Goal: Task Accomplishment & Management: Manage account settings

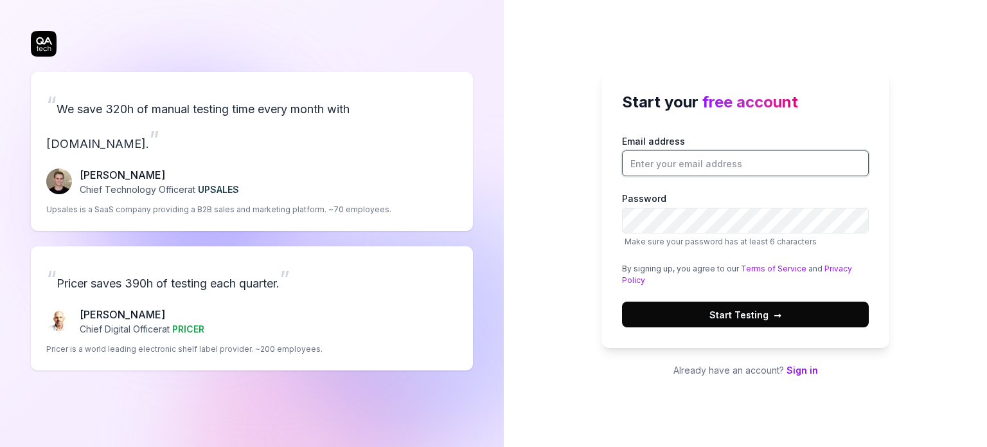
click at [689, 159] on input "Email address" at bounding box center [745, 163] width 247 height 26
type input "MOUNA.ghzel@visma.com"
click at [738, 311] on span "Start Testing →" at bounding box center [745, 314] width 72 height 13
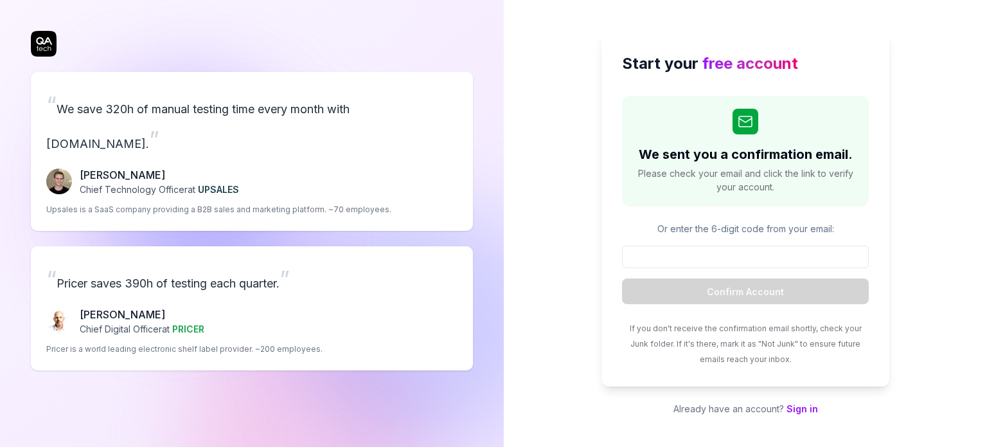
click at [813, 405] on link "Sign in" at bounding box center [801, 408] width 31 height 11
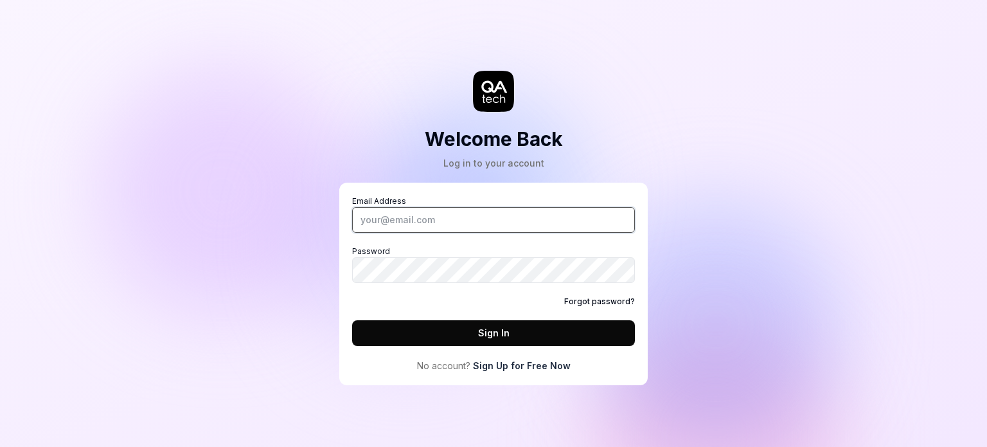
click at [450, 220] on input "Email Address" at bounding box center [493, 220] width 283 height 26
click at [443, 322] on button "Sign In" at bounding box center [493, 333] width 283 height 26
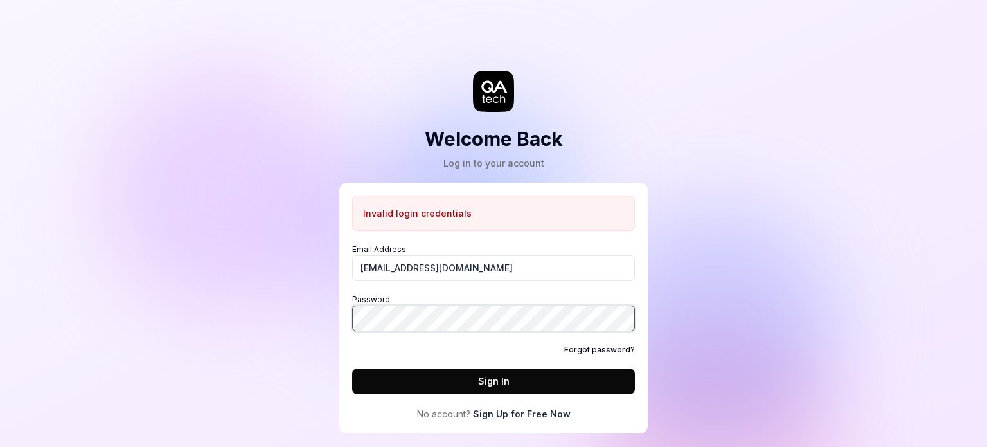
click at [352, 368] on button "Sign In" at bounding box center [493, 381] width 283 height 26
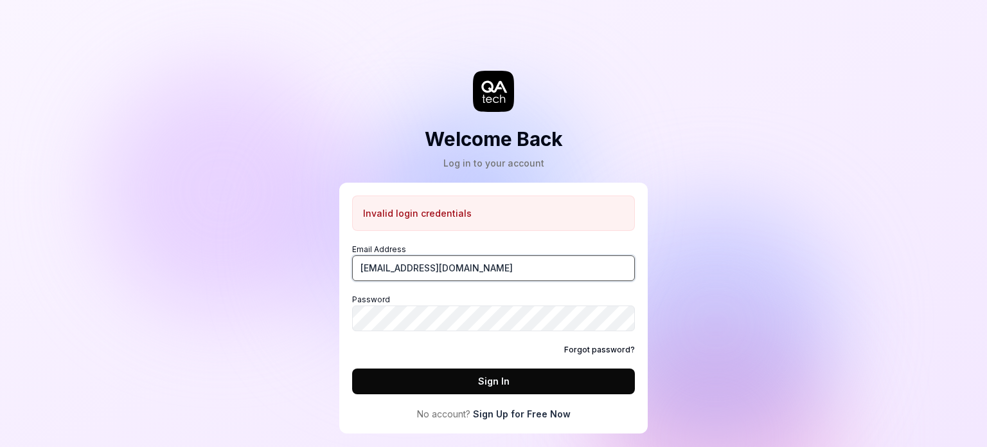
click at [466, 262] on input "MOUNA.ghzel@visma.com" at bounding box center [493, 268] width 283 height 26
type input "[EMAIL_ADDRESS][DOMAIN_NAME]"
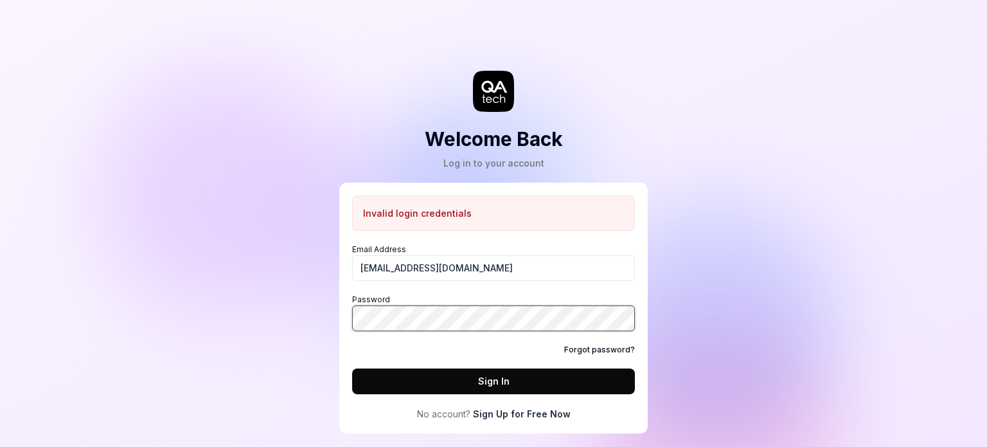
click at [352, 368] on button "Sign In" at bounding box center [493, 381] width 283 height 26
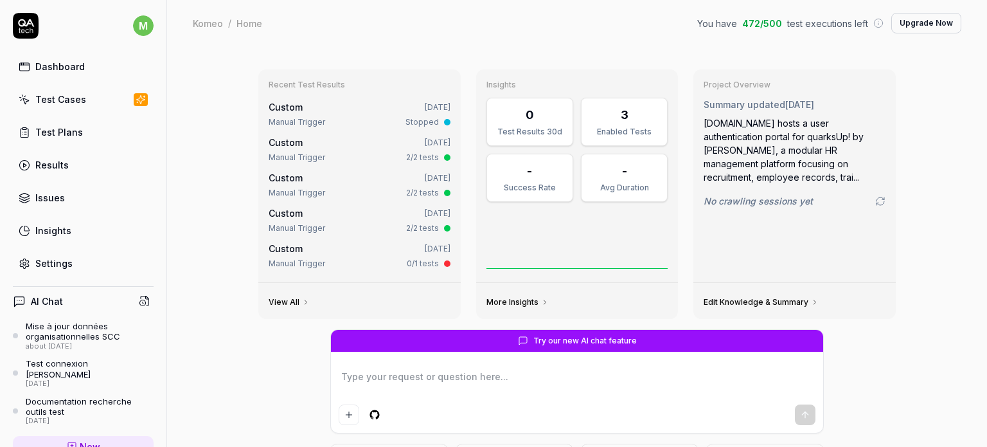
click at [937, 28] on button "Upgrade Now" at bounding box center [926, 23] width 70 height 21
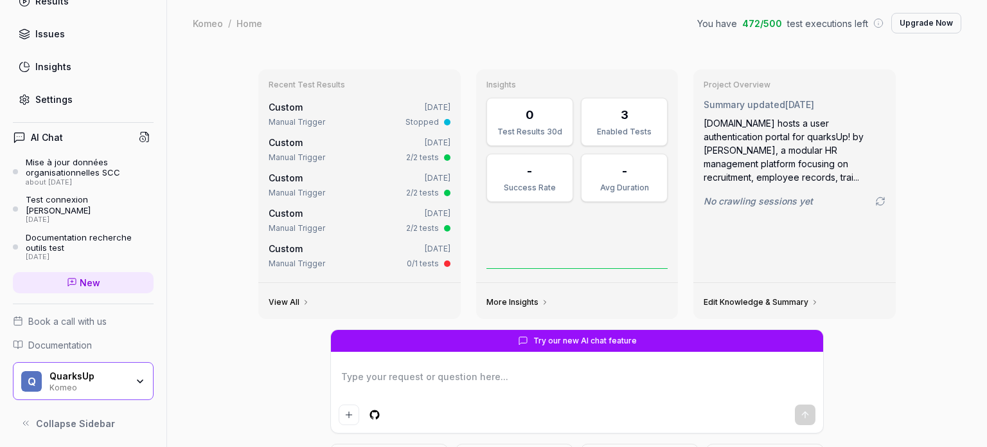
scroll to position [3, 0]
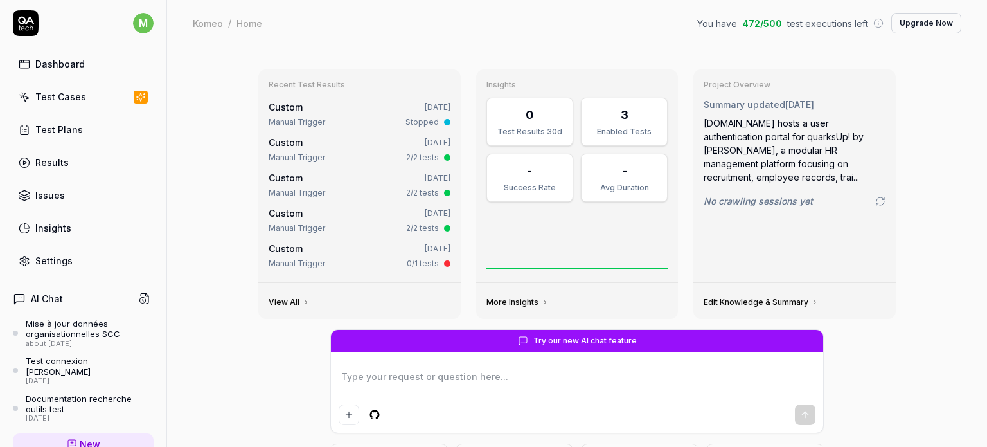
click at [61, 267] on link "Settings" at bounding box center [83, 260] width 141 height 25
type textarea "*"
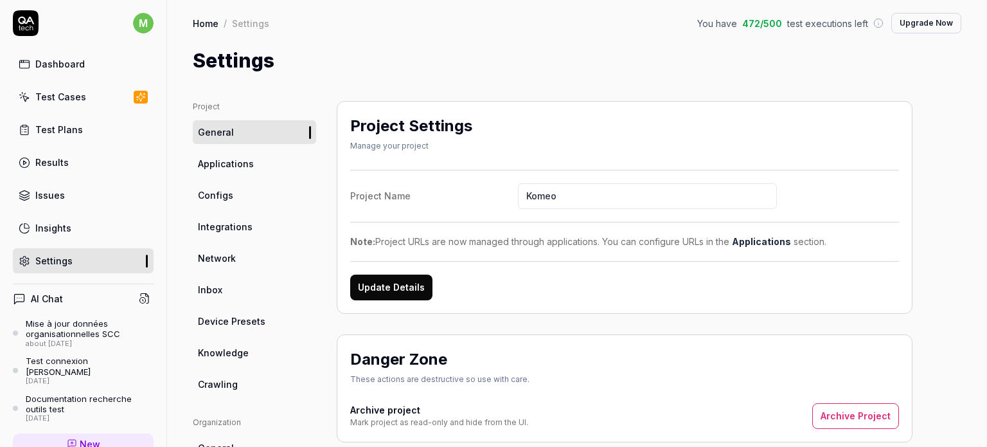
click at [263, 160] on link "Applications" at bounding box center [254, 164] width 123 height 24
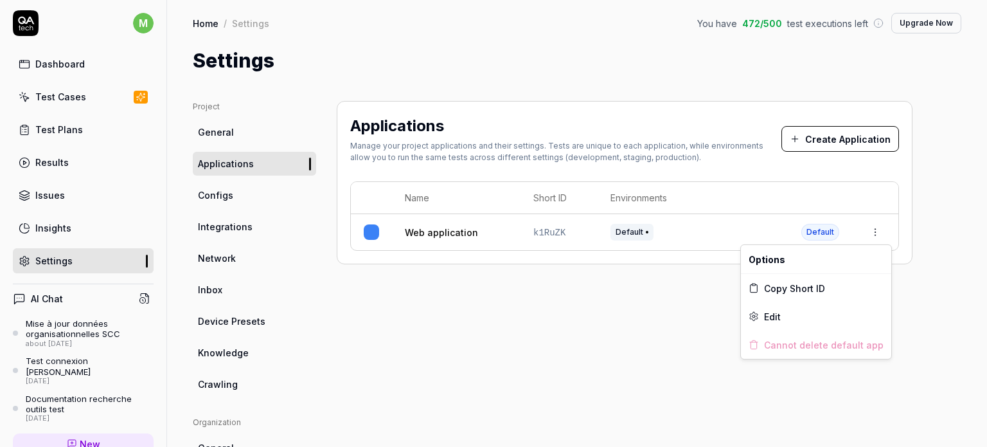
click at [873, 236] on html "m Dashboard Test Cases Test Plans Results Issues Insights Settings AI Chat Mise…" at bounding box center [493, 223] width 987 height 447
click at [810, 317] on div "Edit" at bounding box center [816, 316] width 150 height 28
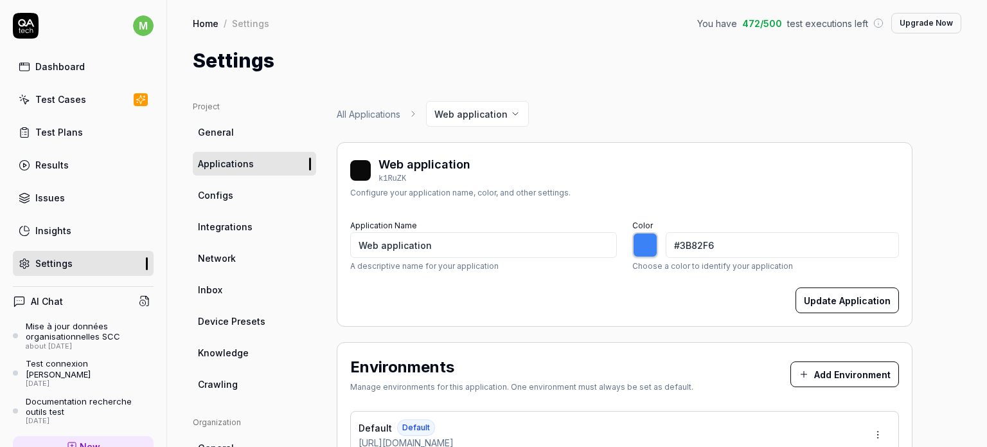
type input "*******"
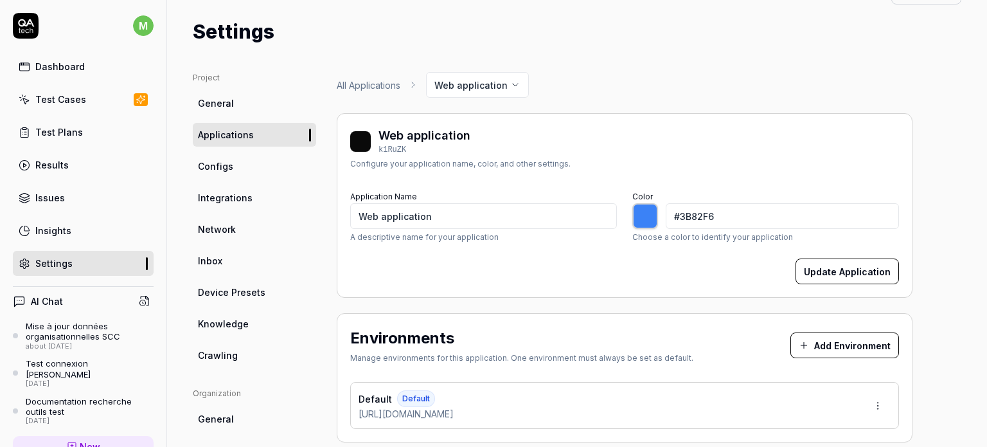
scroll to position [30, 0]
click at [211, 169] on span "Configs" at bounding box center [215, 164] width 35 height 13
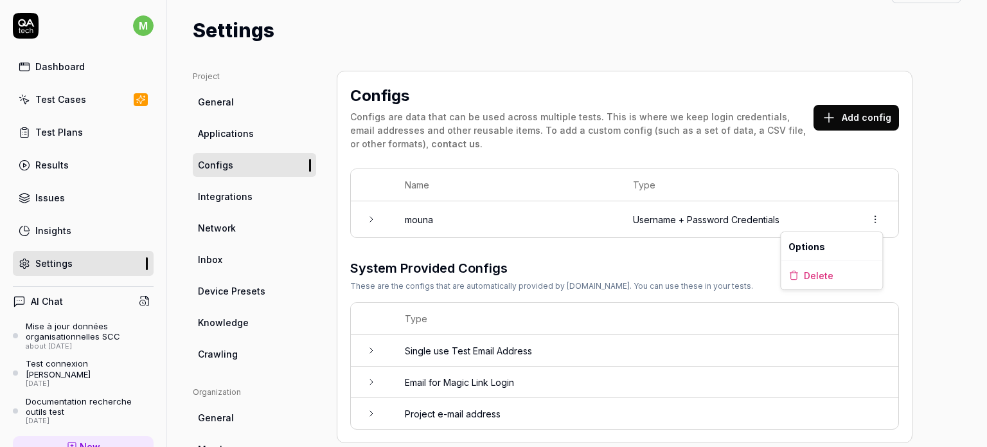
click at [874, 218] on html "m Dashboard Test Cases Test Plans Results Issues Insights Settings AI Chat Mise…" at bounding box center [493, 223] width 987 height 447
click at [819, 245] on span "Options" at bounding box center [806, 246] width 37 height 13
click at [871, 217] on html "m Dashboard Test Cases Test Plans Results Issues Insights Settings AI Chat Mise…" at bounding box center [493, 223] width 987 height 447
click at [361, 224] on html "m Dashboard Test Cases Test Plans Results Issues Insights Settings AI Chat Mise…" at bounding box center [493, 223] width 987 height 447
click at [370, 222] on icon at bounding box center [371, 219] width 10 height 10
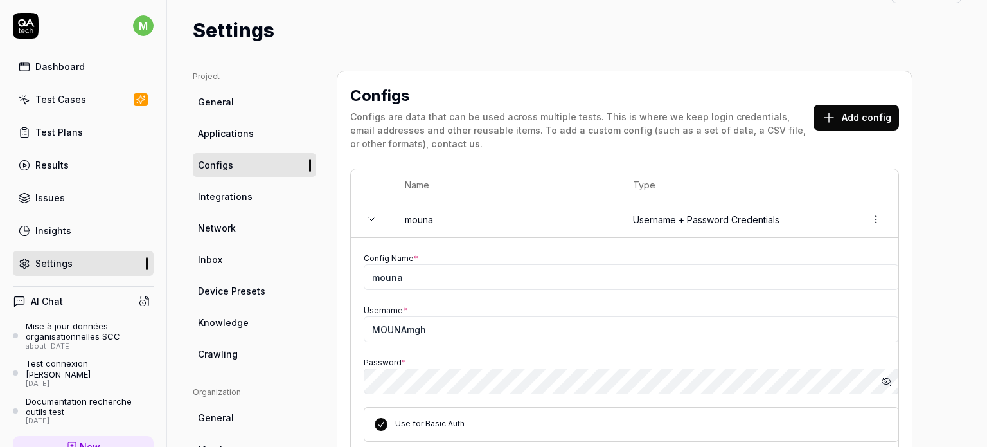
click at [851, 110] on button "Add config" at bounding box center [855, 118] width 85 height 26
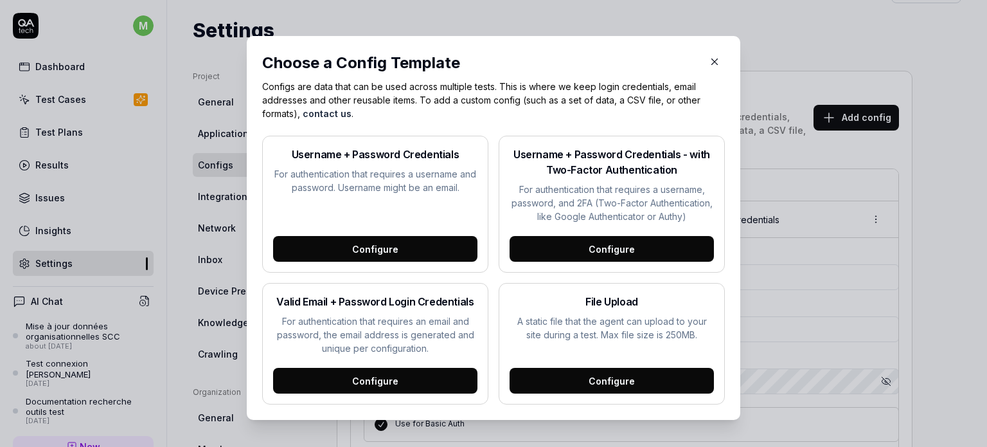
click at [711, 64] on icon "button" at bounding box center [715, 62] width 12 height 12
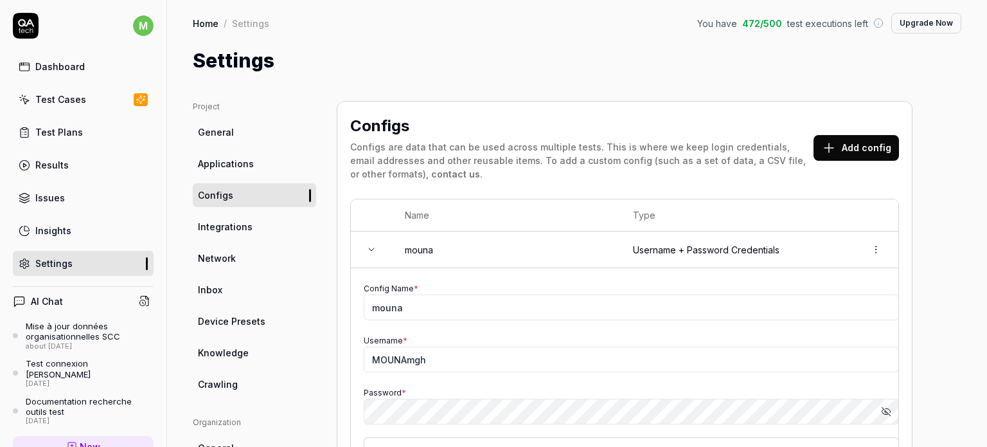
click at [236, 220] on span "Integrations" at bounding box center [225, 226] width 55 height 13
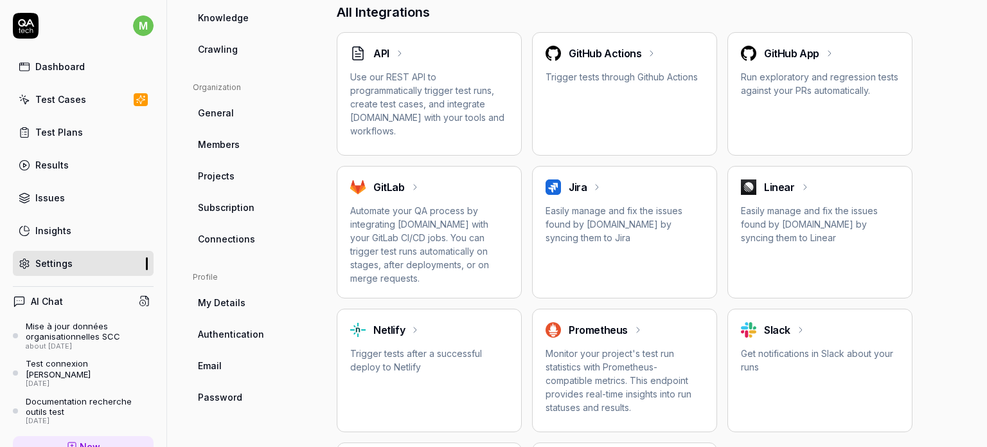
scroll to position [333, 0]
click at [413, 98] on p "Use our REST API to programmatically trigger test runs, create test cases, and …" at bounding box center [429, 104] width 158 height 67
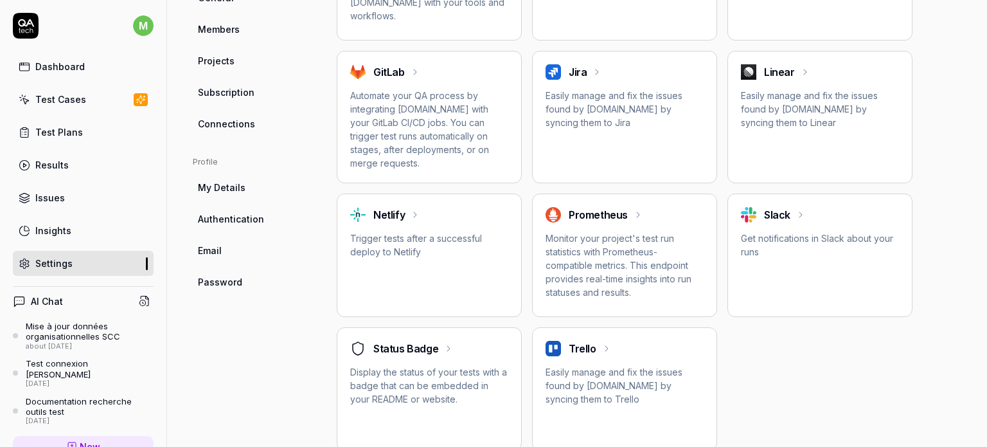
scroll to position [227, 0]
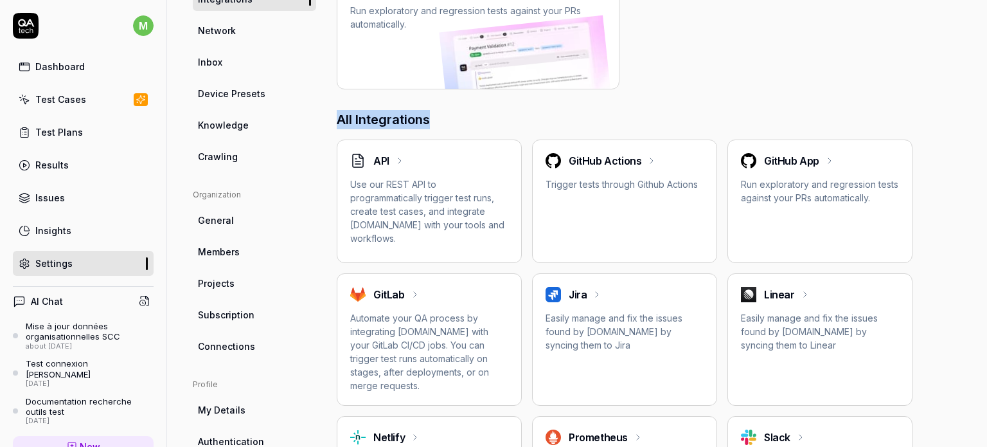
drag, startPoint x: 973, startPoint y: 129, endPoint x: 948, endPoint y: 31, distance: 100.7
click at [948, 31] on div "Project General Applications Configs Integrations Network Inbox Device Presets …" at bounding box center [577, 273] width 820 height 851
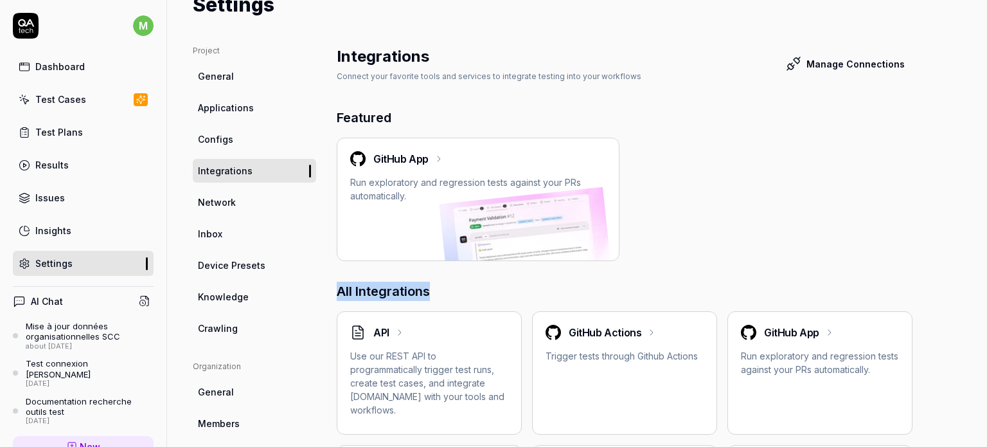
scroll to position [49, 0]
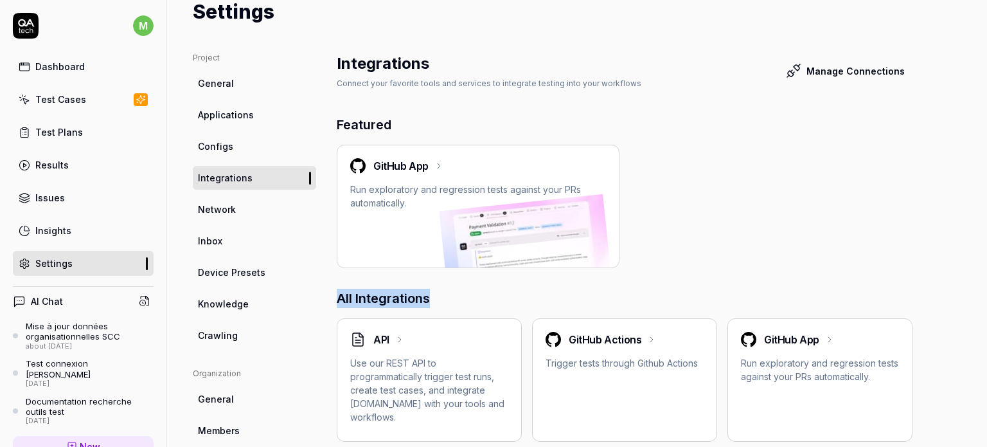
click at [218, 210] on span "Network" at bounding box center [217, 208] width 38 height 13
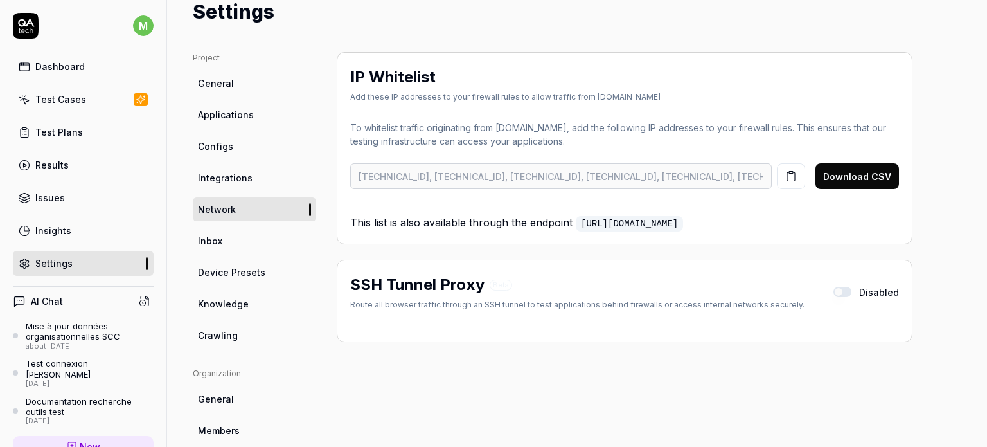
click at [224, 304] on span "Knowledge" at bounding box center [223, 303] width 51 height 13
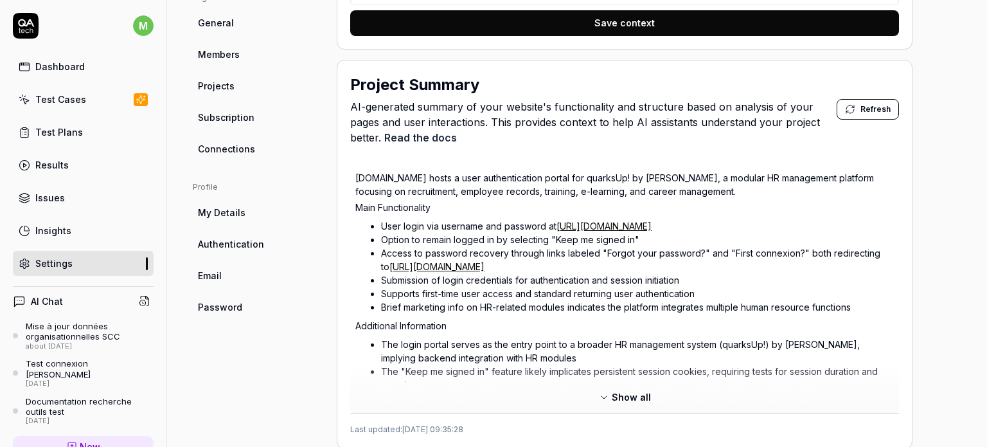
scroll to position [429, 0]
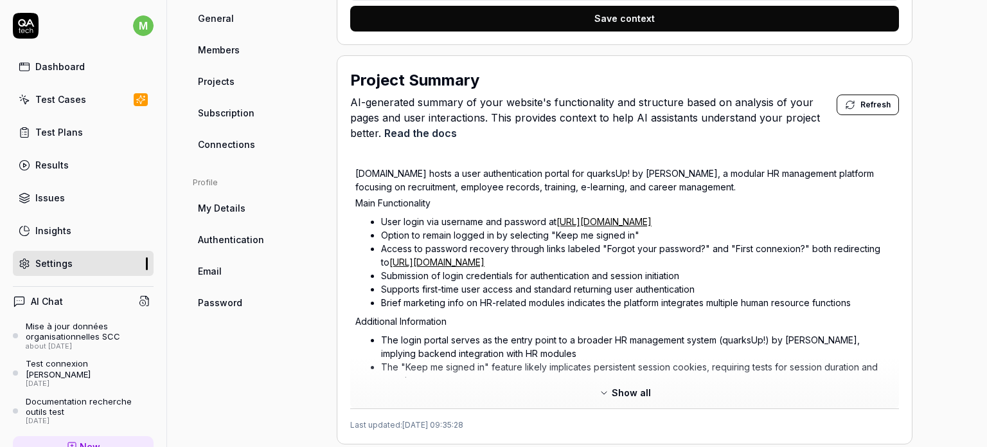
click at [614, 386] on span "Show all" at bounding box center [631, 392] width 39 height 13
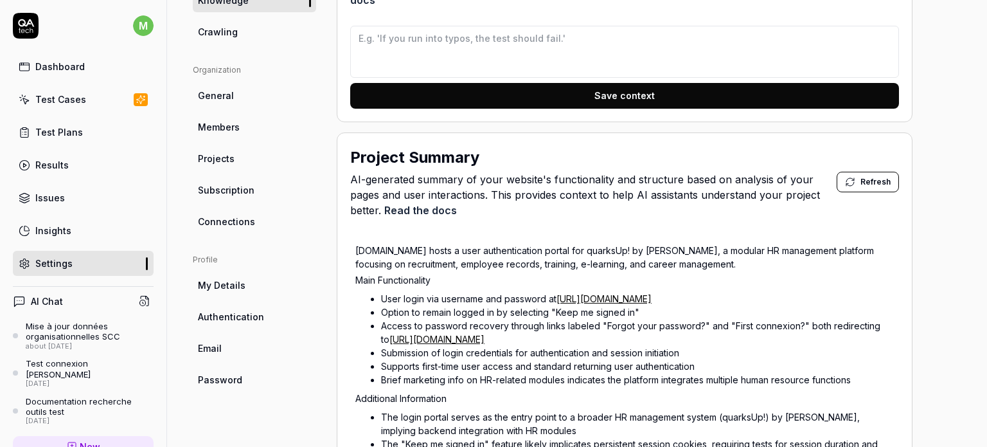
scroll to position [350, 0]
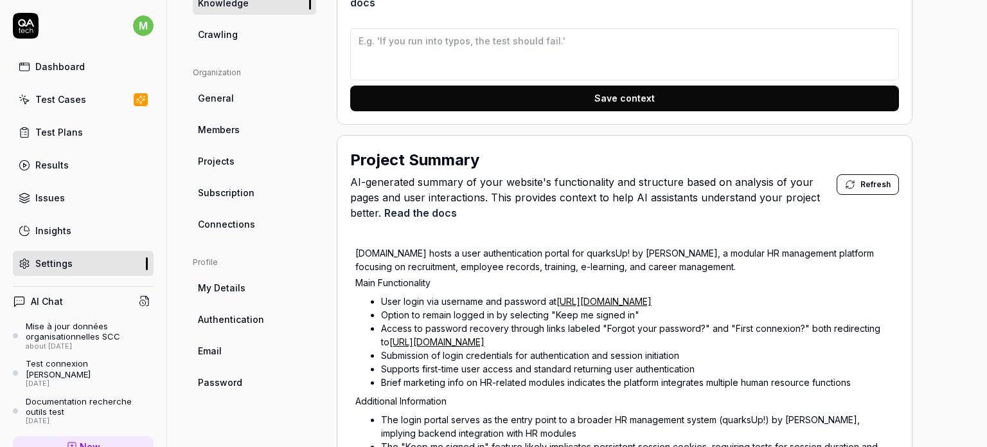
click at [867, 179] on span "Refresh" at bounding box center [875, 185] width 30 height 12
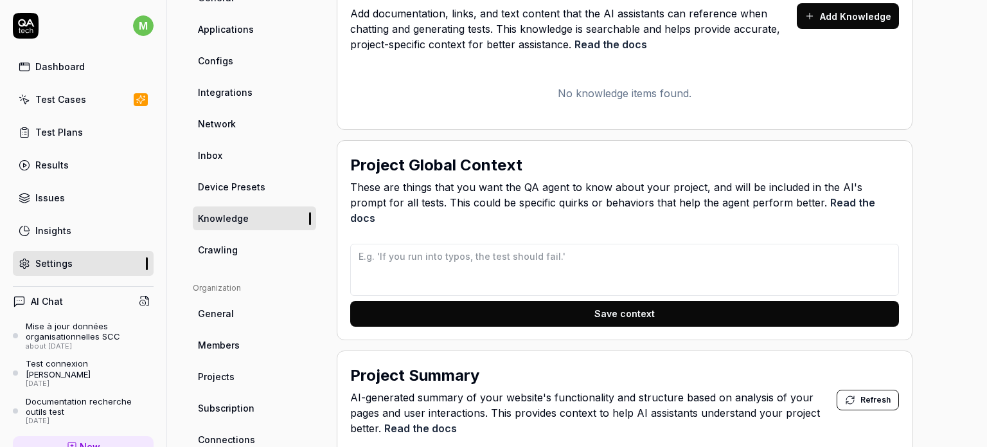
scroll to position [163, 0]
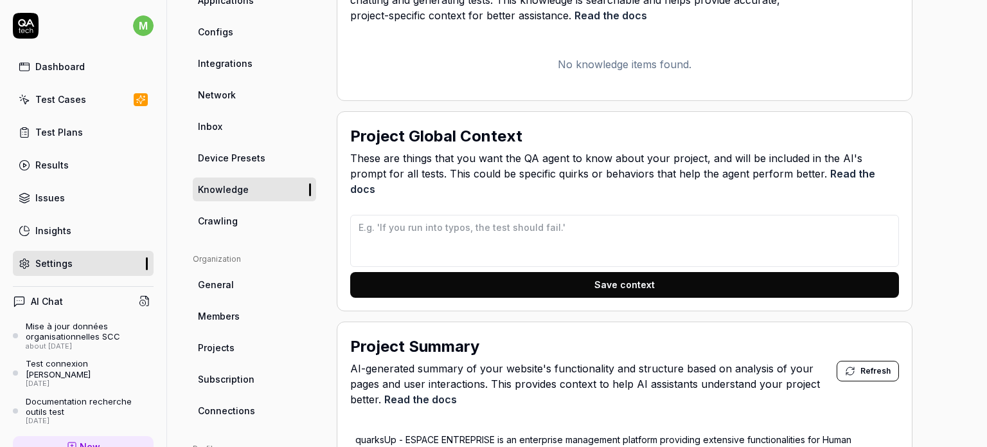
click at [212, 283] on span "General" at bounding box center [216, 284] width 36 height 13
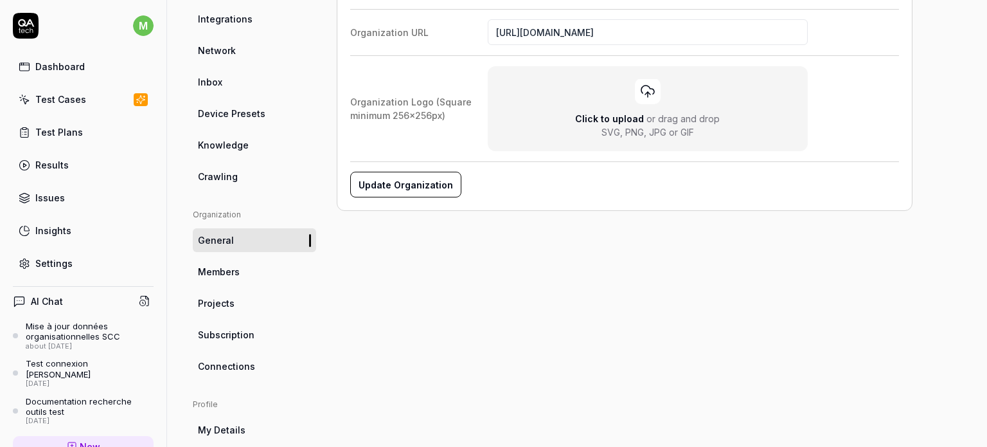
scroll to position [215, 0]
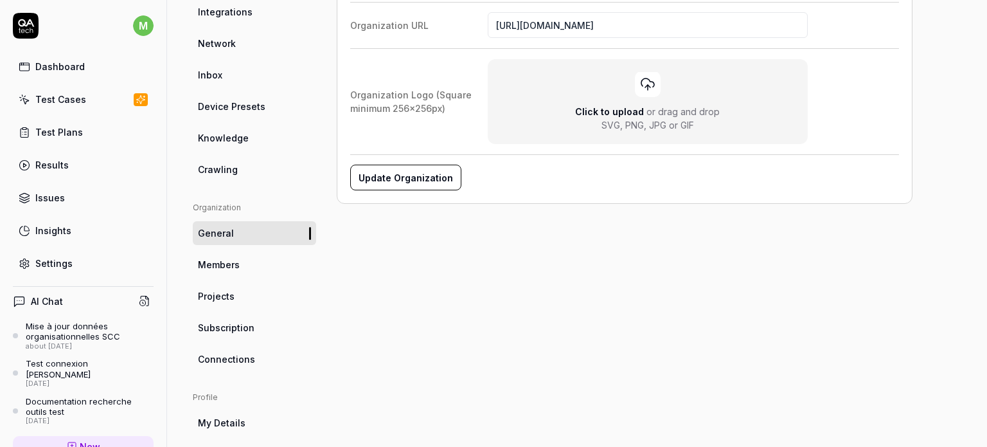
click at [223, 262] on span "Members" at bounding box center [219, 264] width 42 height 13
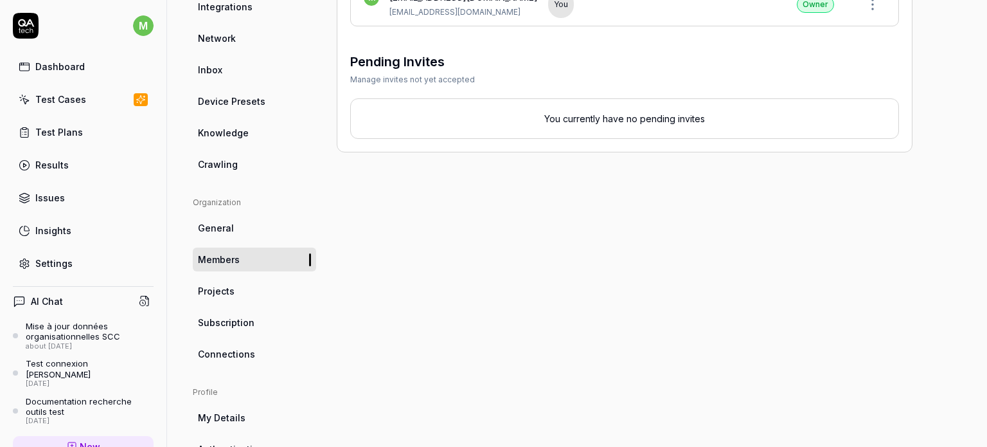
scroll to position [262, 0]
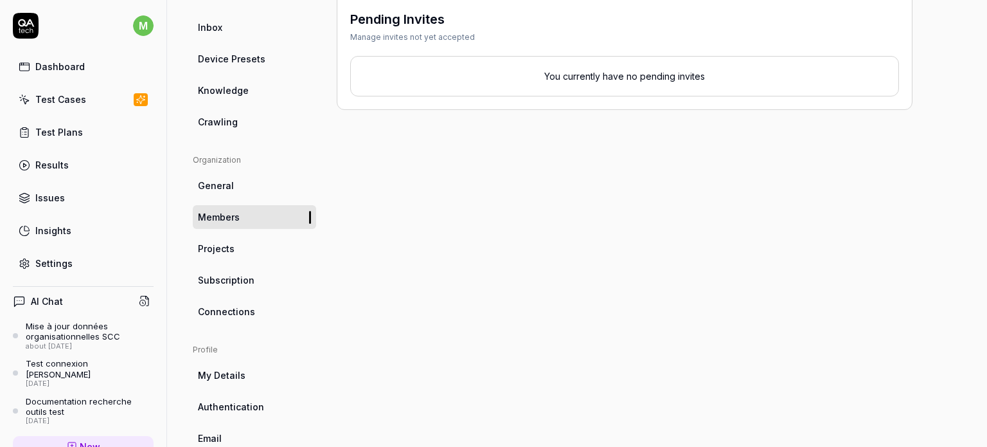
click at [213, 244] on span "Projects" at bounding box center [216, 248] width 37 height 13
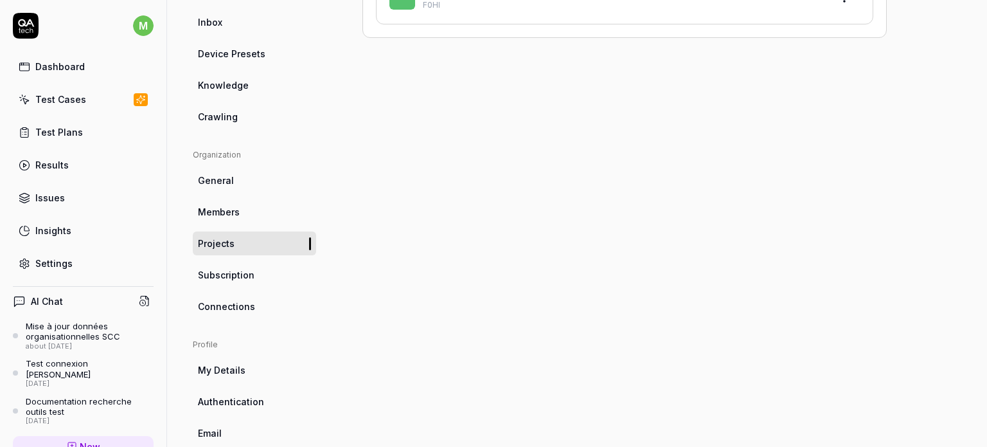
scroll to position [278, 0]
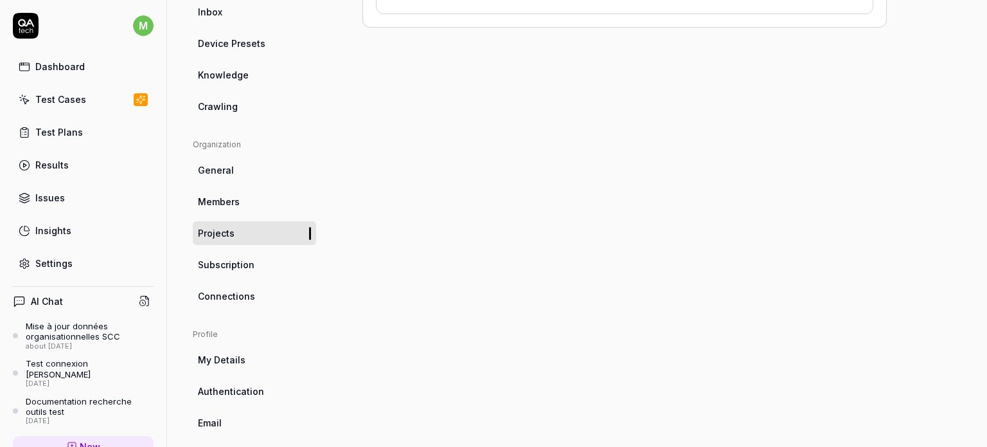
click at [229, 265] on span "Subscription" at bounding box center [226, 264] width 57 height 13
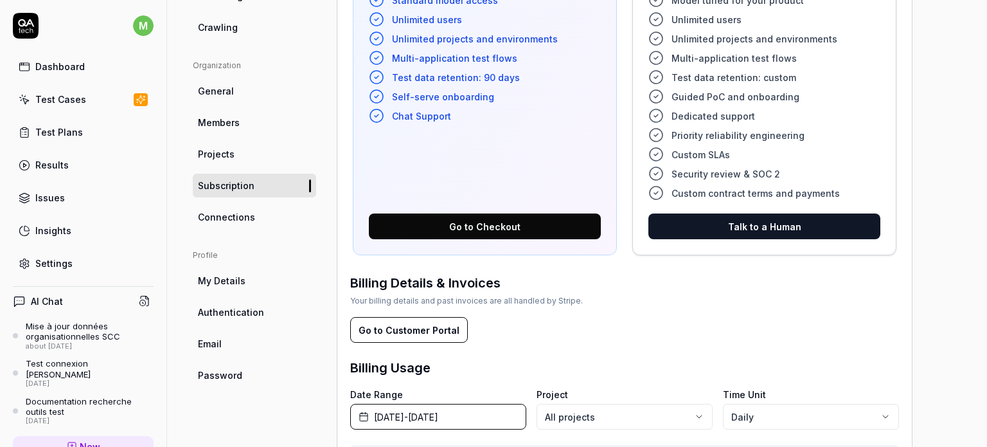
scroll to position [366, 0]
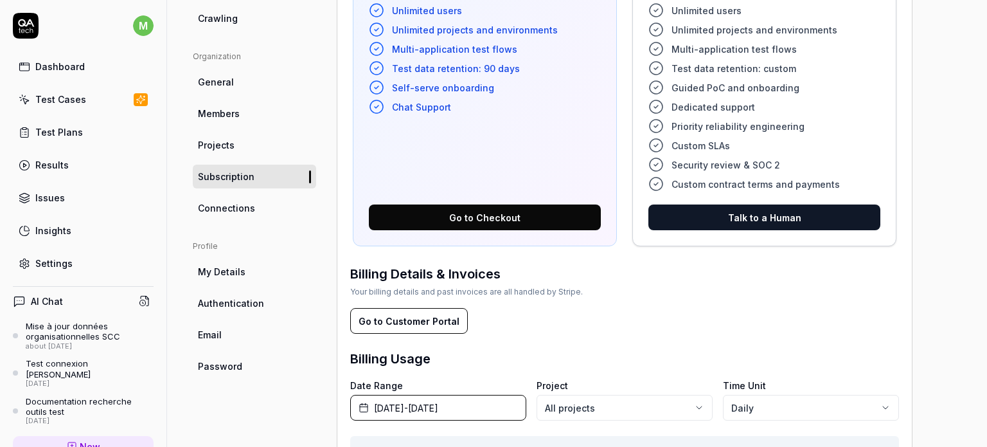
click at [239, 205] on span "Connections" at bounding box center [226, 207] width 57 height 13
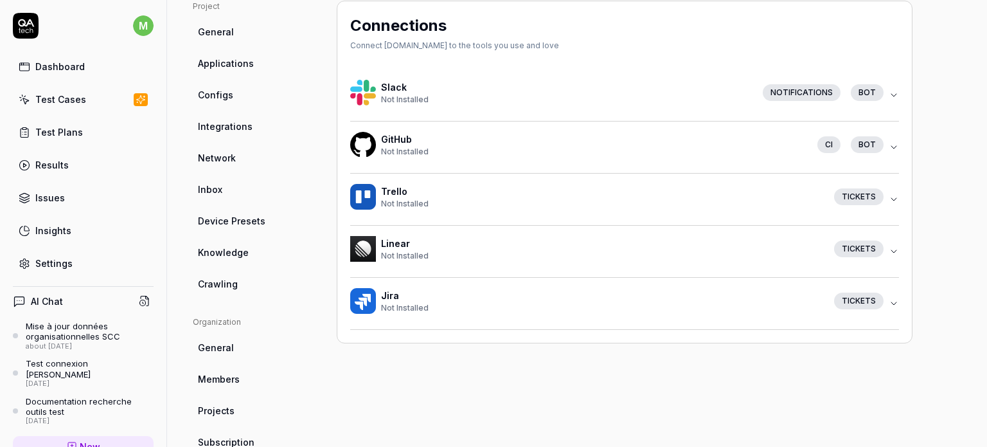
click at [230, 123] on span "Integrations" at bounding box center [225, 126] width 55 height 13
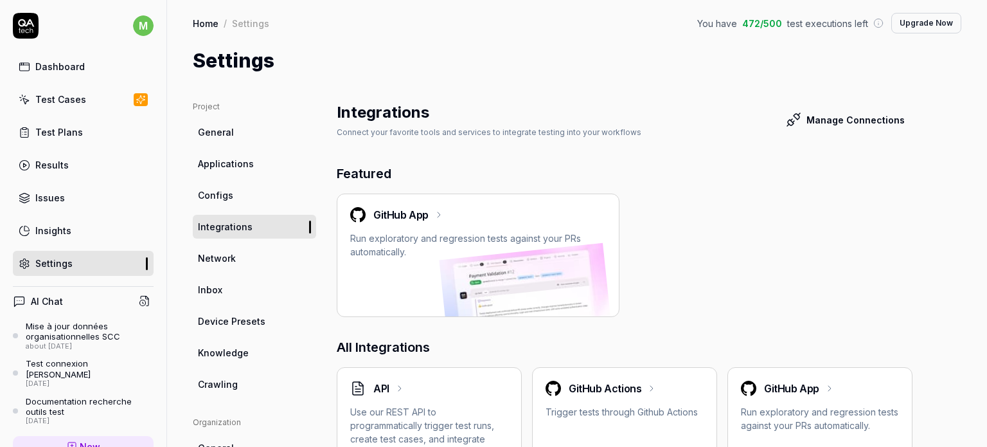
click at [840, 120] on button "Manage Connections" at bounding box center [845, 120] width 134 height 26
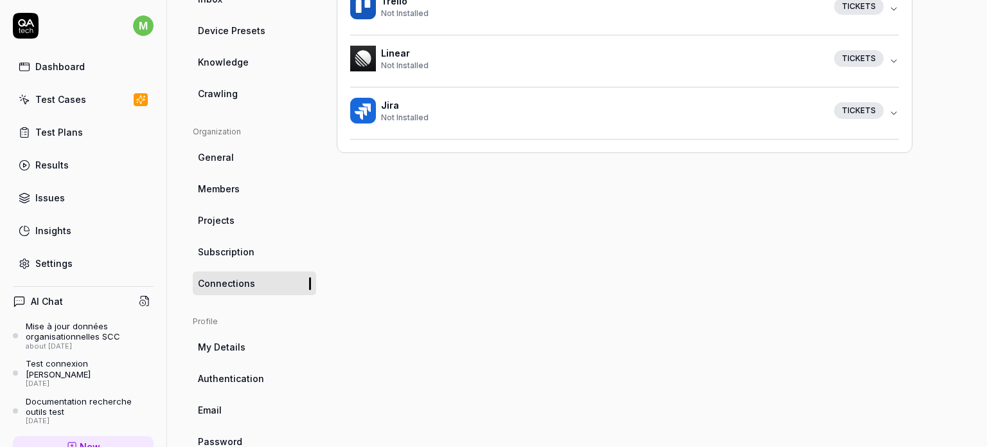
scroll to position [301, 0]
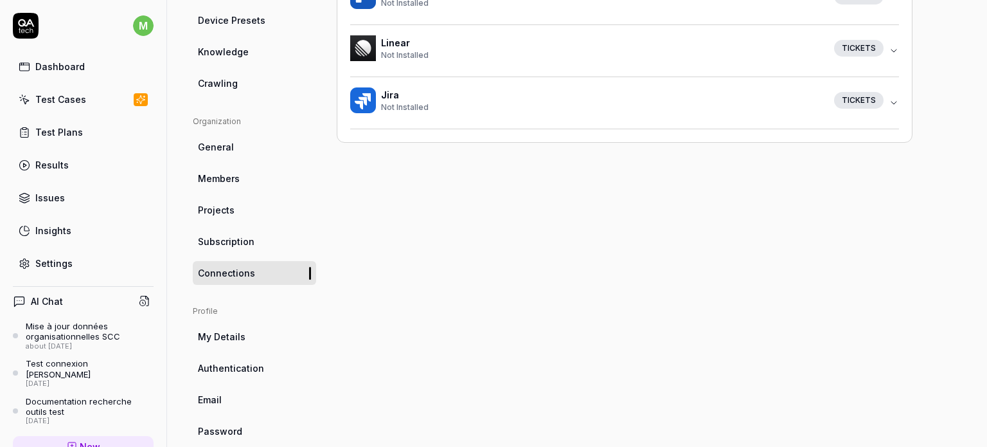
click at [235, 335] on span "My Details" at bounding box center [222, 336] width 48 height 13
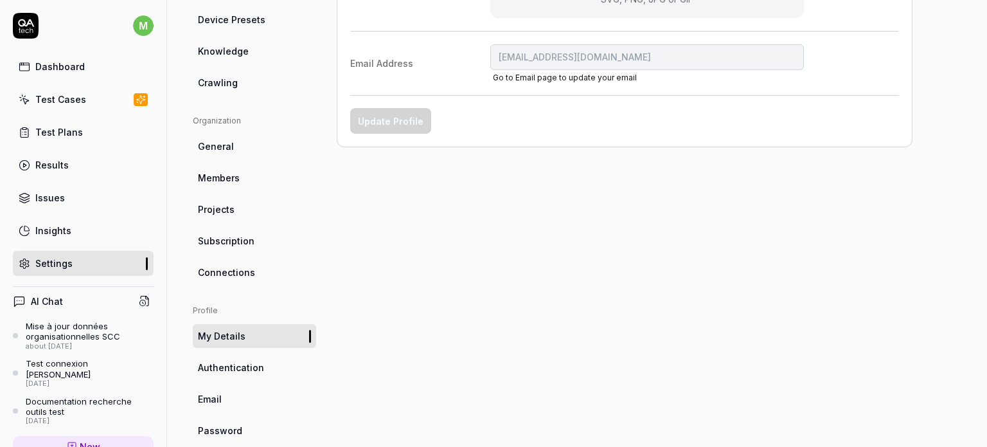
scroll to position [300, 0]
click at [254, 375] on span "Authentication" at bounding box center [231, 368] width 66 height 13
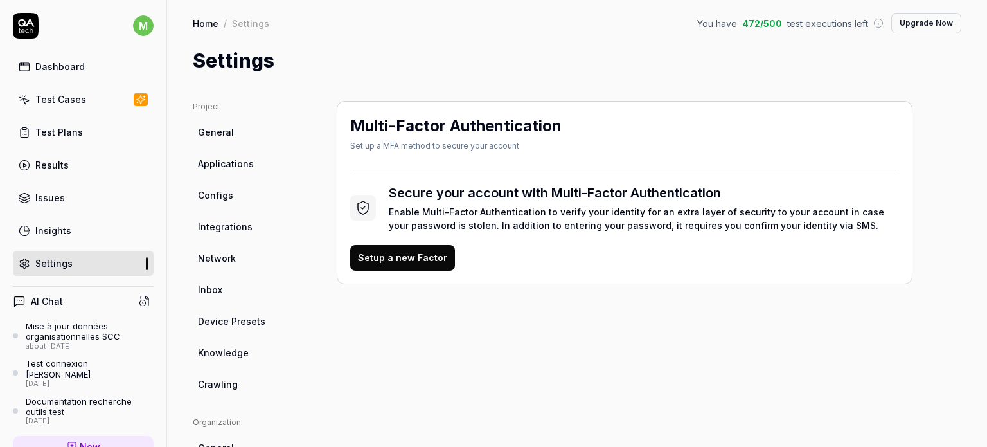
click at [139, 300] on icon at bounding box center [145, 301] width 12 height 12
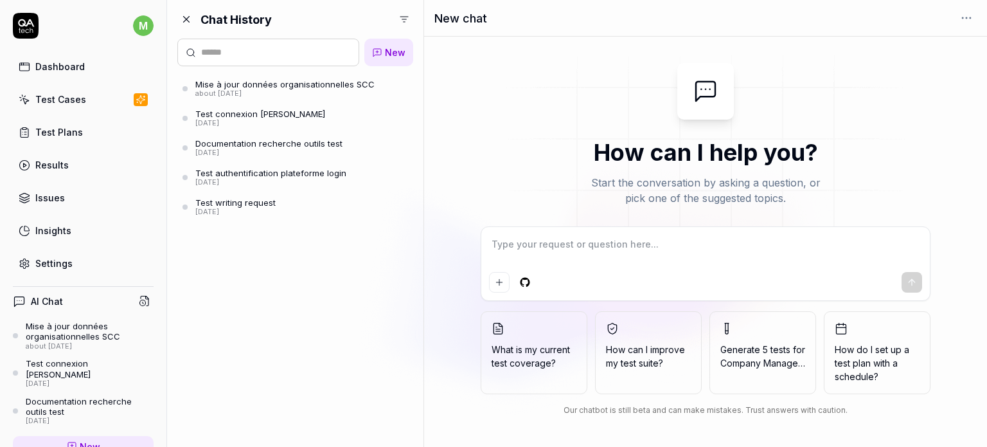
scroll to position [164, 0]
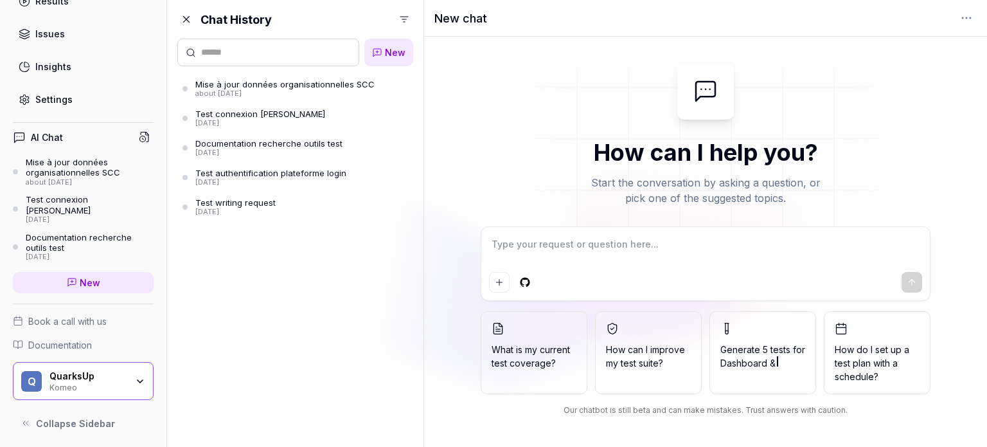
click at [501, 249] on textarea at bounding box center [706, 251] width 434 height 32
type textarea "*"
type textarea "E"
type textarea "*"
type textarea "ES"
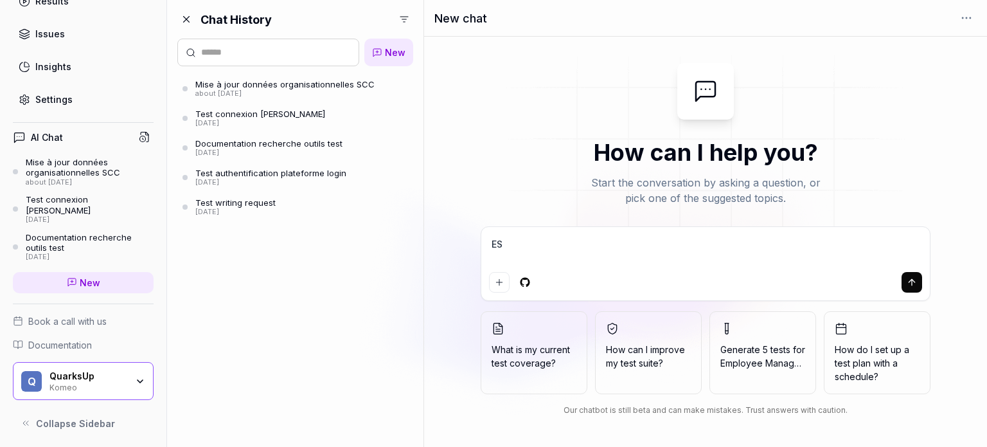
type textarea "*"
type textarea "EST"
type textarea "*"
type textarea "ES"
type textarea "*"
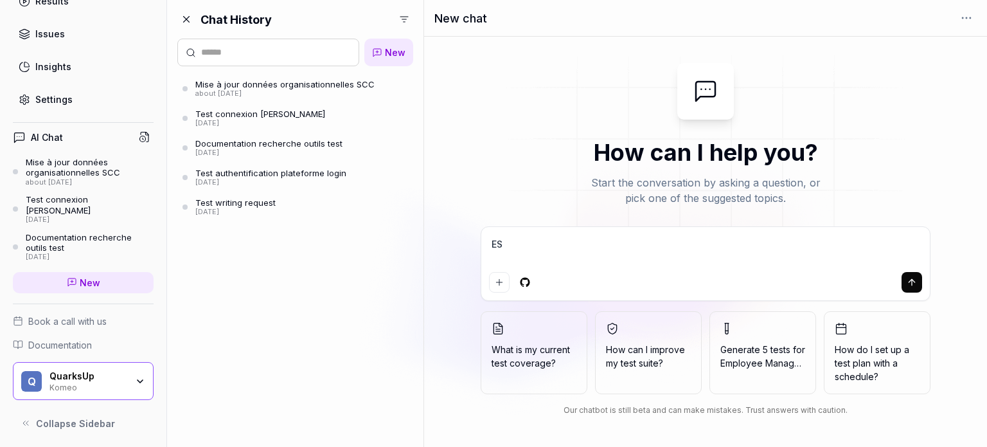
type textarea "E"
type textarea "*"
type textarea "tu"
type textarea "*"
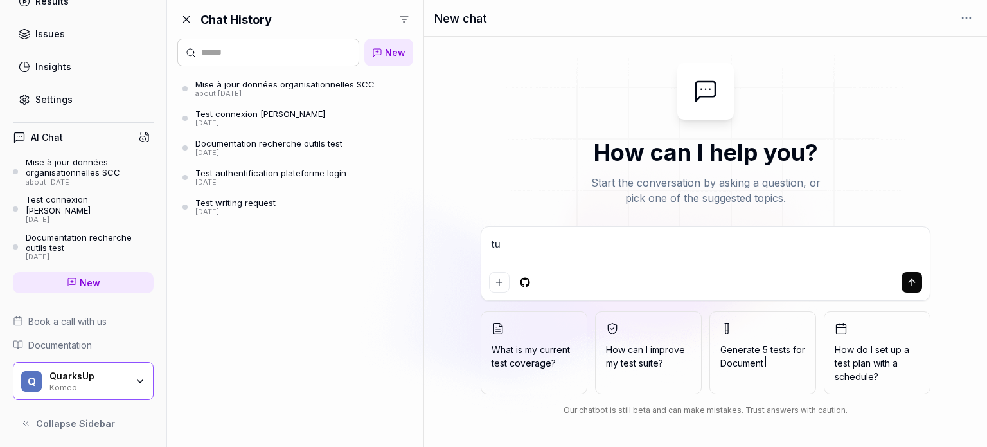
type textarea "tu"
type textarea "*"
type textarea "tu p"
type textarea "*"
type textarea "tu pe"
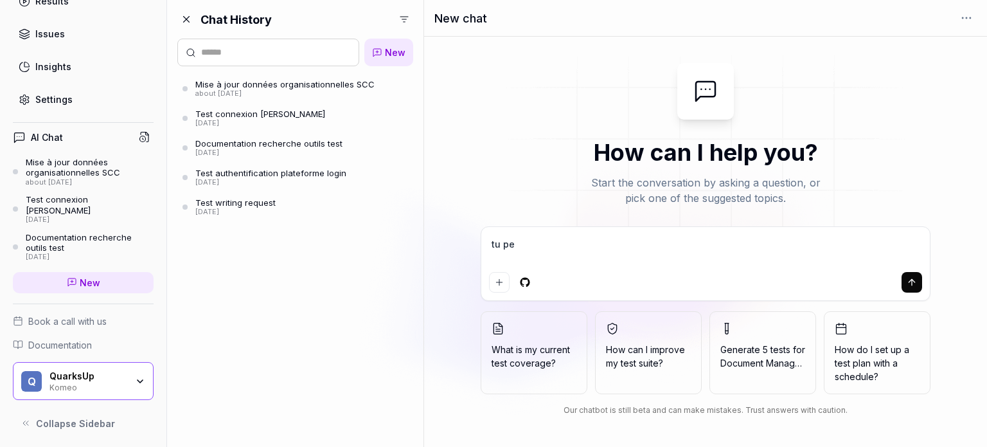
type textarea "*"
type textarea "tu peu"
type textarea "*"
type textarea "tu peux"
type textarea "*"
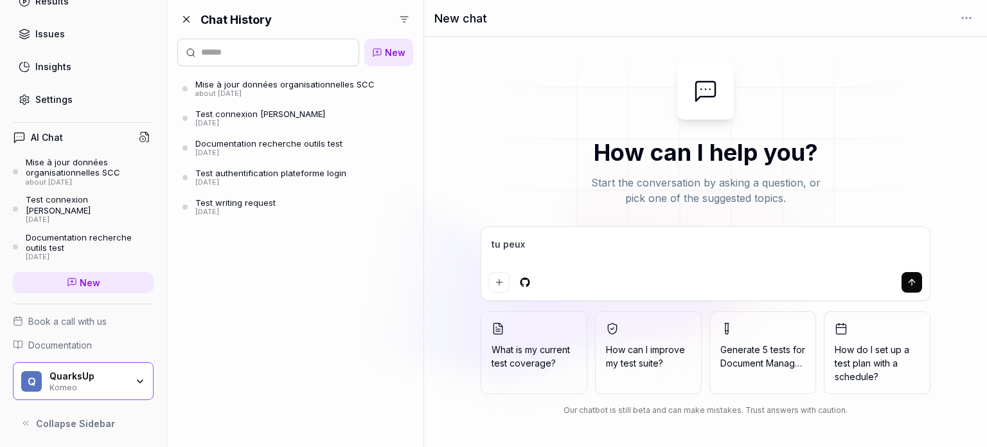
type textarea "tu peux"
type textarea "*"
type textarea "tu peux c"
type textarea "*"
type textarea "tu peux cr"
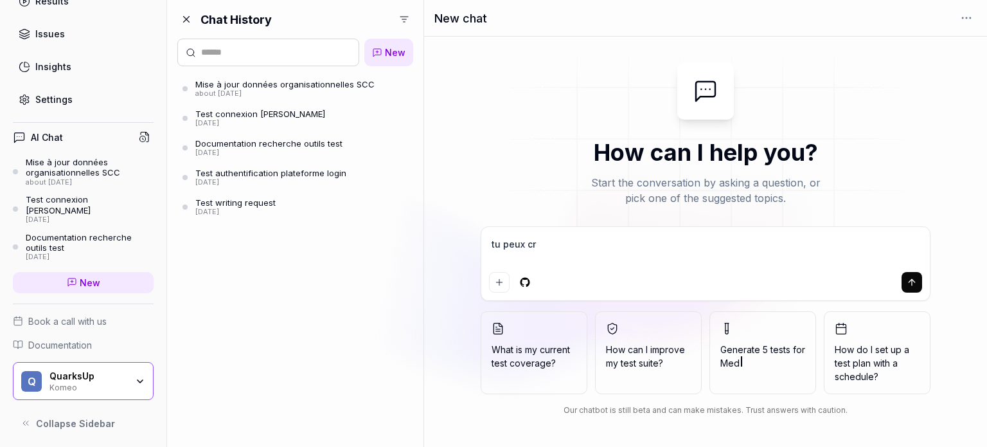
type textarea "*"
type textarea "tu peux cré"
type textarea "*"
type textarea "tu peux crée"
type textarea "*"
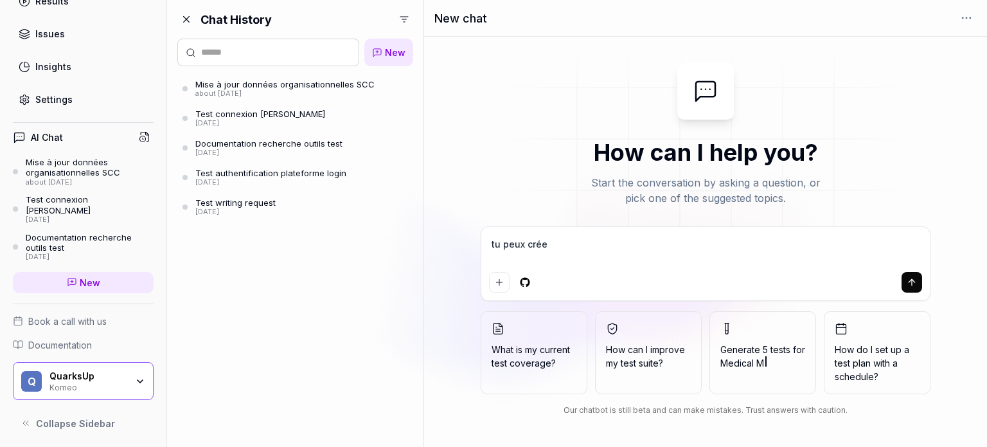
type textarea "tu peux créer"
type textarea "*"
type textarea "tu peux créer"
type textarea "*"
type textarea "tu peux créer u"
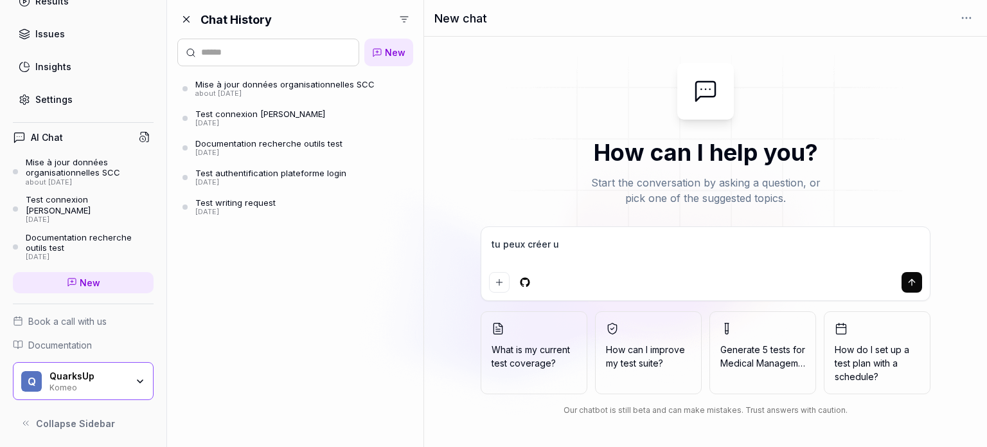
type textarea "*"
type textarea "tu peux créer un"
type textarea "*"
type textarea "tu peux créer un"
type textarea "*"
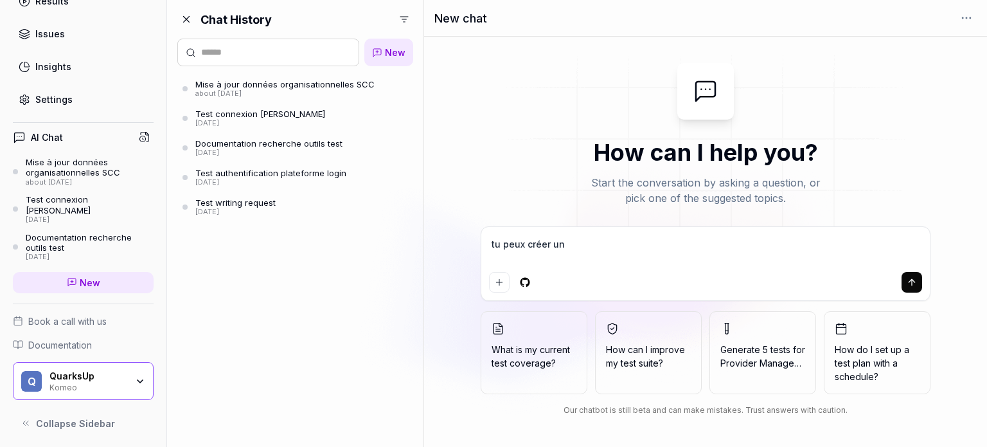
type textarea "tu peux créer un p"
type textarea "*"
type textarea "tu peux créer un po"
type textarea "*"
type textarea "tu peux créer un pos"
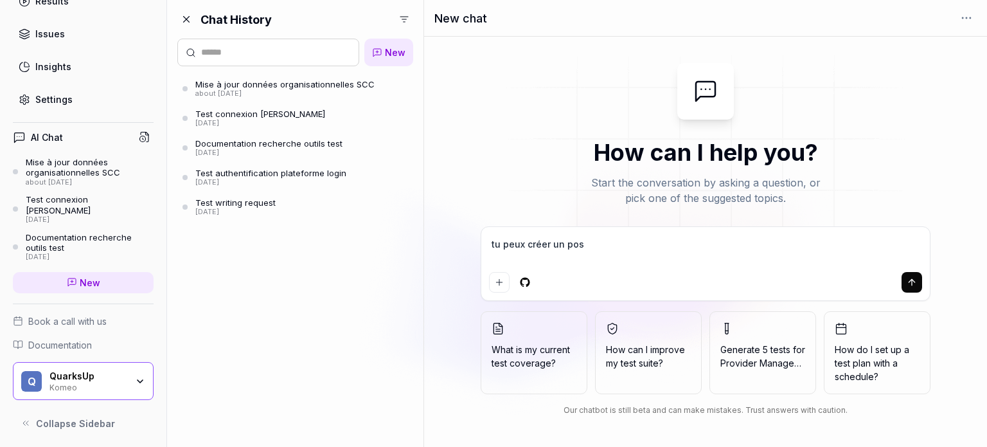
type textarea "*"
type textarea "tu peux créer un pose"
type textarea "*"
type textarea "tu peux créer un pos"
type textarea "*"
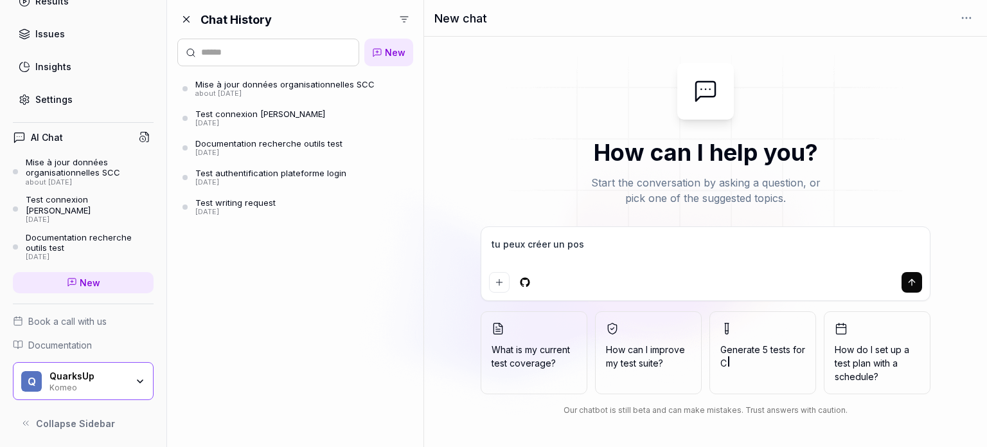
type textarea "tu peux créer un po"
type textarea "*"
type textarea "tu peux créer un p"
type textarea "*"
type textarea "tu peux créer un"
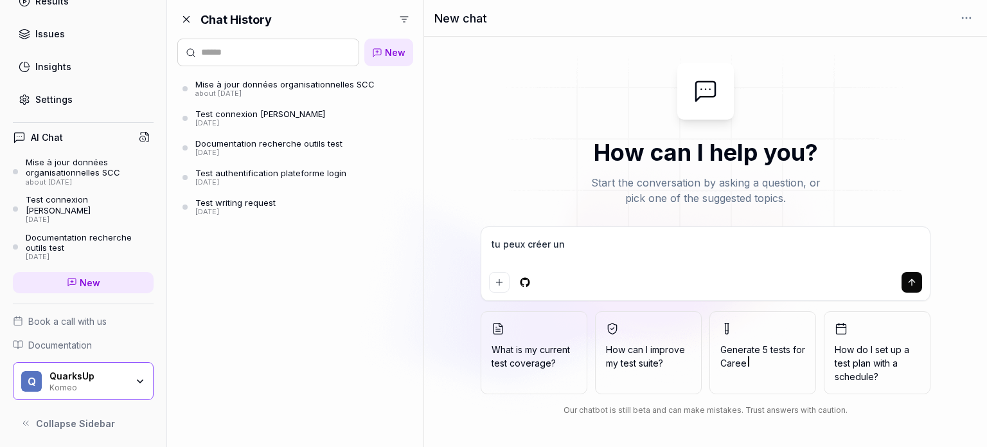
type textarea "*"
type textarea "tu peux créer un"
type textarea "*"
type textarea "tu peux créer u"
type textarea "*"
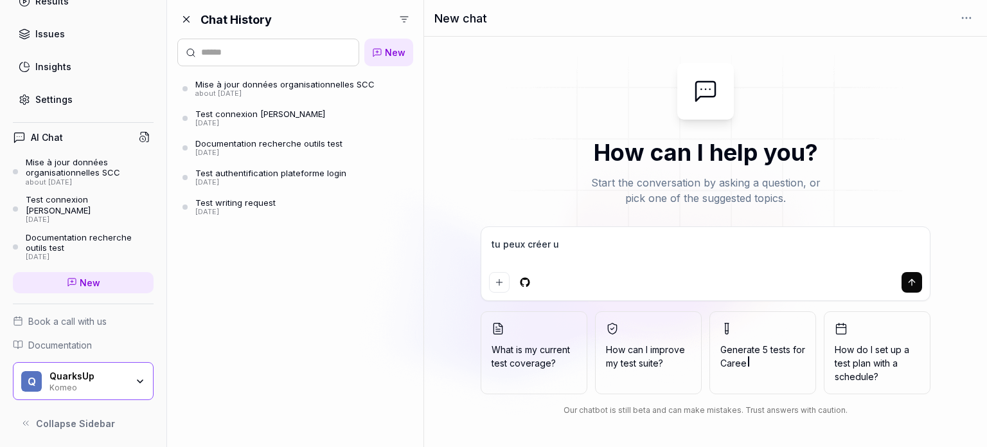
type textarea "tu peux créer"
type textarea "*"
type textarea "tu peux créer"
type textarea "*"
type textarea "tu peux crée"
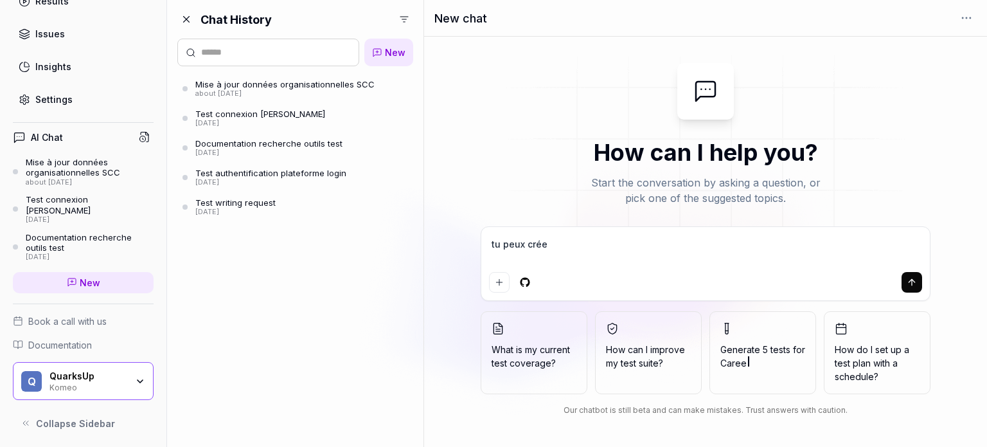
type textarea "*"
type textarea "tu peux cré"
type textarea "*"
type textarea "tu peux cr"
type textarea "*"
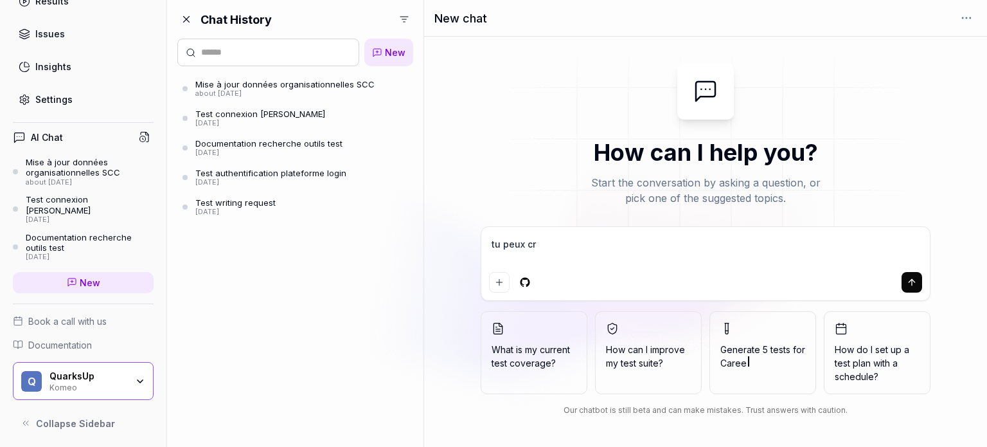
type textarea "tu peux c"
type textarea "*"
type textarea "tu peux"
type textarea "*"
type textarea "tu peux"
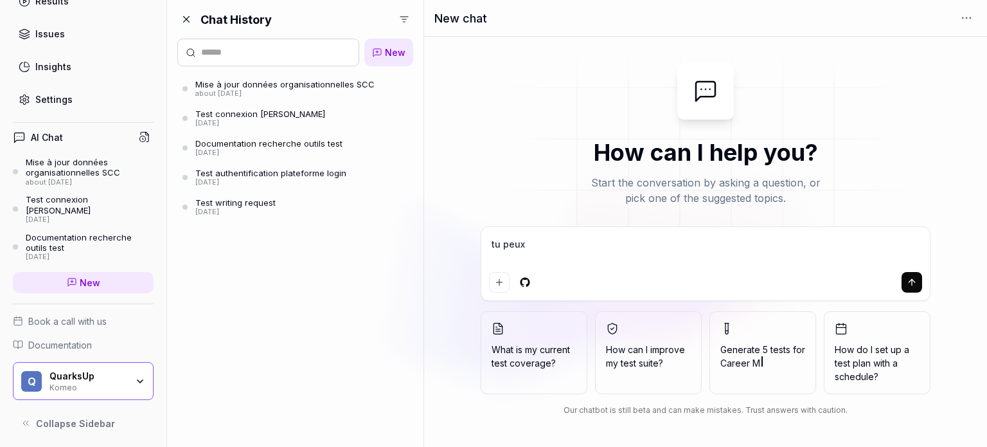
type textarea "*"
type textarea "tu peu"
type textarea "*"
type textarea "tu pe"
type textarea "*"
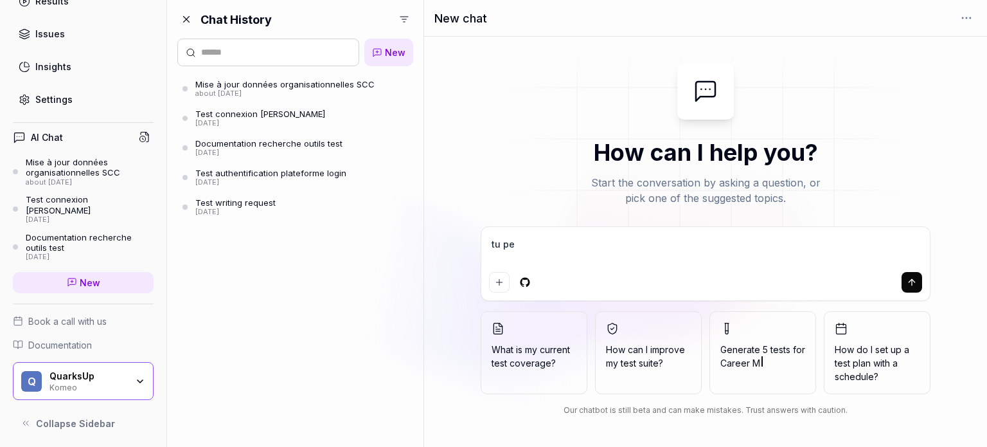
type textarea "tu p"
type textarea "*"
type textarea "tu"
type textarea "*"
type textarea "tu"
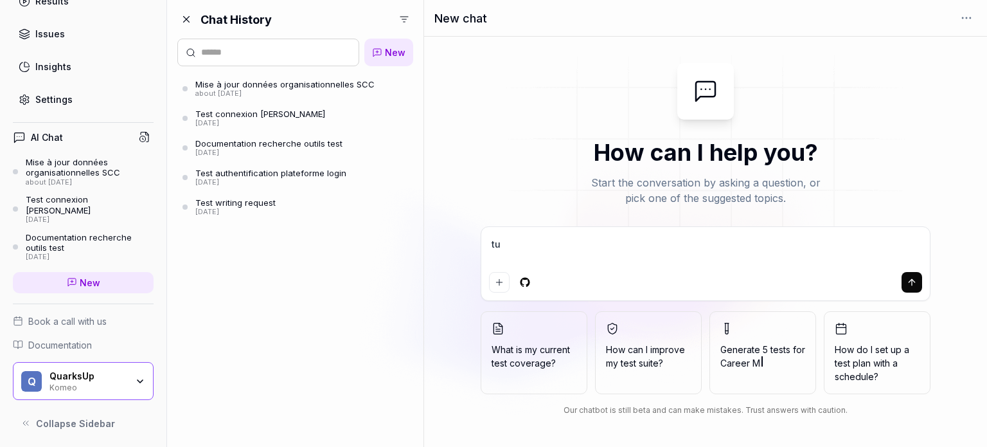
type textarea "*"
type textarea "t"
type textarea "*"
type textarea "c"
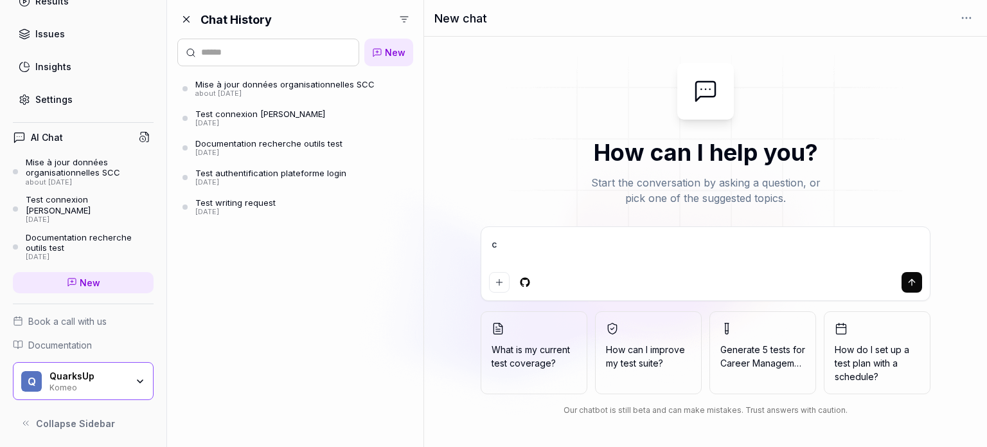
type textarea "*"
type textarea "cr"
type textarea "*"
type textarea "cré"
type textarea "*"
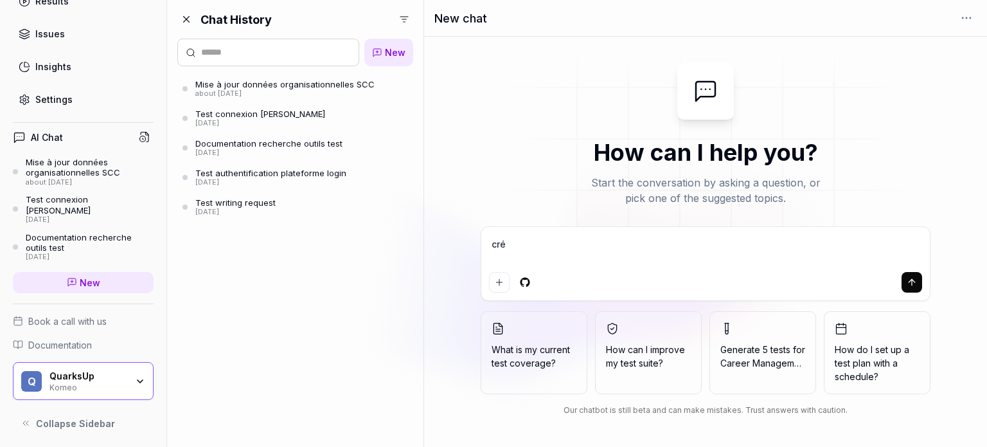
type textarea "créé"
type textarea "*"
type textarea "créé"
type textarea "*"
type textarea "créé m"
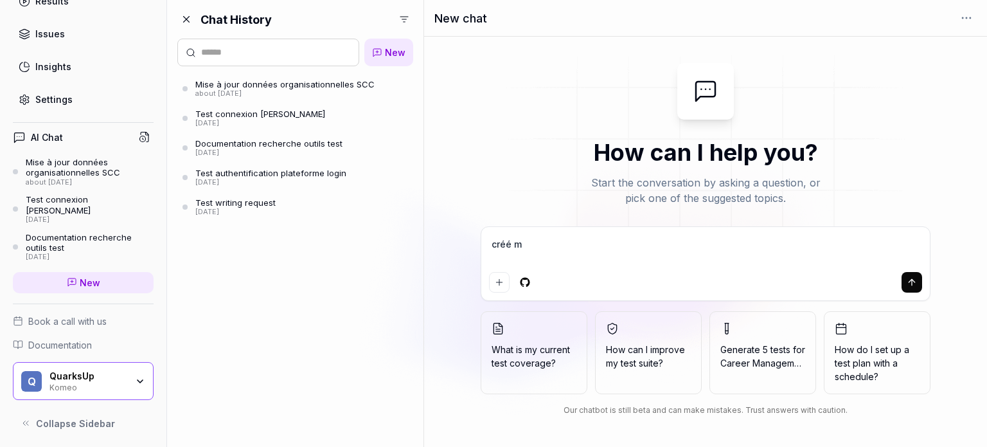
type textarea "*"
type textarea "créé mo"
type textarea "*"
type textarea "créé moi"
type textarea "*"
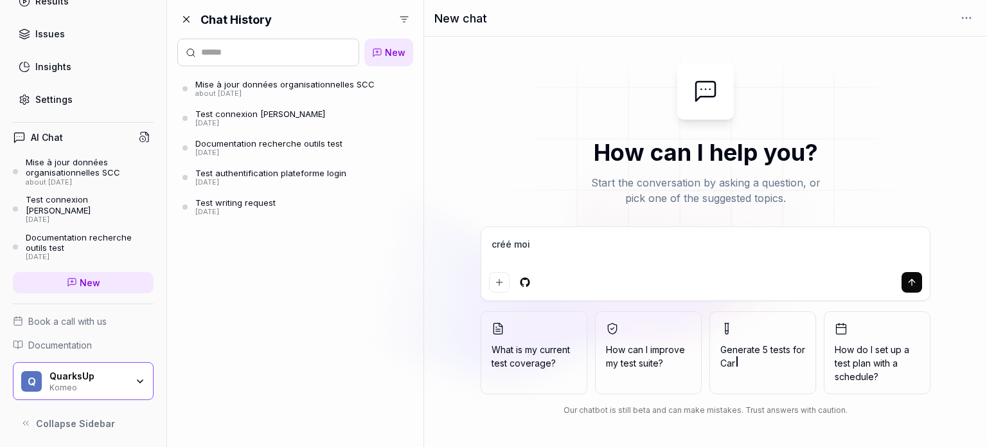
type textarea "créé moi"
type textarea "*"
type textarea "créé moi u"
type textarea "*"
type textarea "créé moi un"
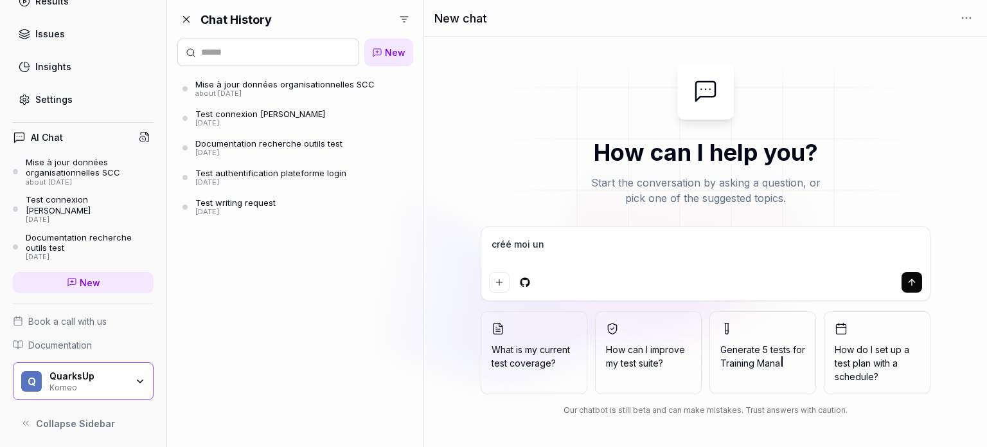
type textarea "*"
type textarea "créé moi un"
type textarea "*"
type textarea "créé moi un p"
type textarea "*"
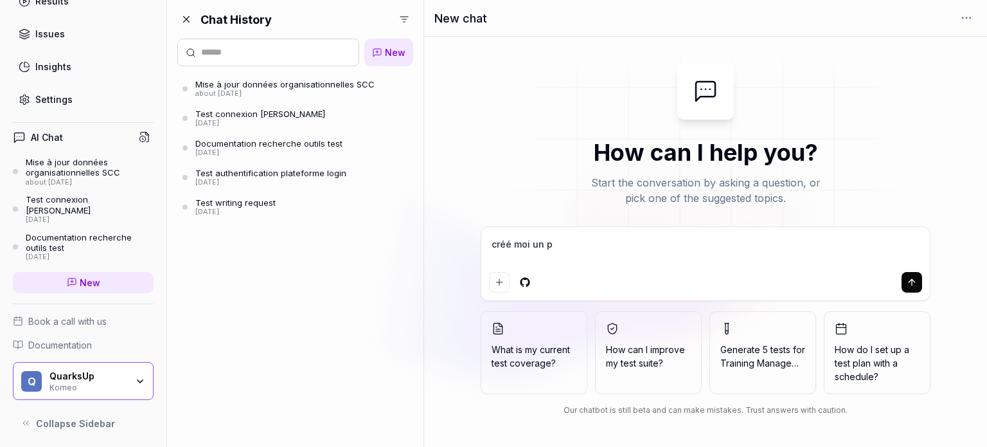
type textarea "créé moi un po"
type textarea "*"
type textarea "créé moi un pos"
type textarea "*"
type textarea "créé moi un post"
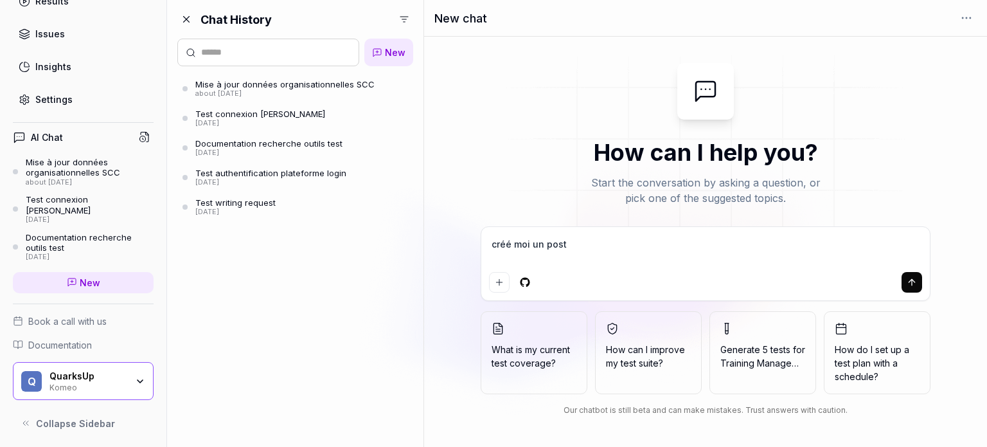
type textarea "*"
type textarea "créé moi un poste"
type textarea "*"
type textarea "créé moi un poste"
type textarea "*"
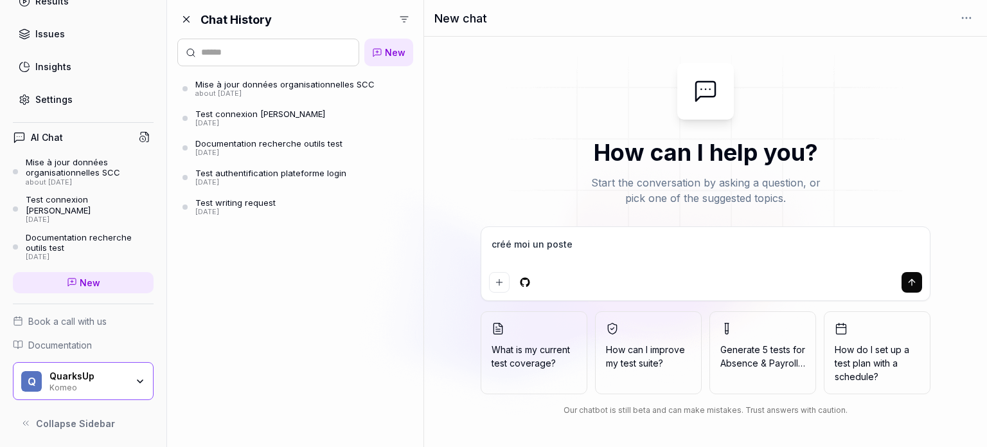
type textarea "créé moi un poste"
type textarea "*"
type textarea "créé moi un post"
type textarea "*"
type textarea "créé moi un pos"
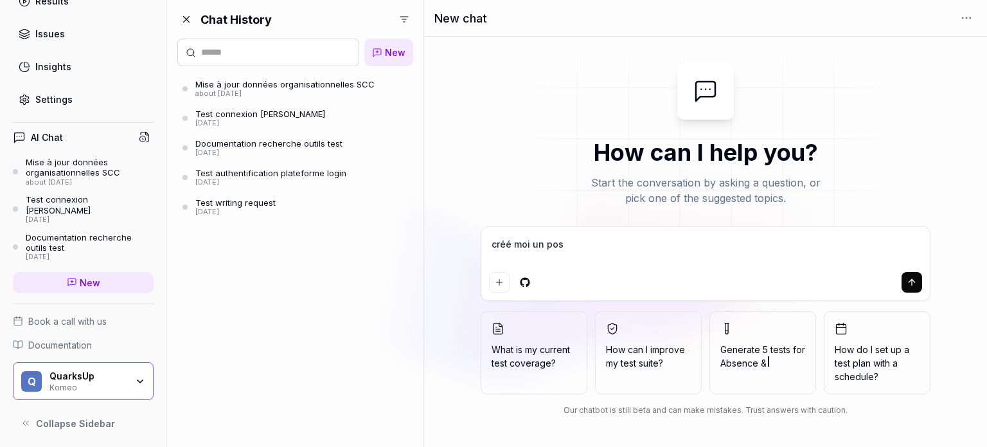
type textarea "*"
type textarea "créé moi un po"
type textarea "*"
type textarea "créé moi un p"
type textarea "*"
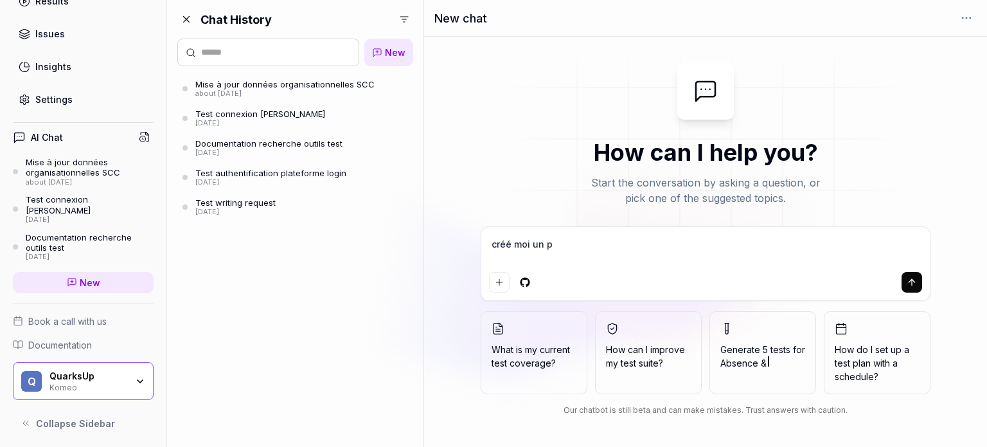
type textarea "créé moi un"
type textarea "*"
type textarea "créé moi un"
type textarea "*"
type textarea "créé moi u"
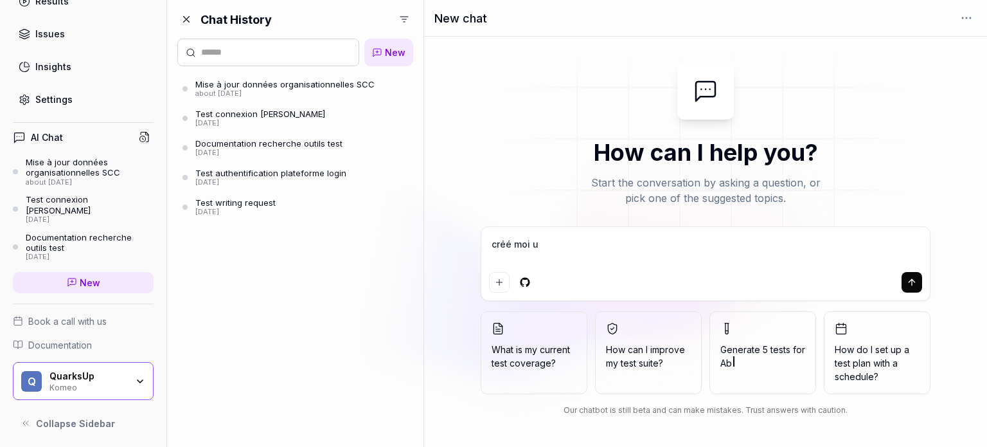
type textarea "*"
type textarea "créé moi"
type textarea "*"
type textarea "créé moi"
type textarea "*"
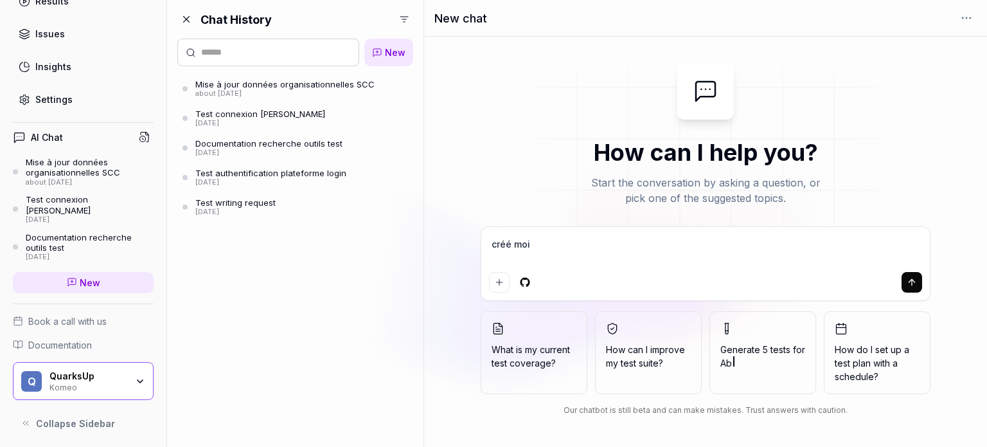
type textarea "créé mo"
type textarea "*"
type textarea "créé m"
type textarea "*"
type textarea "créé"
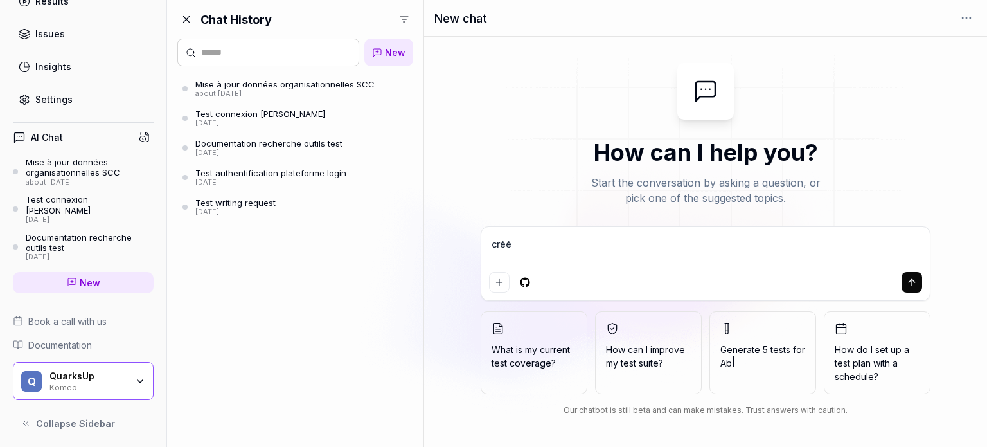
type textarea "*"
type textarea "créé"
type textarea "*"
type textarea "cré"
type textarea "*"
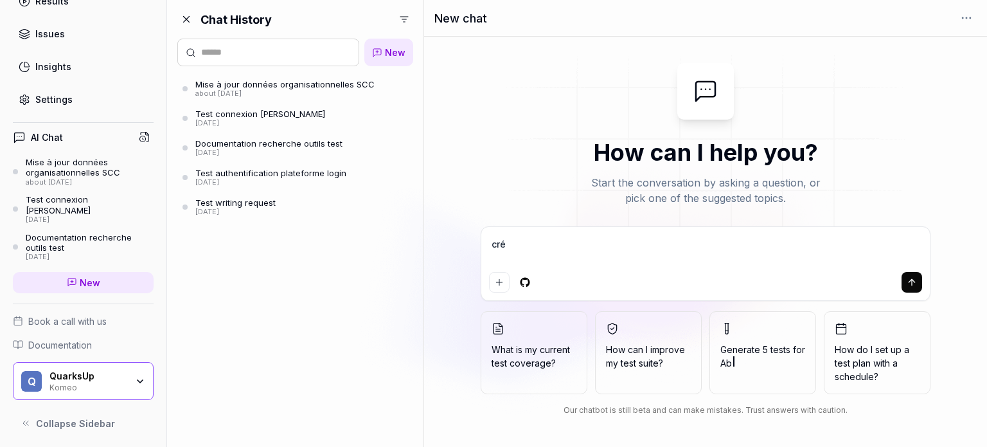
type textarea "cr"
type textarea "*"
type textarea "c"
type textarea "*"
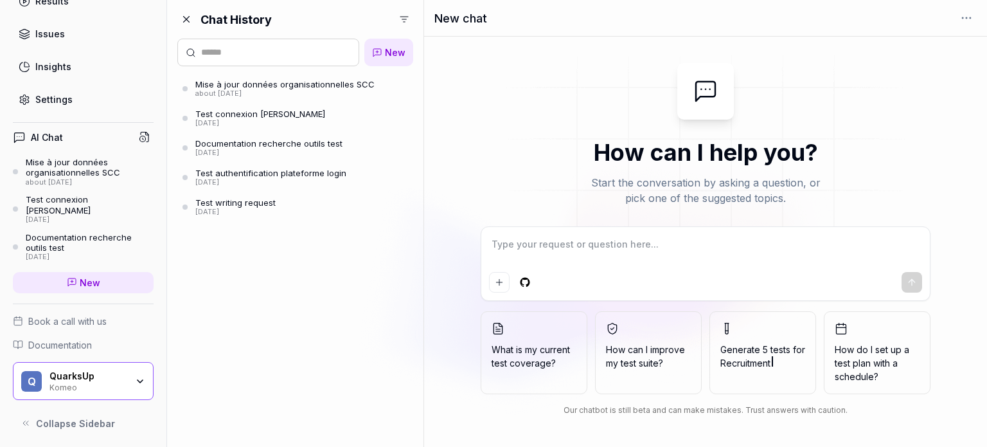
type textarea "t"
type textarea "*"
type textarea "tu"
type textarea "*"
type textarea "tu"
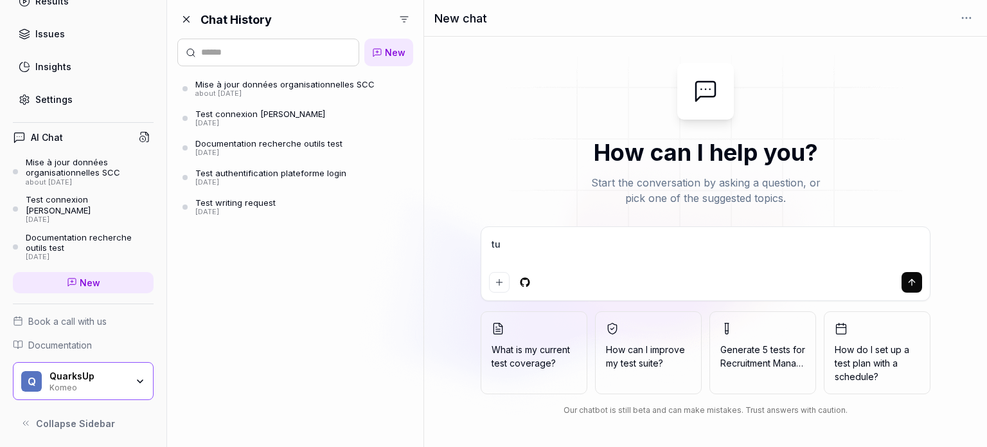
type textarea "*"
type textarea "tu p"
type textarea "*"
type textarea "tu pe"
type textarea "*"
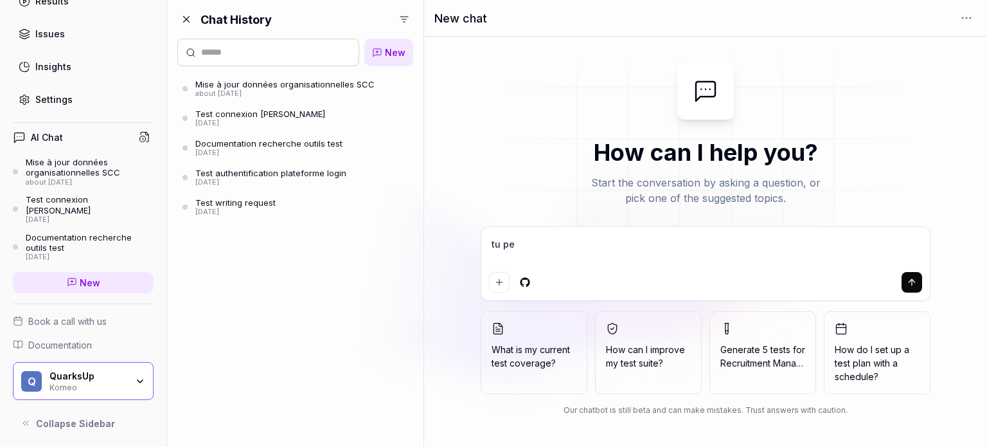
type textarea "tu peu"
type textarea "*"
type textarea "tu peux"
type textarea "*"
type textarea "tu peux"
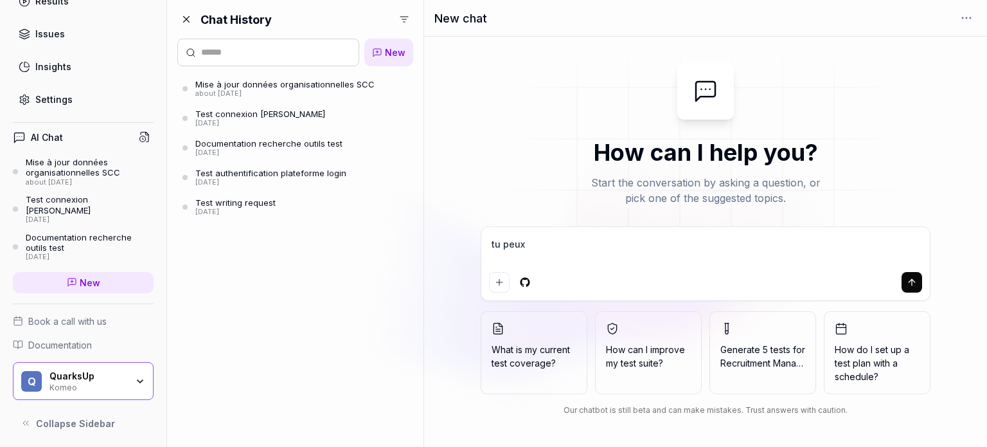
type textarea "*"
type textarea "tu peux a"
type textarea "*"
type textarea "tu peux al"
type textarea "*"
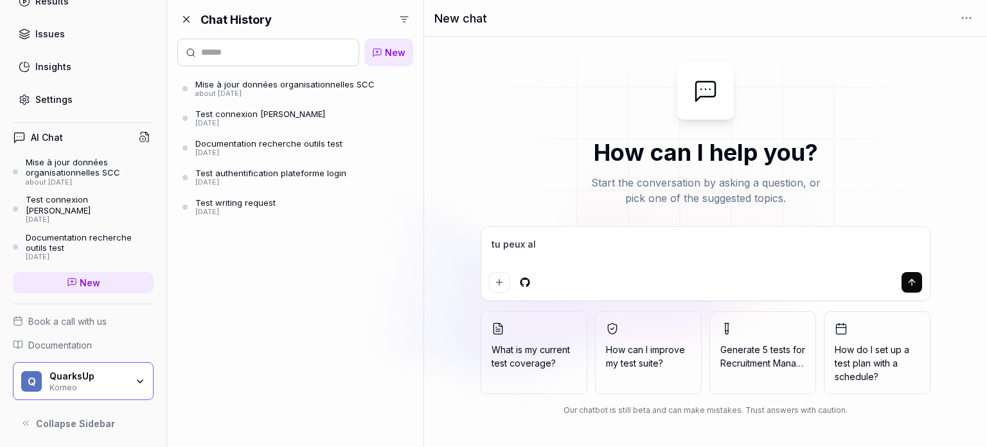
type textarea "tu peux all"
type textarea "*"
type textarea "tu peux alle"
type textarea "*"
type textarea "tu peux aller"
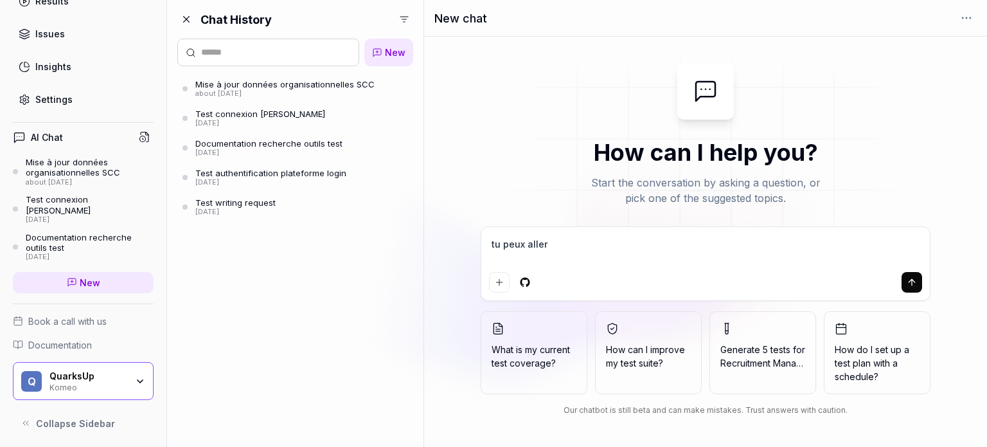
type textarea "*"
type textarea "tu peux aller"
type textarea "*"
type textarea "tu peux aller s"
type textarea "*"
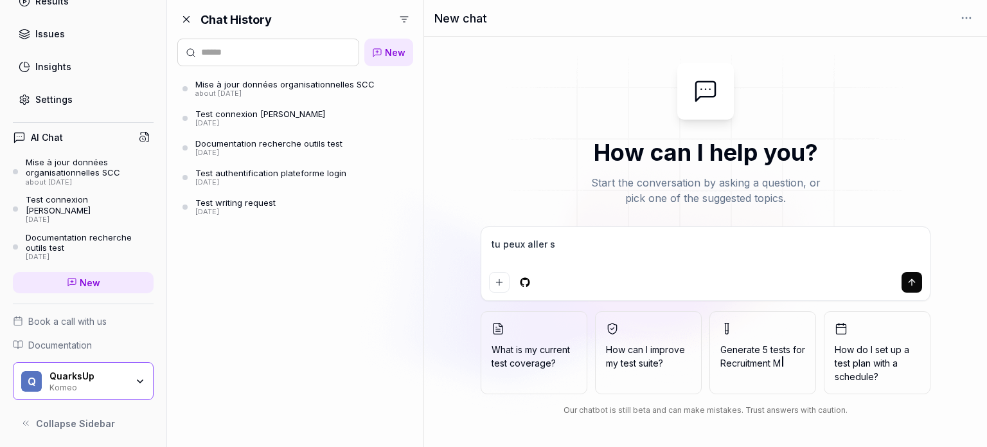
type textarea "tu peux aller su"
type textarea "*"
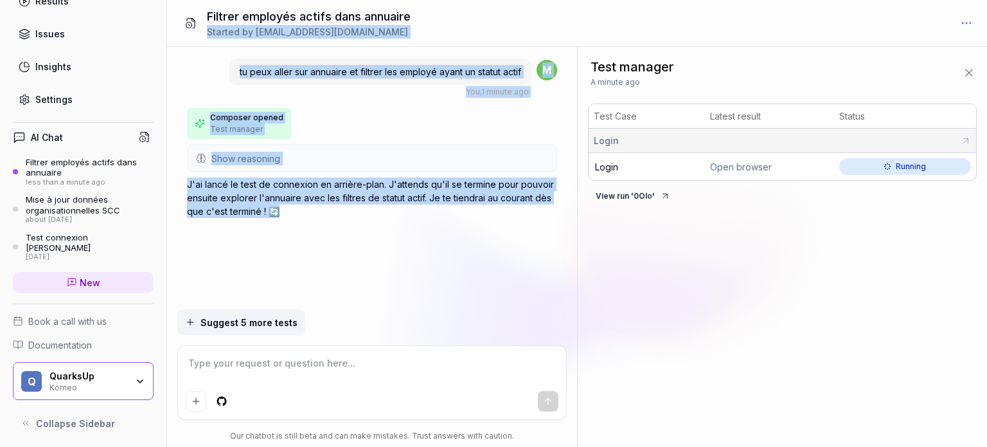
drag, startPoint x: 527, startPoint y: 218, endPoint x: 523, endPoint y: 3, distance: 215.9
click at [523, 3] on div "Filtrer employés actifs dans annuaire Started by mouna.ghzel@quarksup.com tu pe…" at bounding box center [577, 223] width 820 height 447
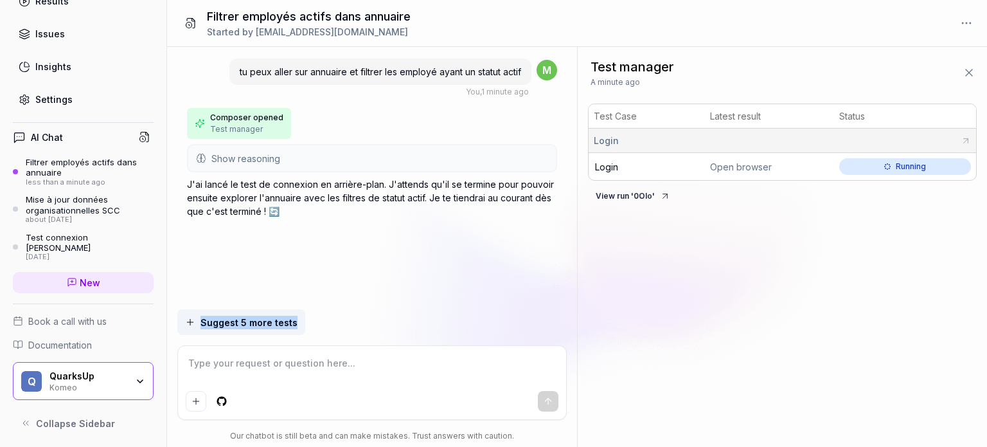
drag, startPoint x: 430, startPoint y: 278, endPoint x: 436, endPoint y: 323, distance: 44.6
click at [0, 0] on div "tu peux aller sur annuaire et filtrer les employé ayant un statut actif You , 1…" at bounding box center [0, 0] width 0 height 0
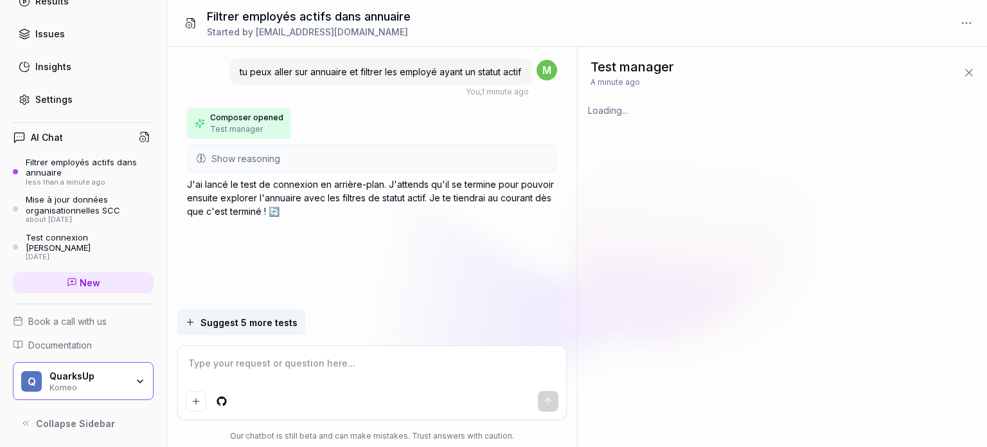
click at [356, 177] on p "J'ai lancé le test de connexion en arrière-plan. J'attends qu'il se termine pou…" at bounding box center [372, 197] width 370 height 40
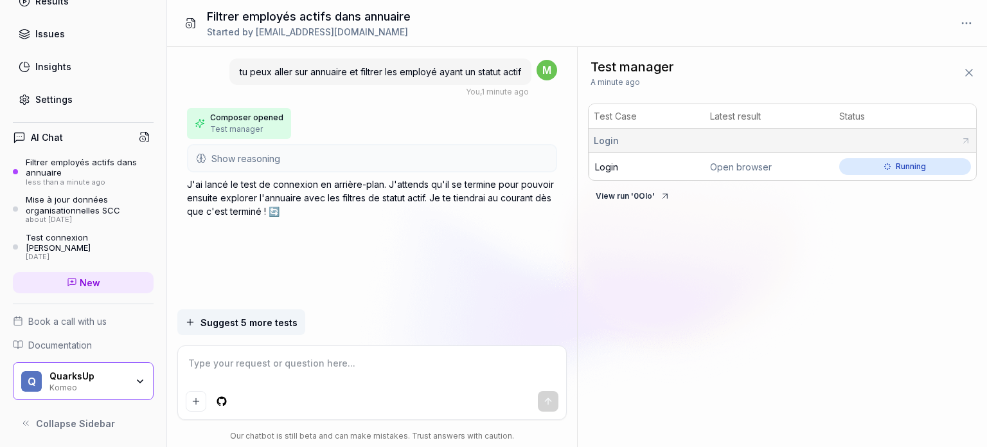
click at [655, 194] on button "View run ' 0Olo '" at bounding box center [633, 196] width 90 height 21
click at [882, 164] on span "Running" at bounding box center [905, 166] width 132 height 17
click at [751, 167] on div "Open browser" at bounding box center [769, 166] width 119 height 13
click at [964, 139] on icon at bounding box center [966, 141] width 10 height 10
click at [596, 196] on button "View run ' 0Olo '" at bounding box center [633, 196] width 90 height 21
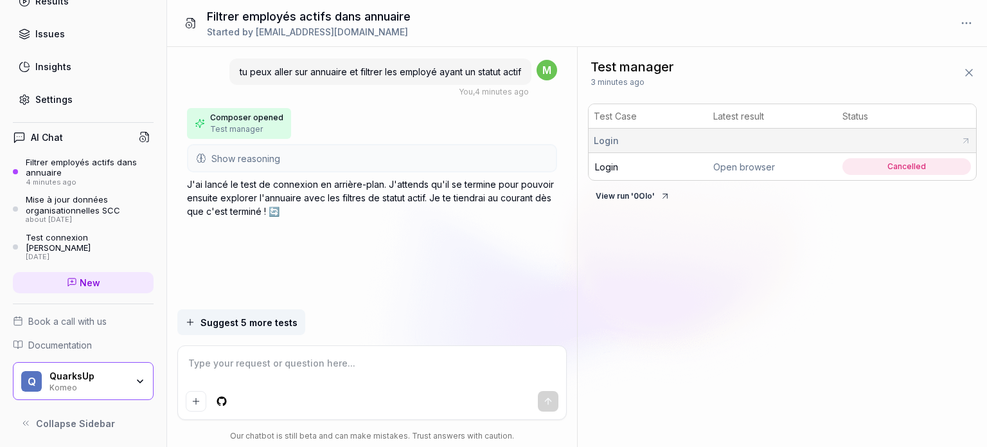
click at [276, 317] on span "Suggest 5 more tests" at bounding box center [248, 321] width 97 height 13
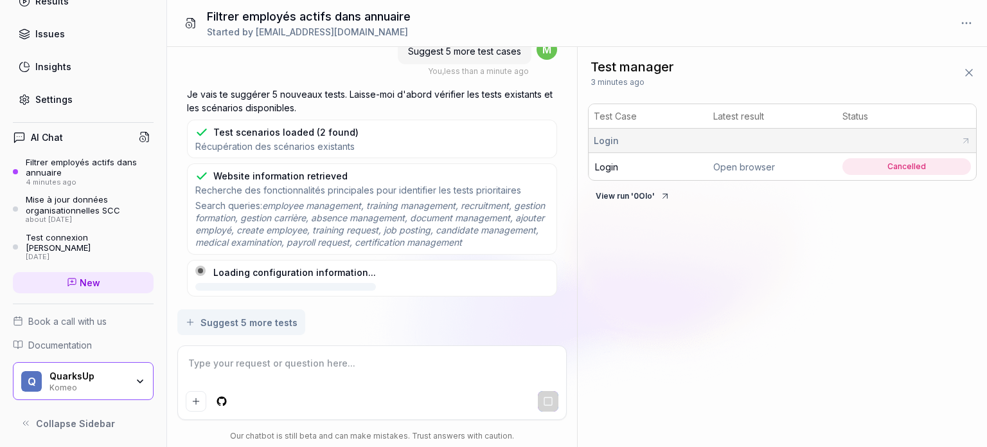
scroll to position [249, 0]
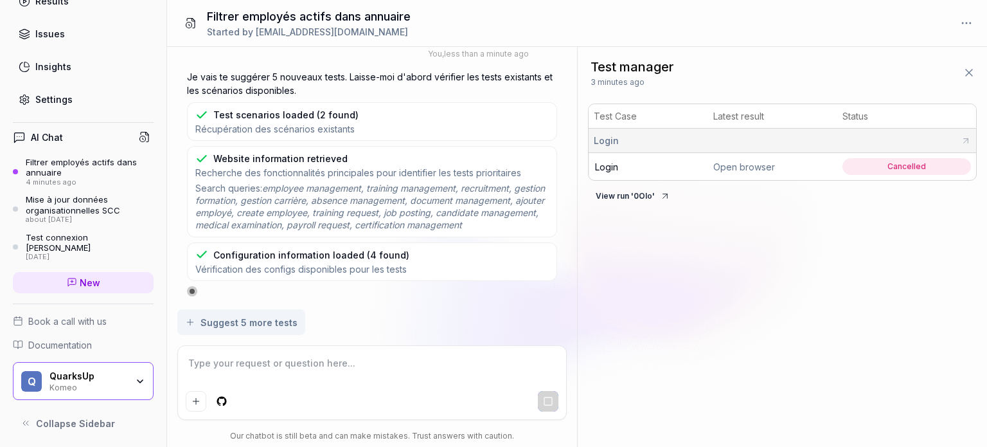
click at [966, 136] on icon at bounding box center [966, 141] width 10 height 10
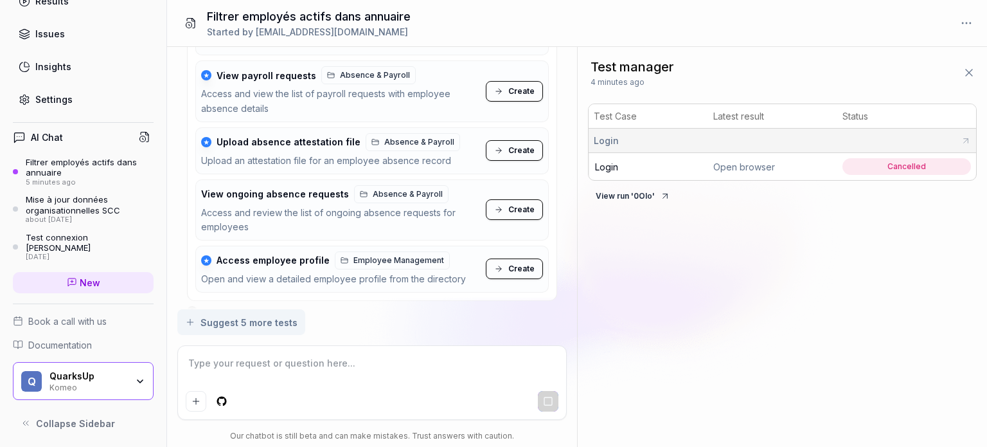
scroll to position [653, 0]
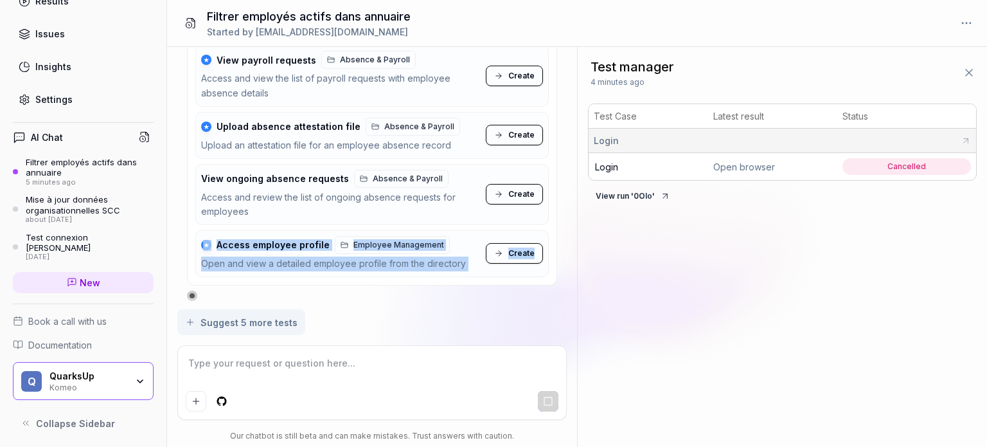
drag, startPoint x: 563, startPoint y: 195, endPoint x: 574, endPoint y: 270, distance: 76.0
click at [574, 270] on div "tu peux aller sur annuaire et filtrer les employé ayant un statut actif You , 5…" at bounding box center [372, 178] width 410 height 262
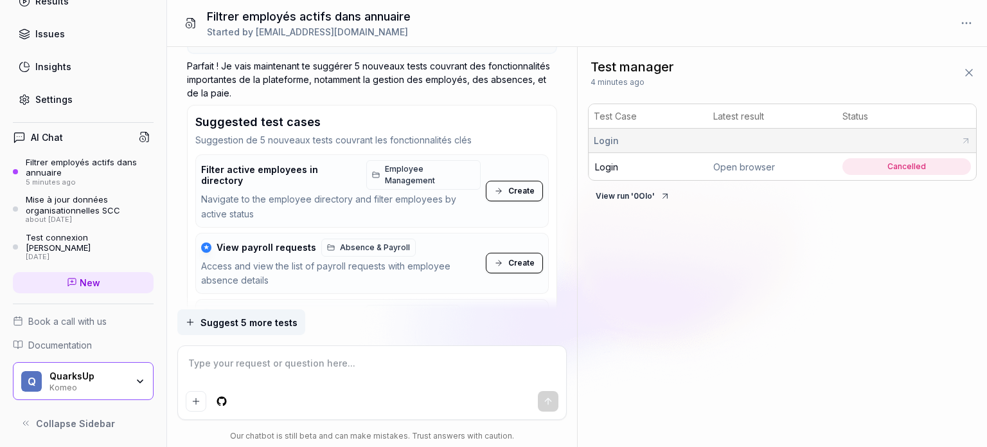
scroll to position [258, 0]
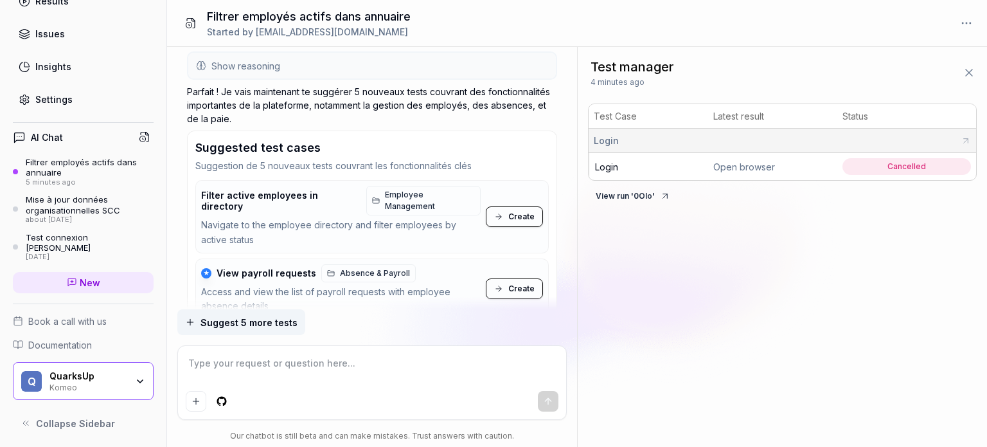
click at [515, 212] on span "Create" at bounding box center [521, 217] width 26 height 12
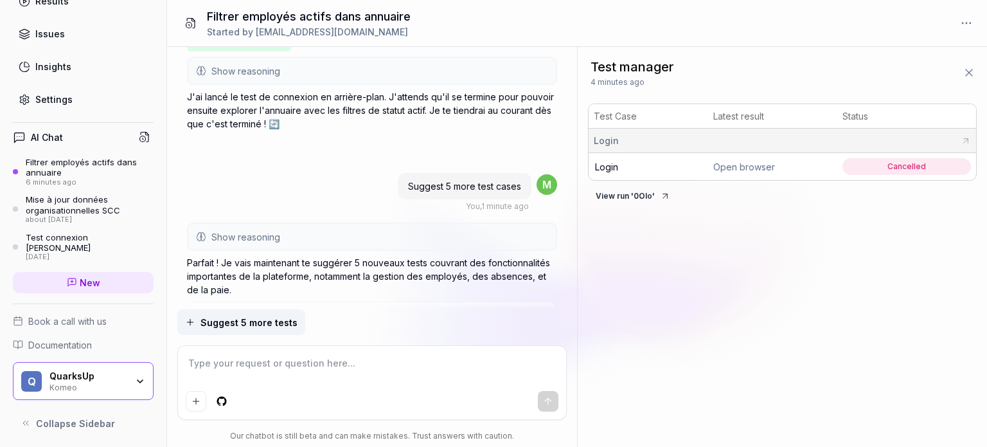
scroll to position [0, 0]
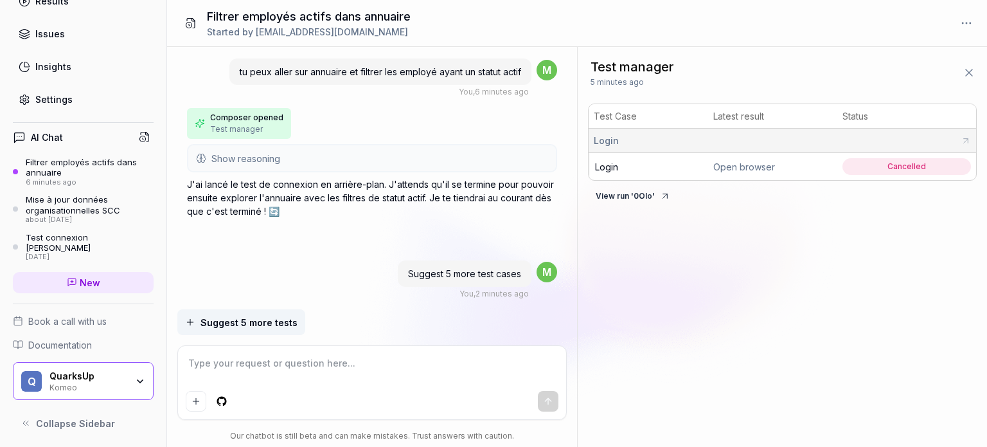
click at [971, 67] on icon at bounding box center [968, 72] width 13 height 13
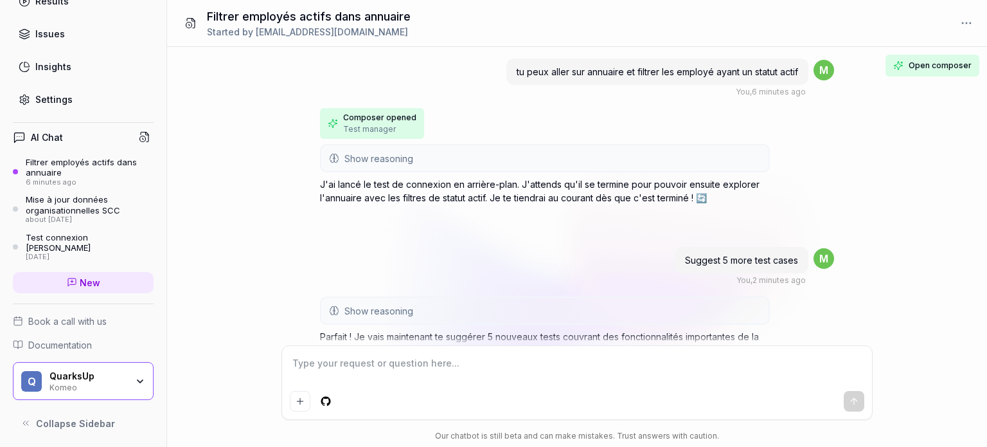
click at [792, 279] on div "You , 2 minutes ago" at bounding box center [770, 280] width 69 height 12
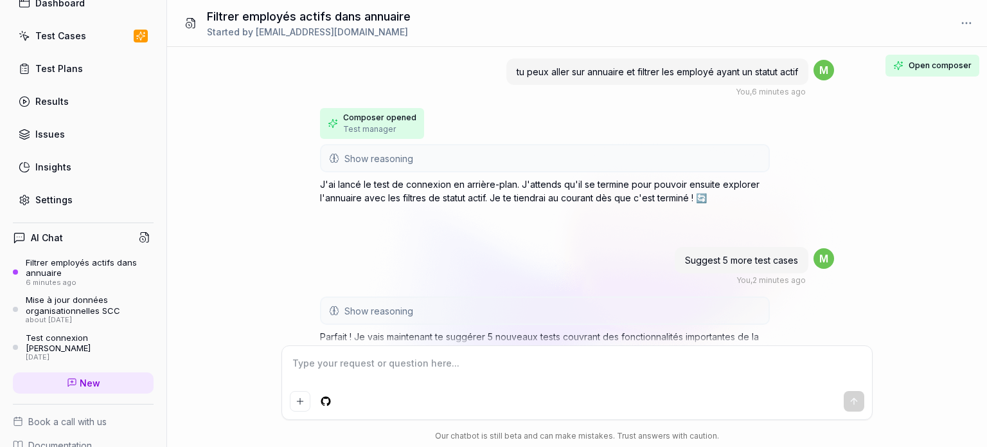
scroll to position [31, 0]
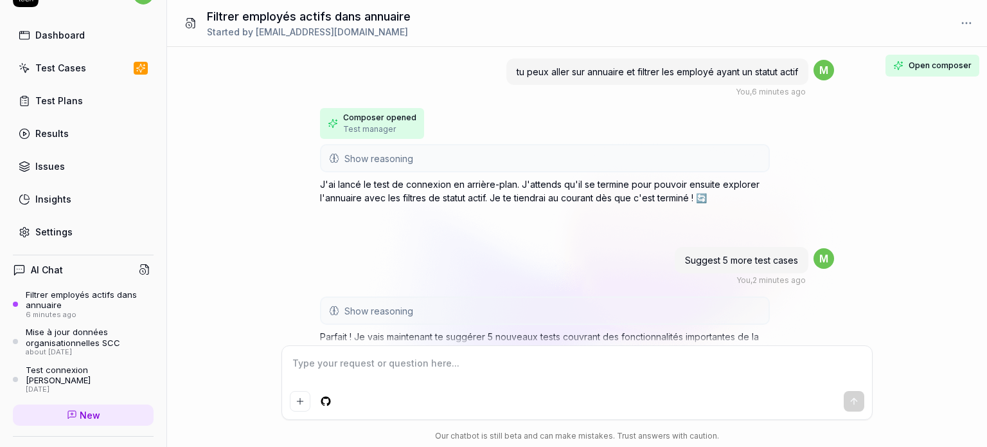
click at [90, 66] on link "Test Cases" at bounding box center [83, 67] width 141 height 25
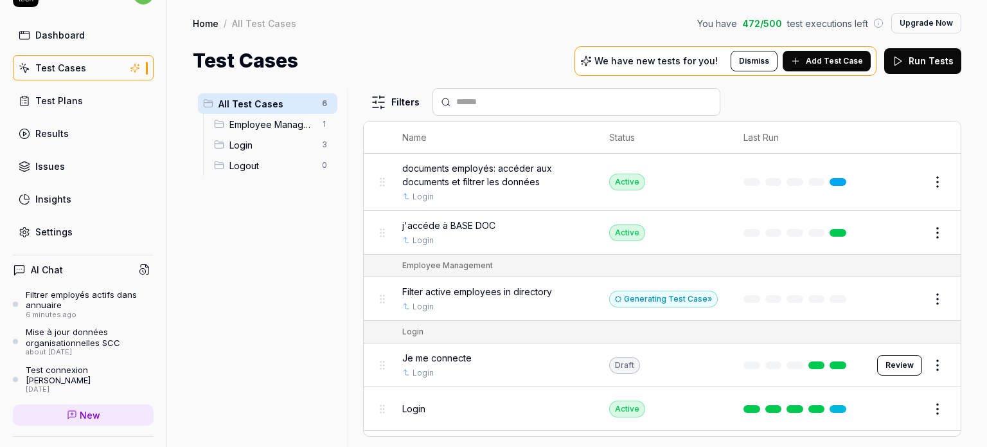
scroll to position [36, 0]
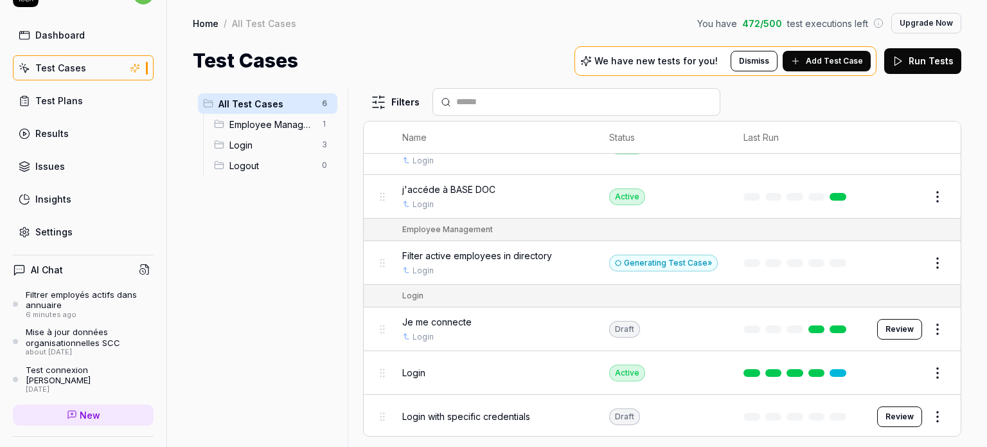
click at [672, 259] on div "Generating Test Case »" at bounding box center [663, 262] width 109 height 17
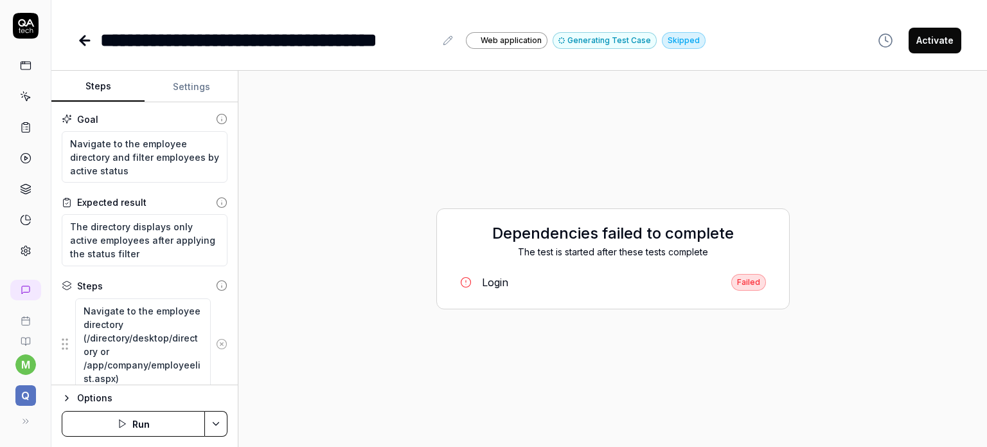
click at [208, 76] on button "Settings" at bounding box center [191, 86] width 93 height 31
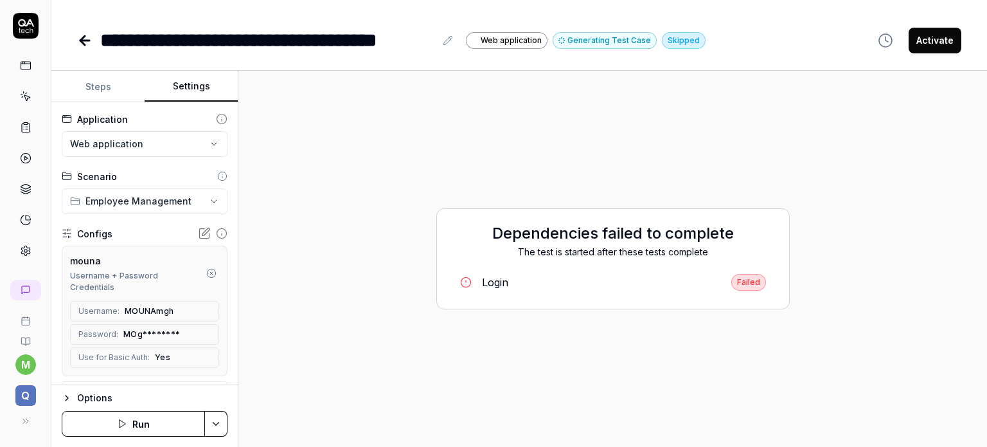
click at [24, 66] on icon at bounding box center [26, 66] width 12 height 12
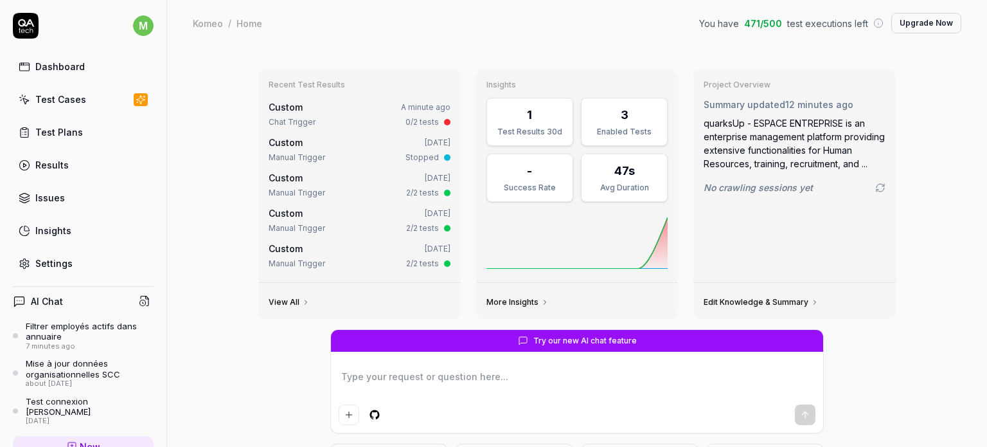
click at [54, 102] on div "Test Cases" at bounding box center [60, 99] width 51 height 13
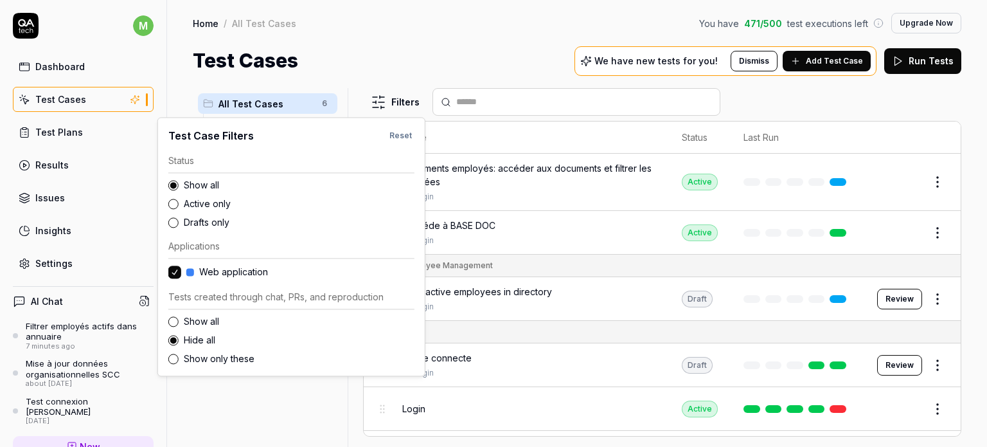
click at [373, 102] on html "m Dashboard Test Cases Test Plans Results Issues Insights Settings AI Chat Filt…" at bounding box center [493, 223] width 987 height 447
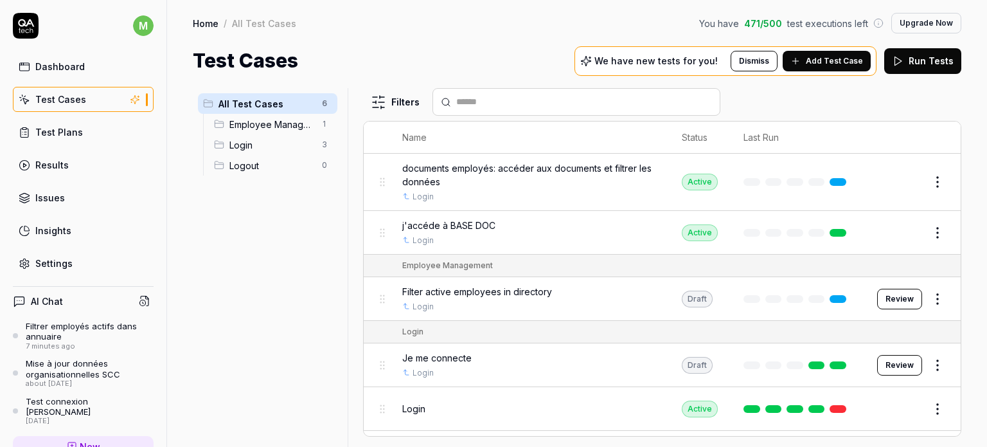
click at [489, 11] on html "m Dashboard Test Cases Test Plans Results Issues Insights Settings AI Chat Filt…" at bounding box center [493, 223] width 987 height 447
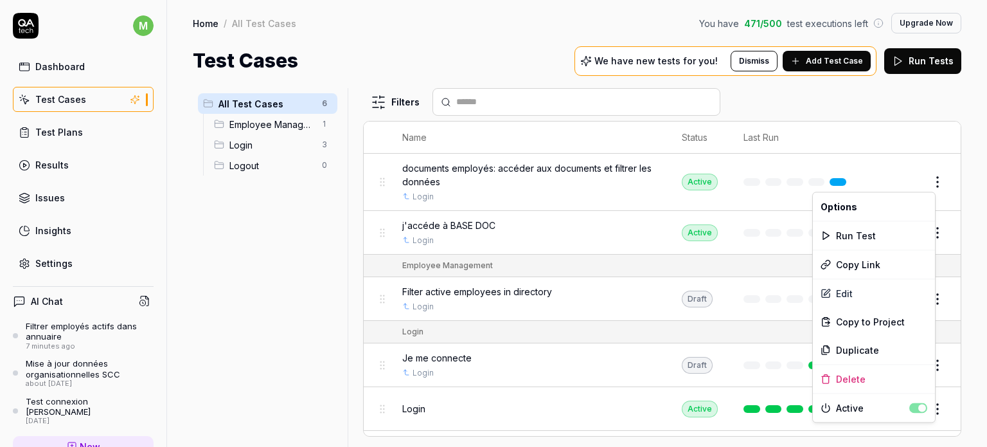
click at [926, 177] on html "m Dashboard Test Cases Test Plans Results Issues Insights Settings AI Chat Filt…" at bounding box center [493, 223] width 987 height 447
click at [859, 295] on div "Edit" at bounding box center [874, 293] width 122 height 28
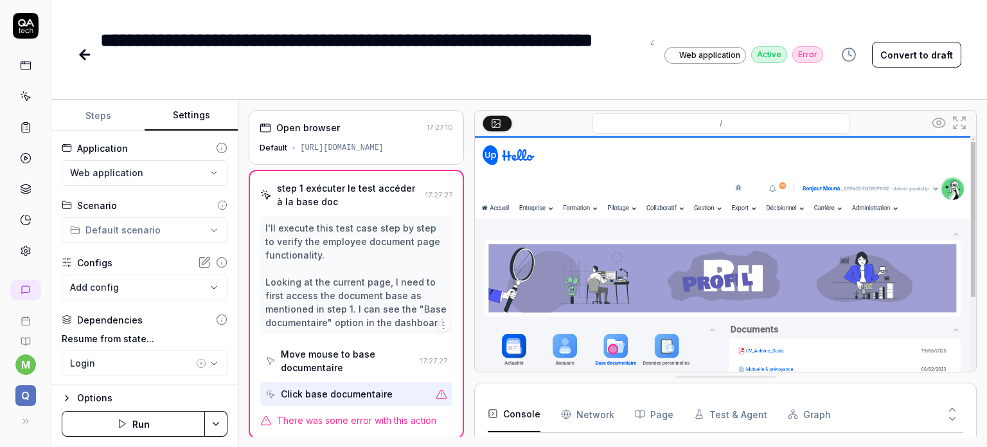
click at [196, 116] on button "Settings" at bounding box center [191, 115] width 93 height 31
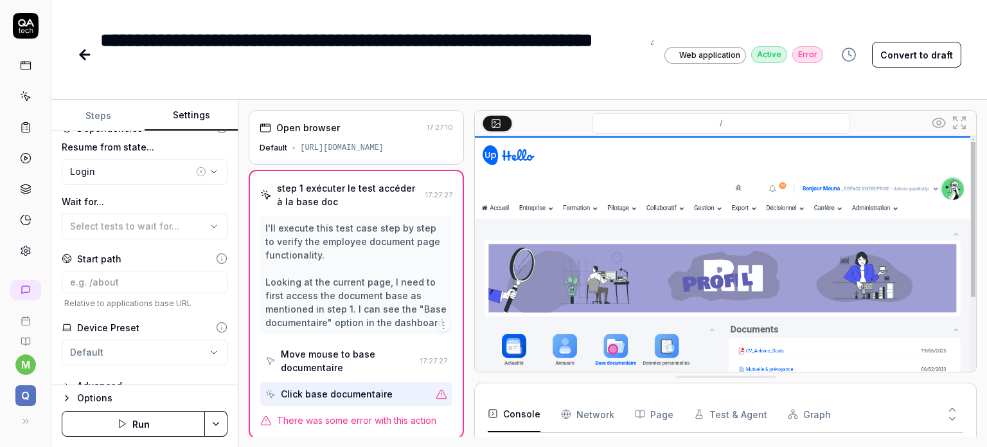
scroll to position [209, 0]
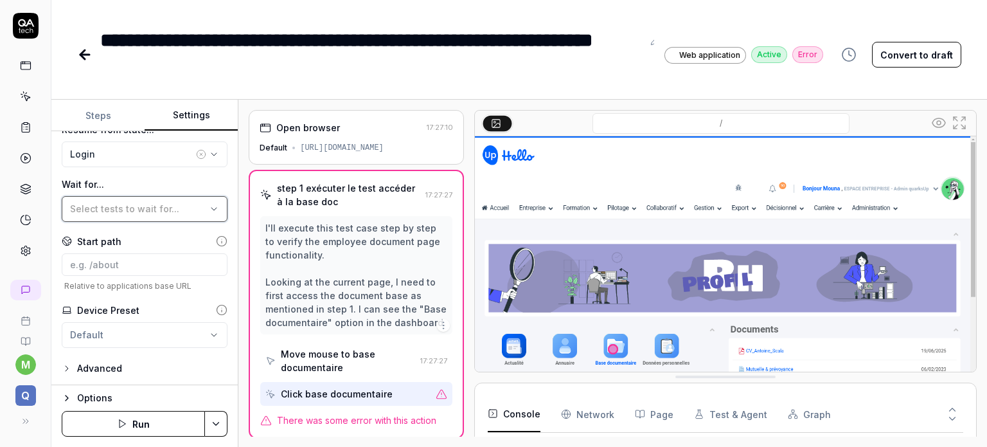
click at [197, 210] on button "Select tests to wait for..." at bounding box center [145, 209] width 166 height 26
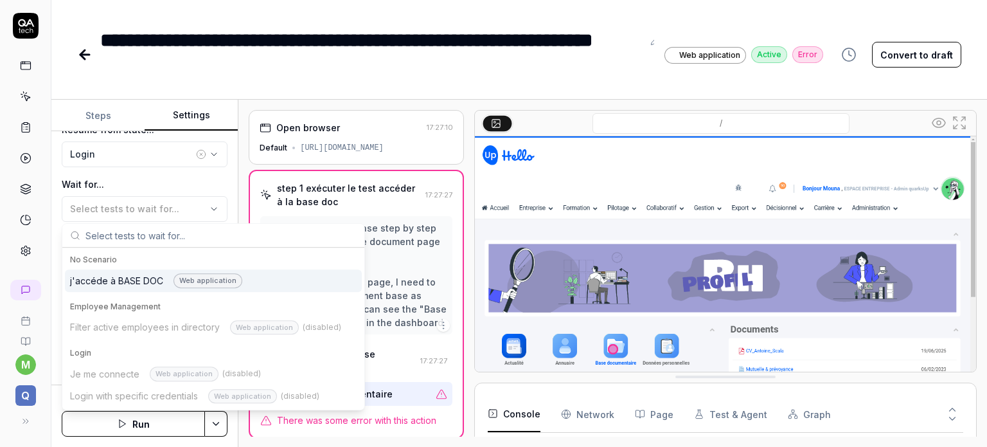
scroll to position [0, 0]
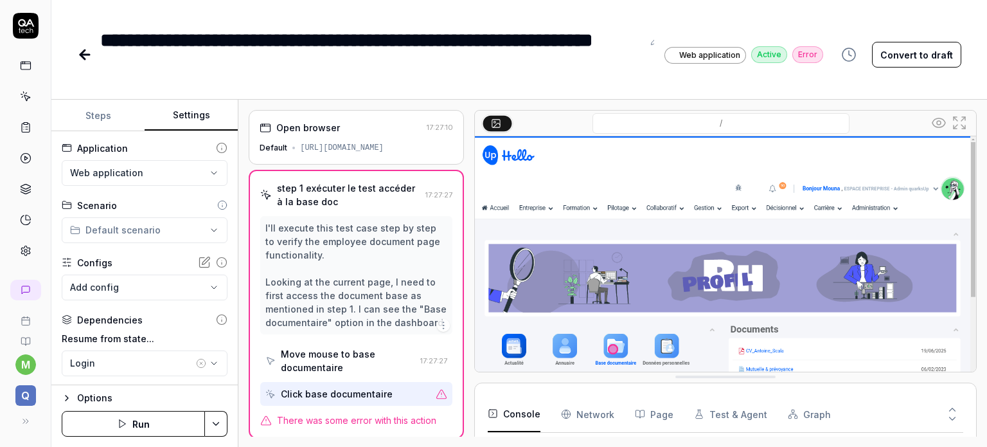
click at [246, 168] on div "Open browser 17:27:10 Default https://komeo.qupdev.net/ step 1 exécuter le test…" at bounding box center [612, 273] width 749 height 347
click at [389, 76] on div "**********" at bounding box center [371, 55] width 542 height 58
click at [22, 64] on icon at bounding box center [26, 66] width 12 height 12
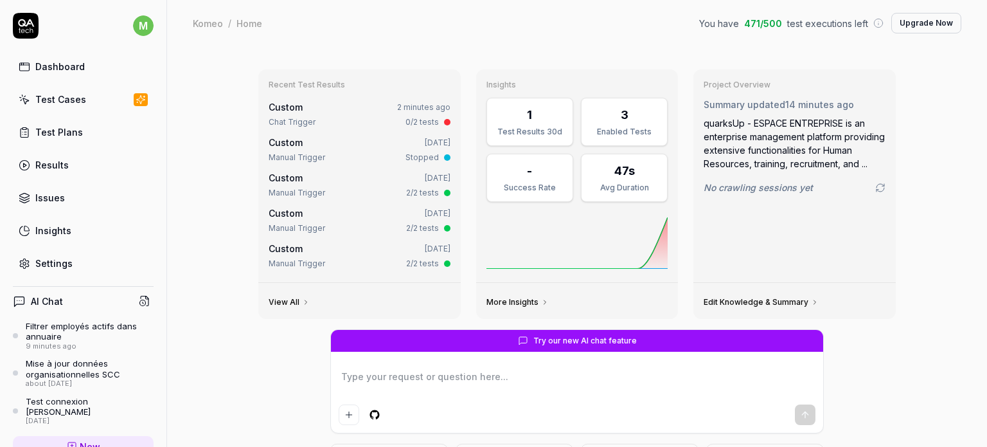
click at [76, 108] on link "Test Cases" at bounding box center [83, 99] width 141 height 25
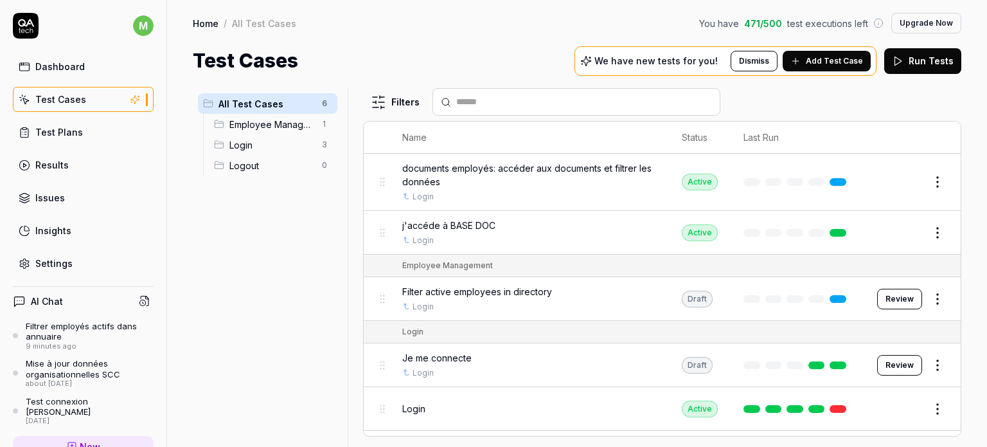
click at [817, 55] on span "Add Test Case" at bounding box center [834, 61] width 57 height 12
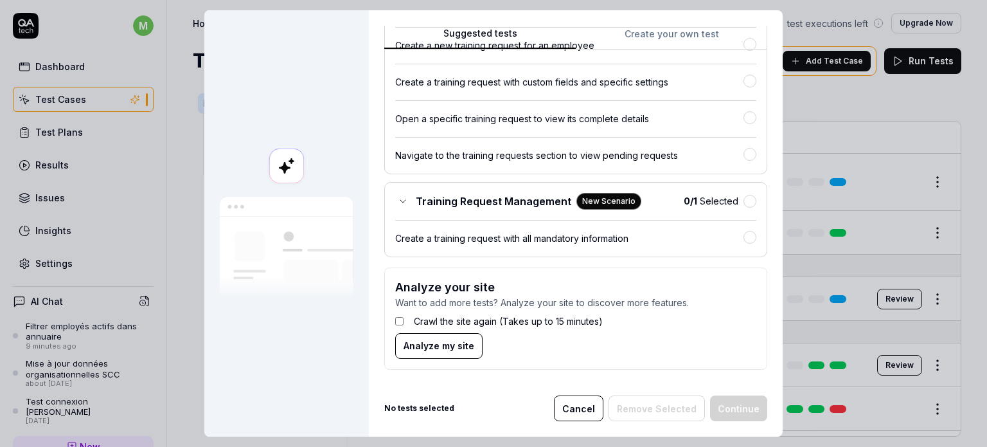
scroll to position [3781, 0]
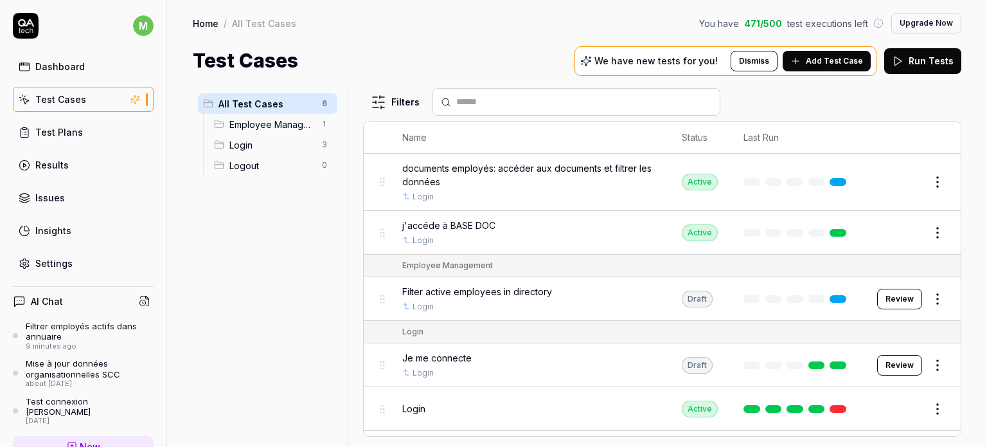
click at [828, 61] on span "Add Test Case" at bounding box center [834, 61] width 57 height 12
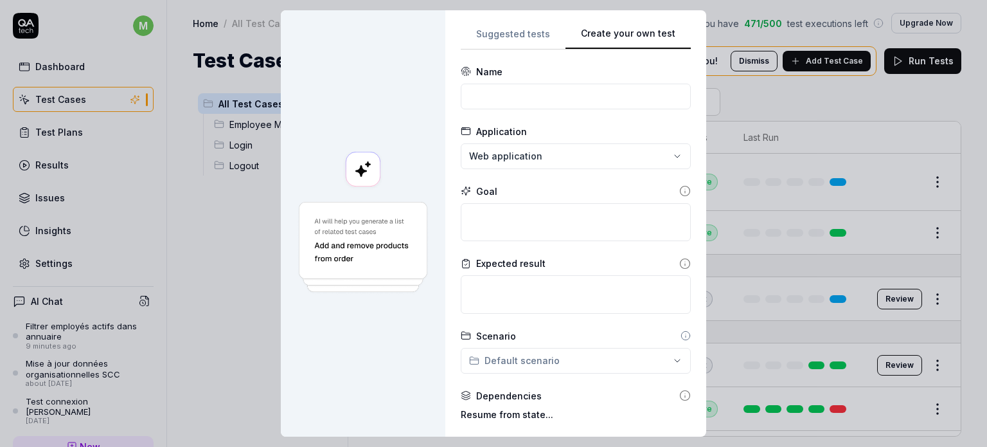
click at [639, 33] on button "Create your own test" at bounding box center [627, 37] width 125 height 23
click at [593, 101] on input at bounding box center [576, 97] width 230 height 26
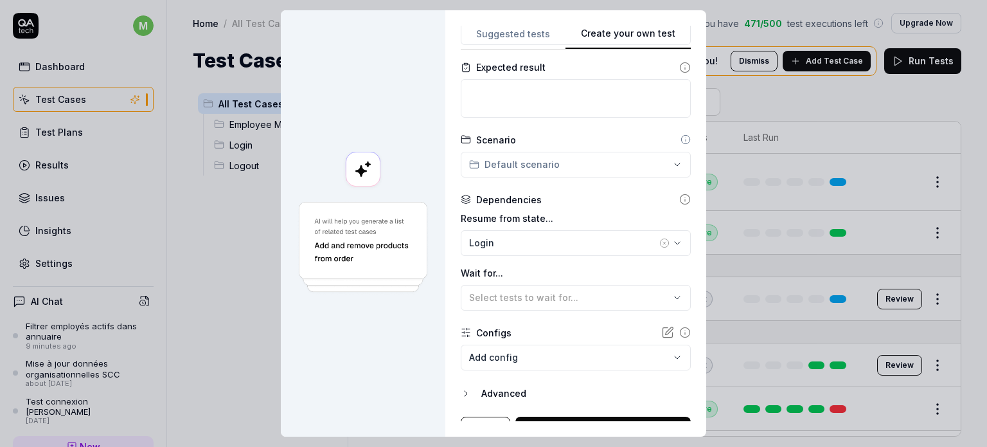
scroll to position [216, 0]
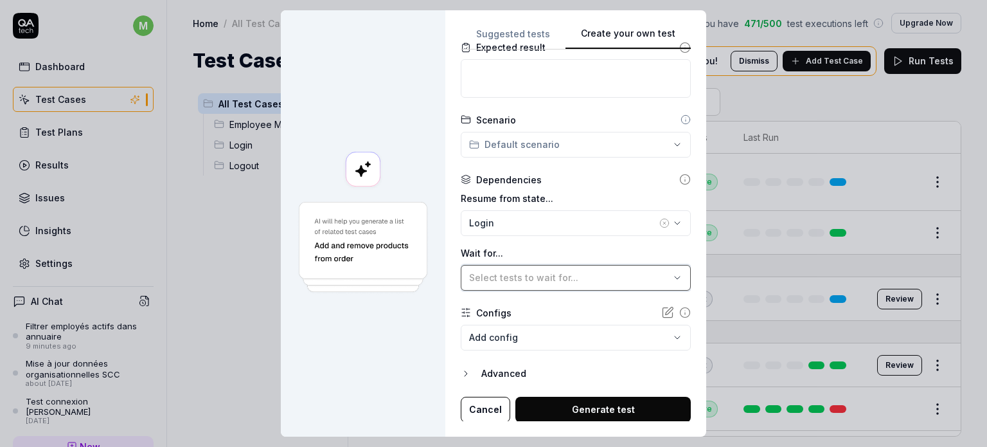
click at [634, 287] on button "Select tests to wait for..." at bounding box center [576, 278] width 230 height 26
click at [690, 303] on div "**********" at bounding box center [575, 223] width 261 height 426
click at [474, 408] on button "Cancel" at bounding box center [485, 409] width 49 height 26
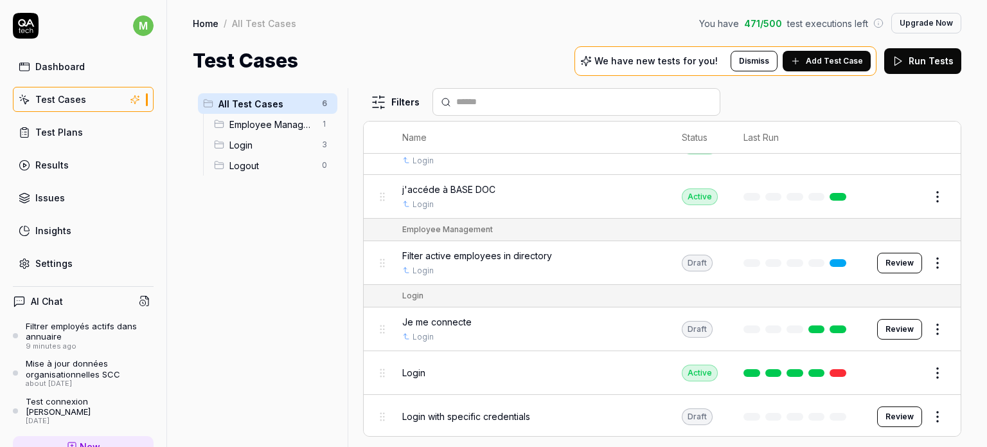
scroll to position [0, 0]
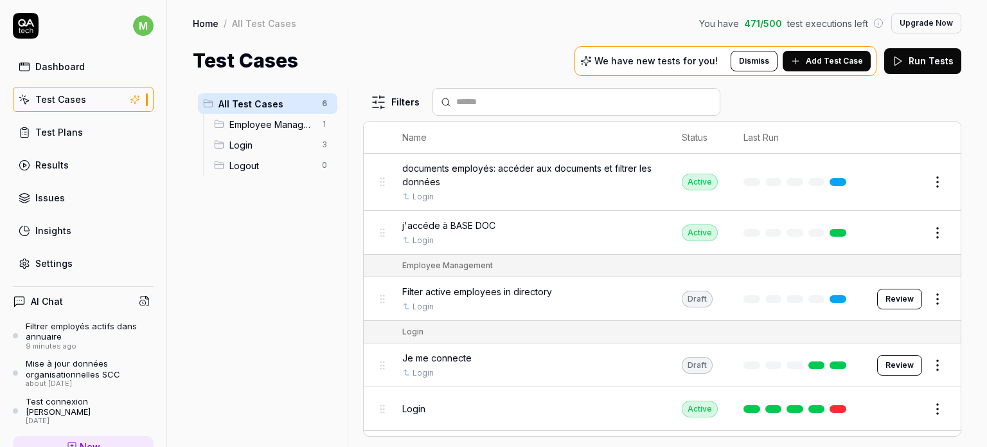
click at [67, 103] on div "Test Cases" at bounding box center [60, 99] width 51 height 13
click at [64, 137] on div "Test Plans" at bounding box center [59, 131] width 48 height 13
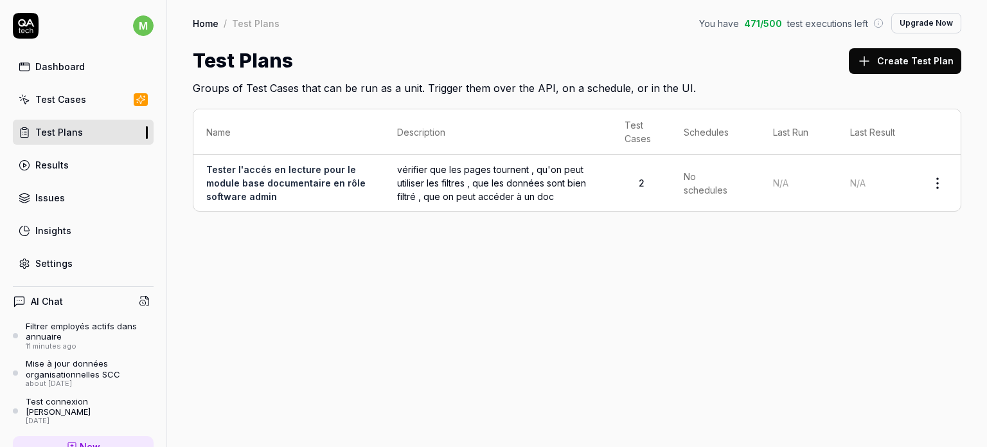
click at [888, 62] on button "Create Test Plan" at bounding box center [905, 61] width 112 height 26
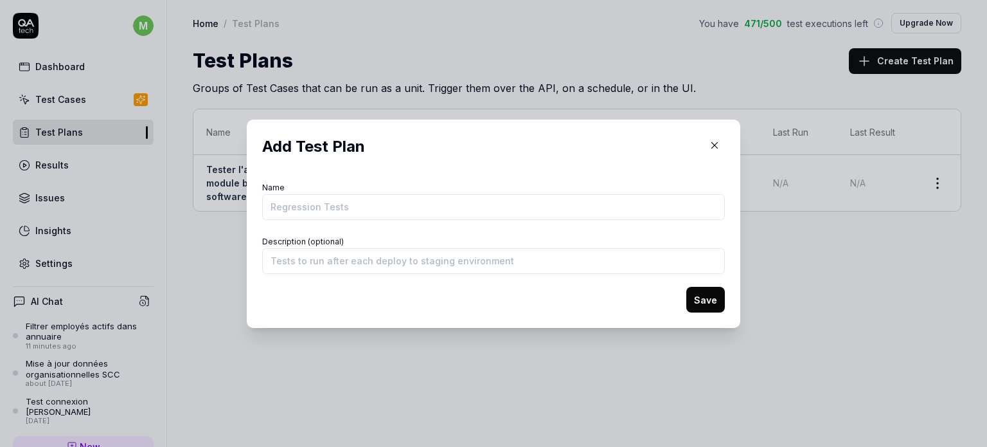
click at [711, 148] on icon "button" at bounding box center [715, 145] width 12 height 12
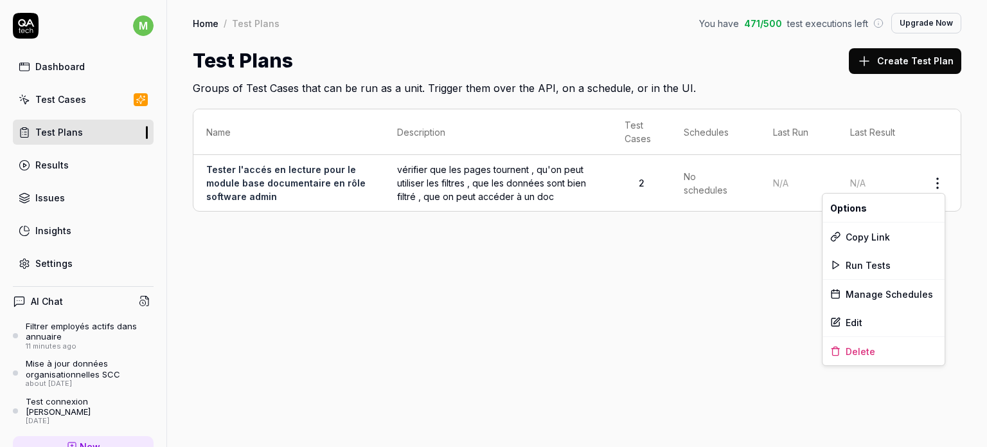
click at [939, 186] on html "m Dashboard Test Cases Test Plans Results Issues Insights Settings AI Chat Filt…" at bounding box center [493, 223] width 987 height 447
click at [880, 319] on div "Edit" at bounding box center [883, 322] width 122 height 28
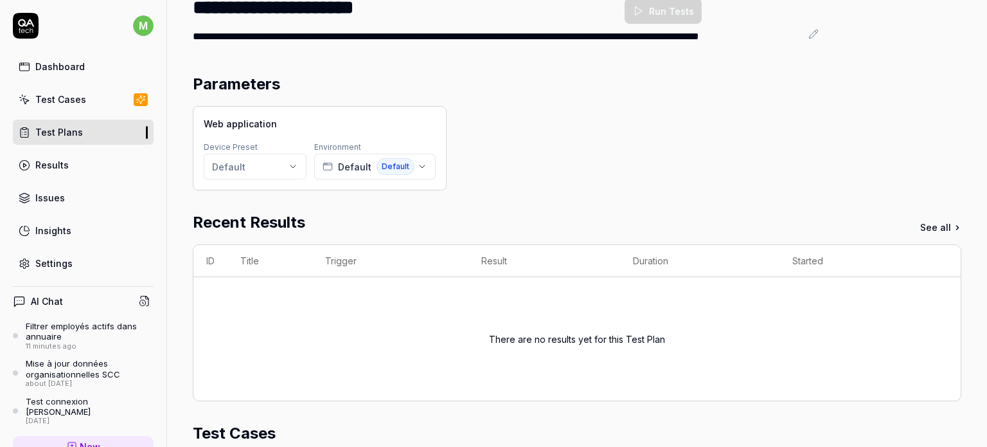
scroll to position [75, 0]
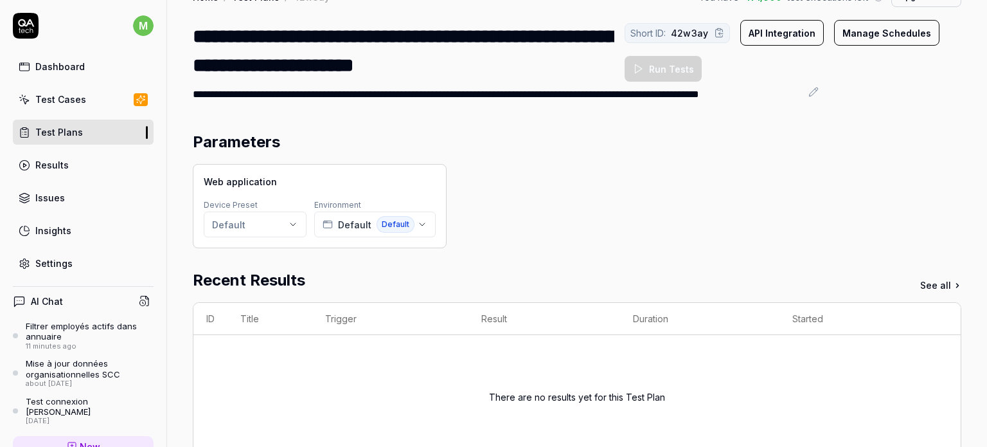
scroll to position [0, 0]
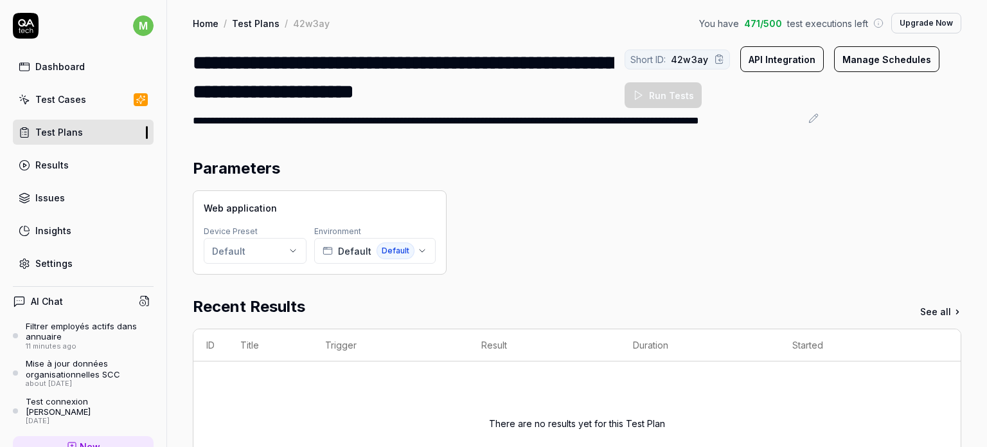
click at [834, 72] on button "Manage Schedules" at bounding box center [886, 59] width 105 height 26
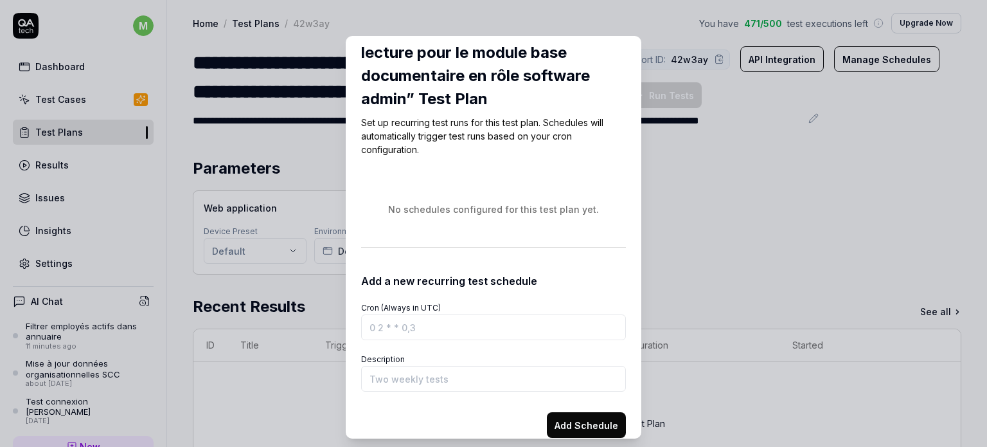
scroll to position [48, 0]
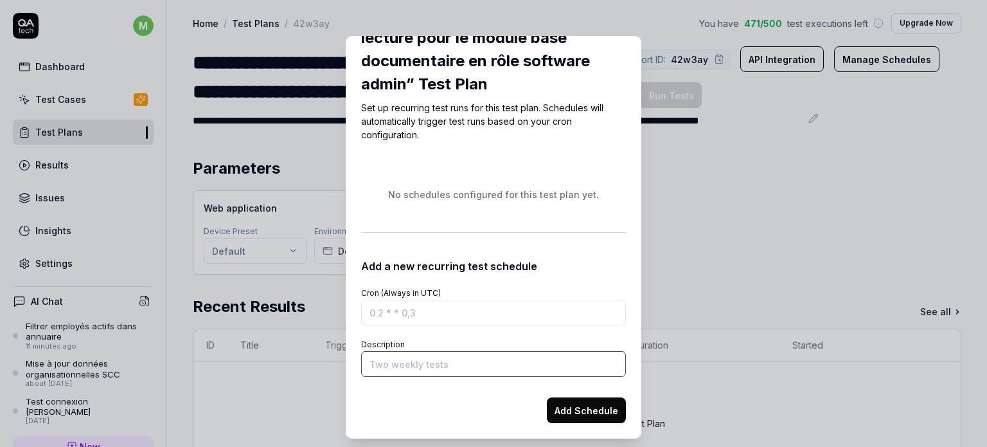
click at [398, 363] on input "Description" at bounding box center [493, 364] width 265 height 26
click at [461, 332] on form "Cron (Always in UTC) Description Add Schedule" at bounding box center [493, 348] width 265 height 149
click at [375, 309] on input "Cron (Always in UTC)" at bounding box center [493, 312] width 265 height 26
drag, startPoint x: 377, startPoint y: 312, endPoint x: 368, endPoint y: 312, distance: 9.0
click at [368, 312] on input "Cron (Always in UTC)" at bounding box center [493, 312] width 265 height 26
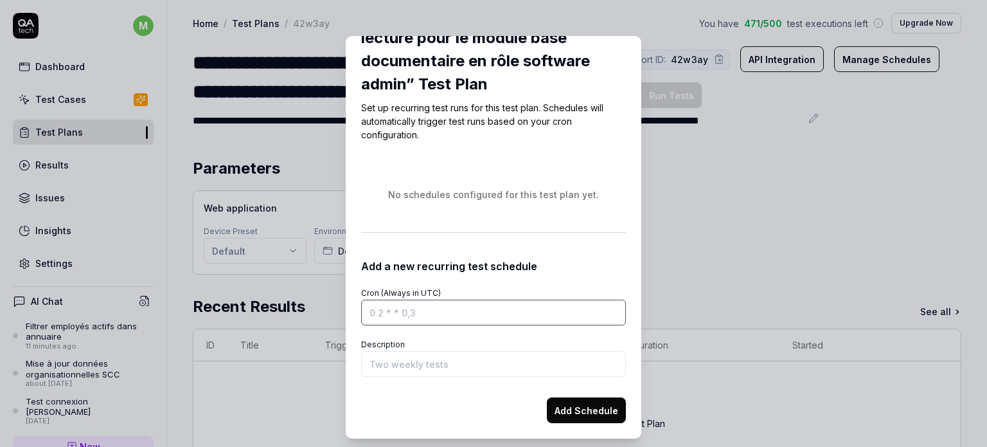
drag, startPoint x: 368, startPoint y: 312, endPoint x: 391, endPoint y: 308, distance: 24.2
click at [391, 308] on input "Cron (Always in UTC)" at bounding box center [493, 312] width 265 height 26
drag, startPoint x: 380, startPoint y: 310, endPoint x: 388, endPoint y: 309, distance: 8.4
click at [388, 309] on input "Cron (Always in UTC)" at bounding box center [493, 312] width 265 height 26
click at [386, 311] on input "Cron (Always in UTC)" at bounding box center [493, 312] width 265 height 26
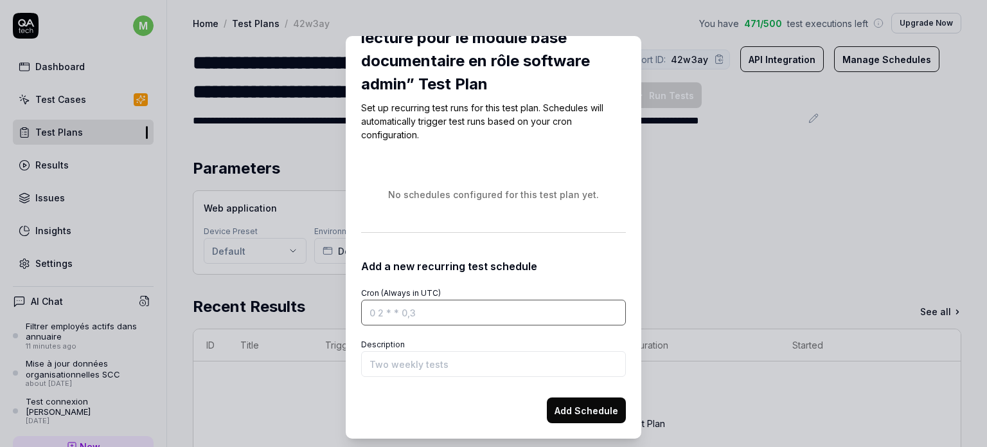
click at [383, 310] on input "Cron (Always in UTC)" at bounding box center [493, 312] width 265 height 26
drag, startPoint x: 383, startPoint y: 310, endPoint x: 393, endPoint y: 307, distance: 10.0
click at [393, 307] on input "Cron (Always in UTC)" at bounding box center [493, 312] width 265 height 26
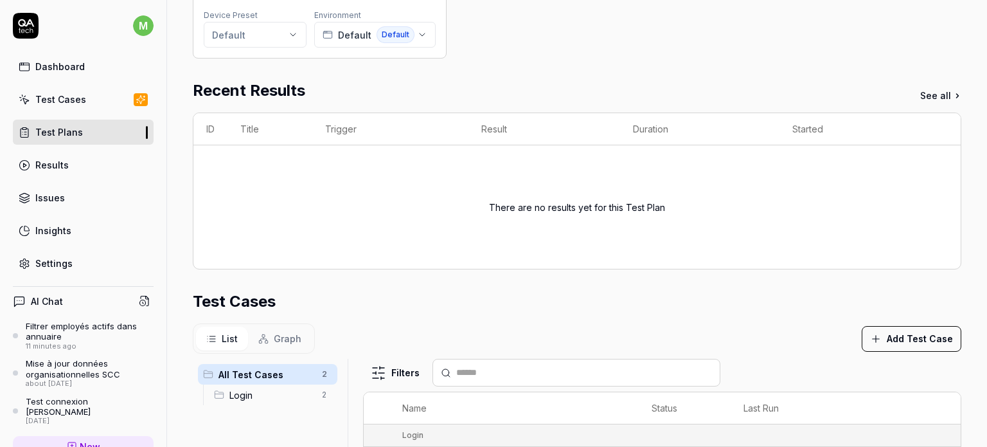
scroll to position [0, 0]
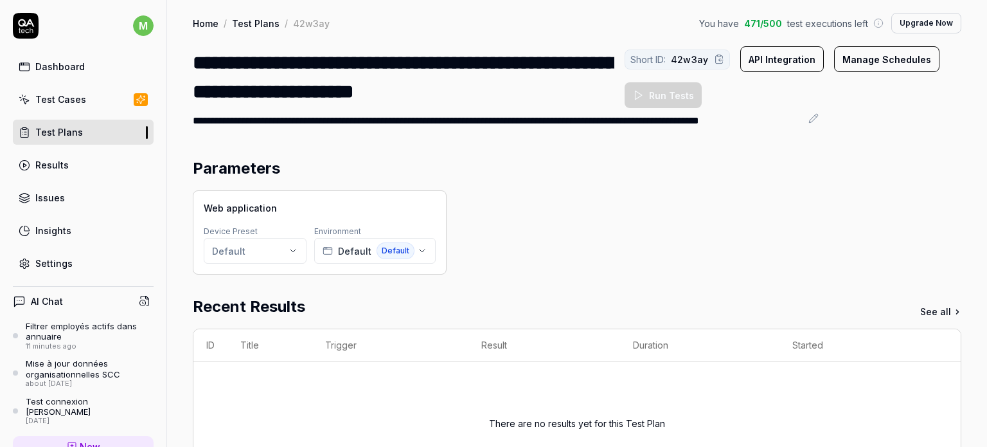
click at [85, 175] on link "Results" at bounding box center [83, 164] width 141 height 25
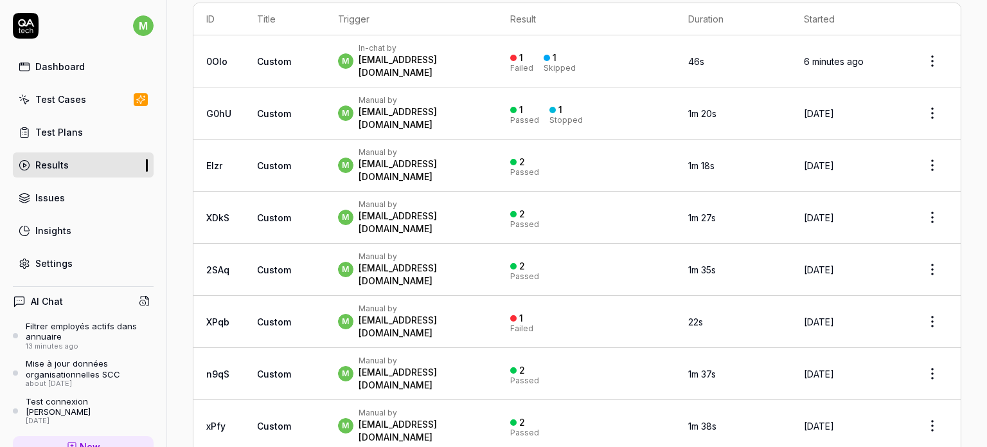
scroll to position [129, 0]
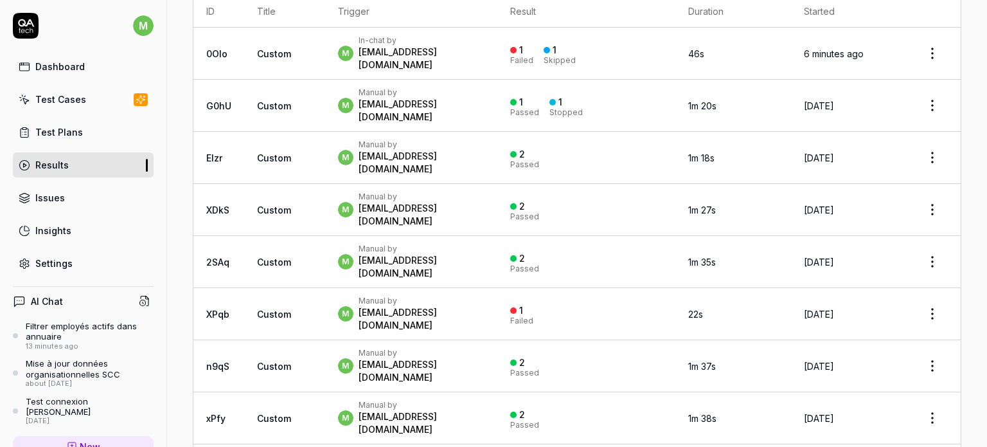
click at [264, 308] on span "Custom" at bounding box center [274, 313] width 34 height 11
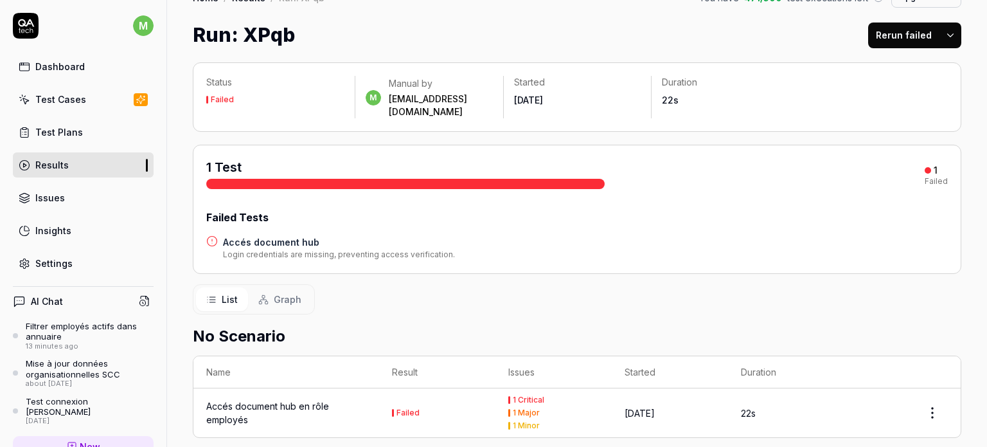
scroll to position [66, 0]
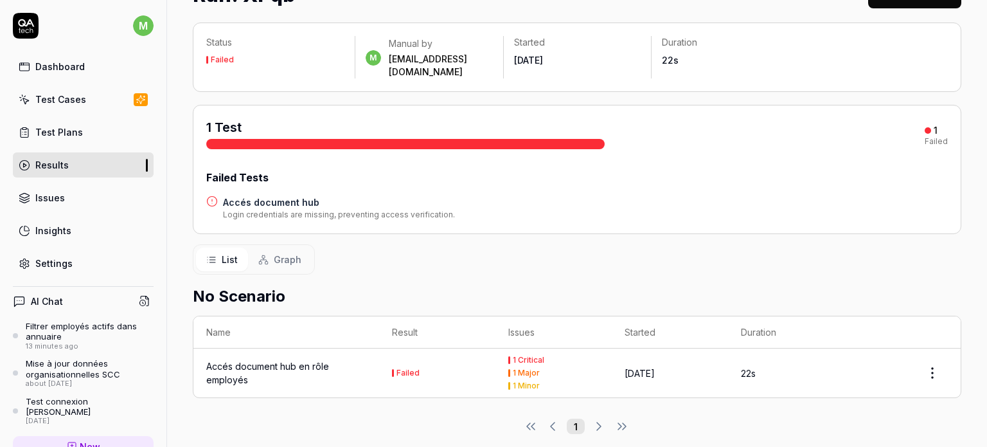
click at [258, 359] on div "Accés document hub en rôle employés" at bounding box center [286, 372] width 160 height 27
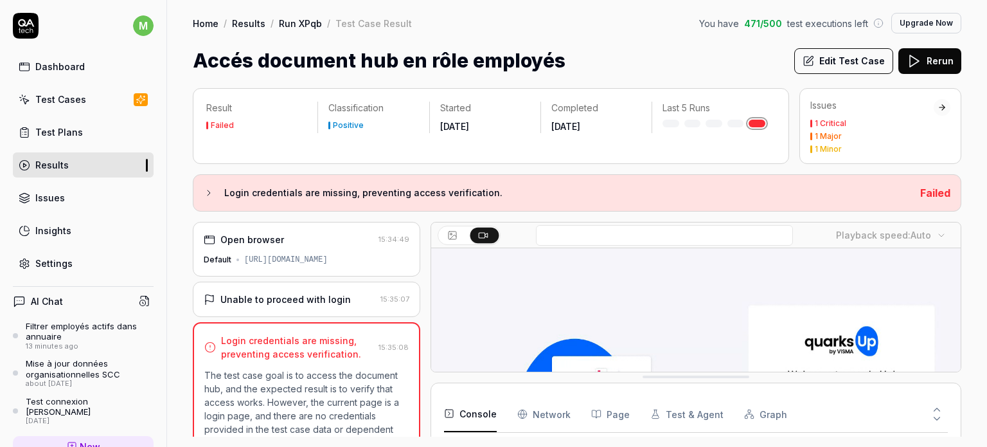
scroll to position [106, 0]
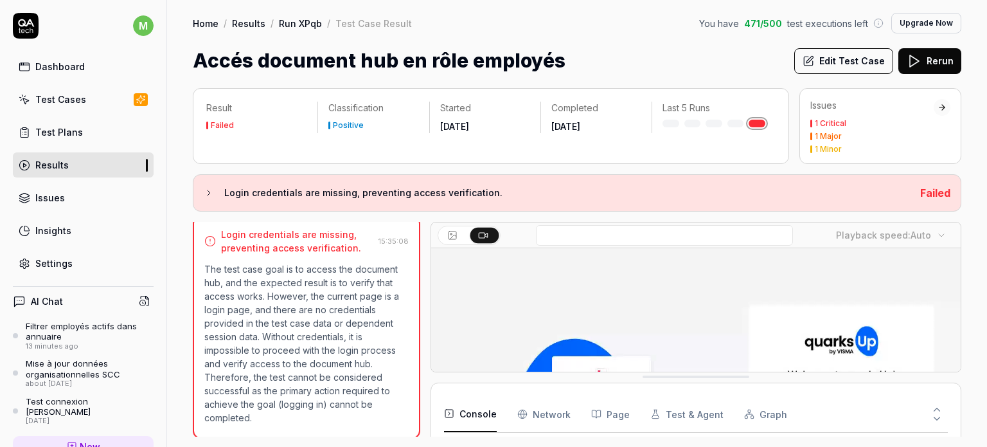
click at [209, 190] on icon at bounding box center [209, 193] width 10 height 10
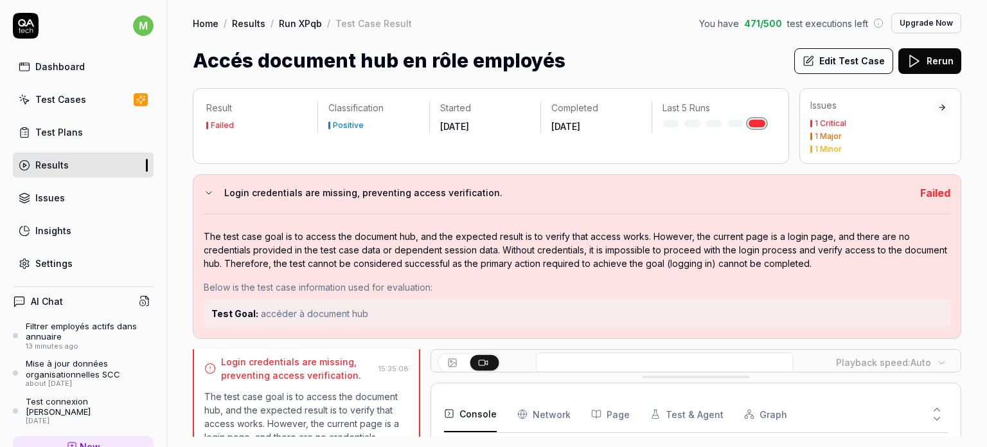
click at [833, 122] on div "1 Critical" at bounding box center [830, 124] width 31 height 8
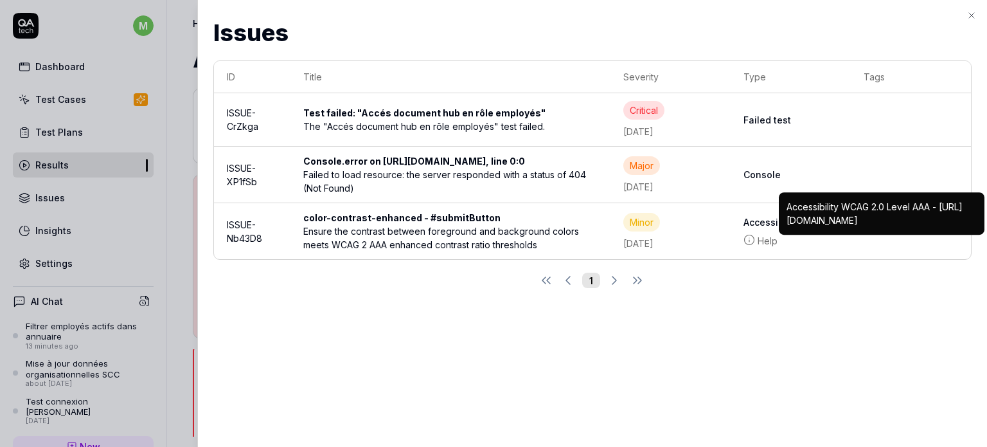
click at [617, 126] on td "Critical Jun 25 2025" at bounding box center [670, 119] width 120 height 53
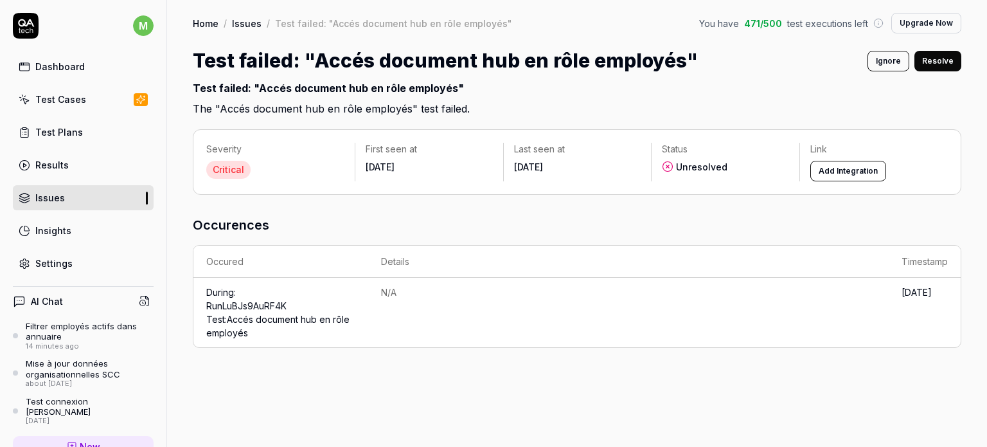
click at [54, 163] on div "Results" at bounding box center [51, 164] width 33 height 13
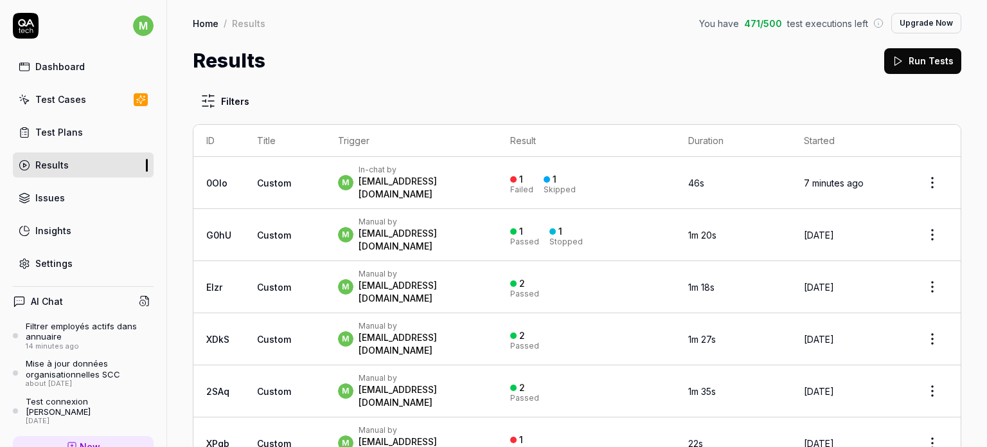
click at [393, 435] on div "[EMAIL_ADDRESS][DOMAIN_NAME]" at bounding box center [422, 448] width 127 height 26
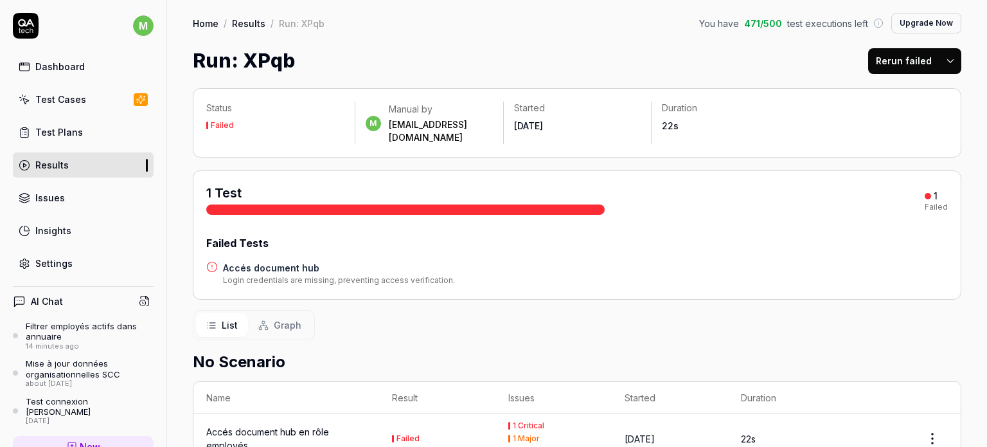
scroll to position [66, 0]
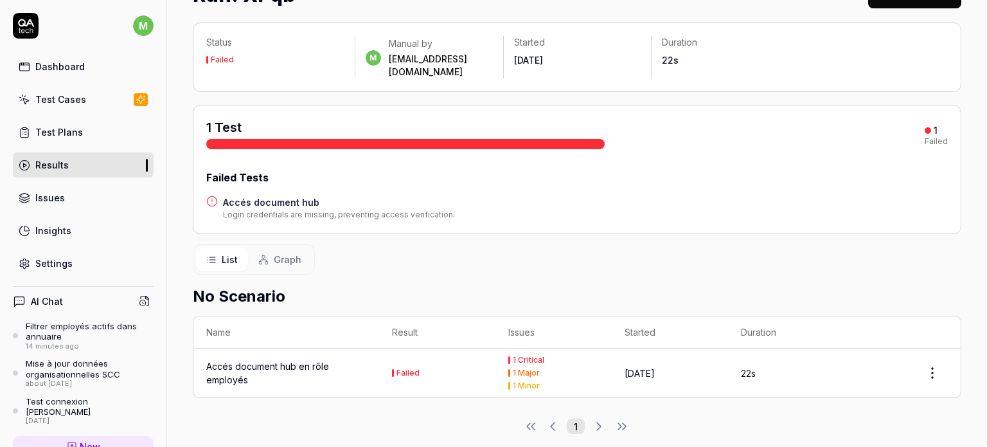
click at [256, 359] on div "Accés document hub en rôle employés" at bounding box center [286, 372] width 160 height 27
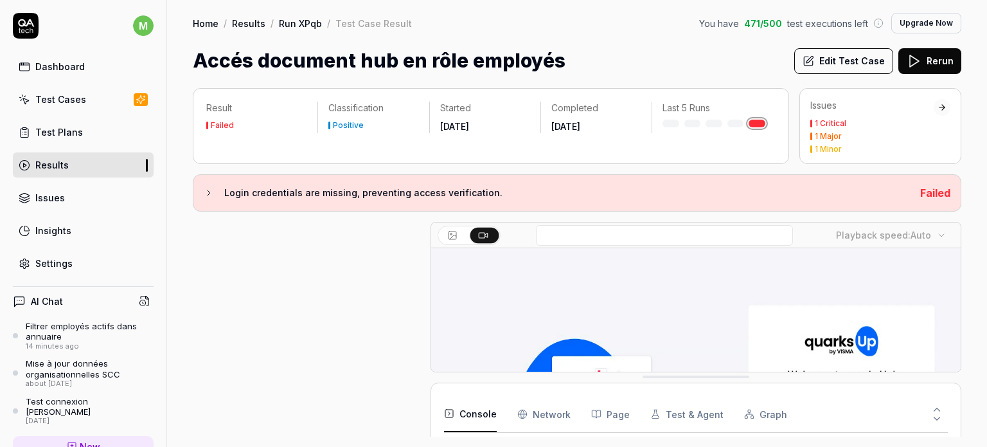
scroll to position [106, 0]
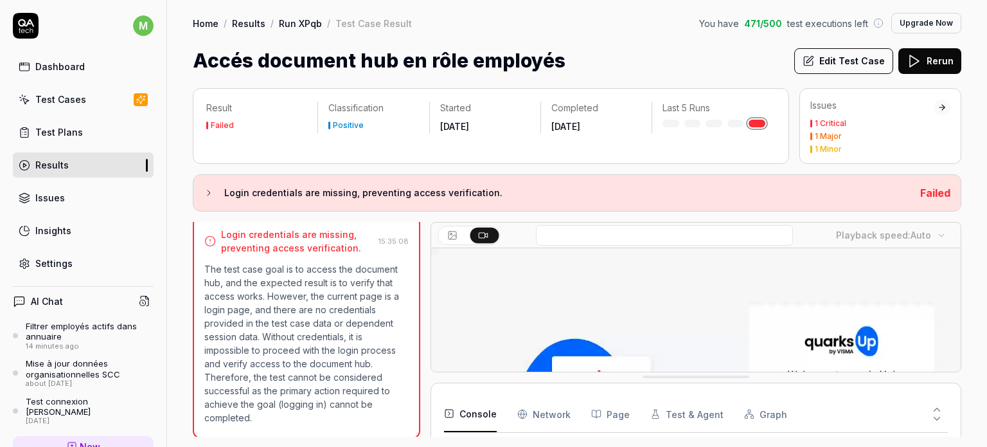
click at [824, 123] on div "1 Critical" at bounding box center [830, 124] width 31 height 8
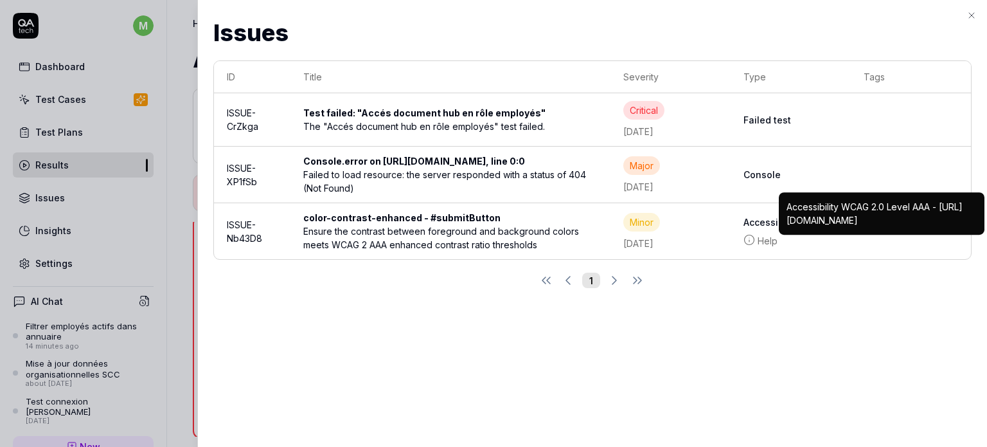
click at [425, 188] on div "Failed to load resource: the server responded with a status of 404 (Not Found)" at bounding box center [450, 181] width 295 height 27
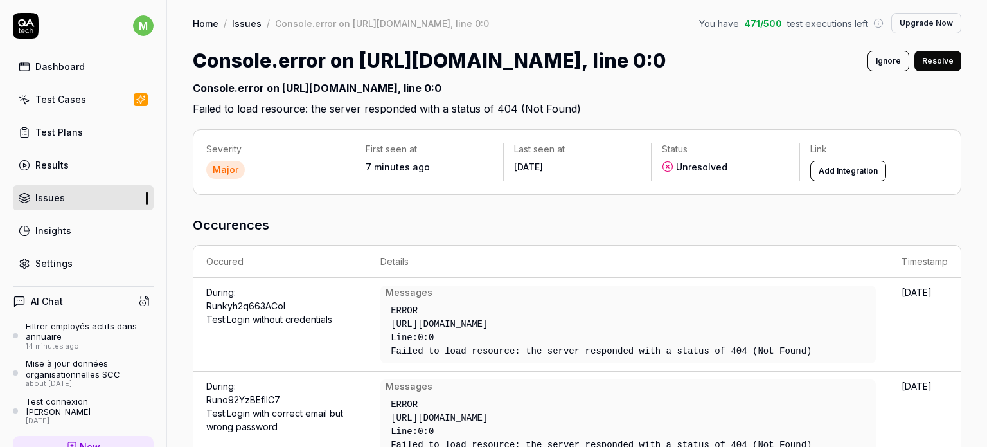
click at [218, 169] on div "Major" at bounding box center [225, 170] width 39 height 18
click at [83, 196] on link "Issues" at bounding box center [83, 197] width 141 height 25
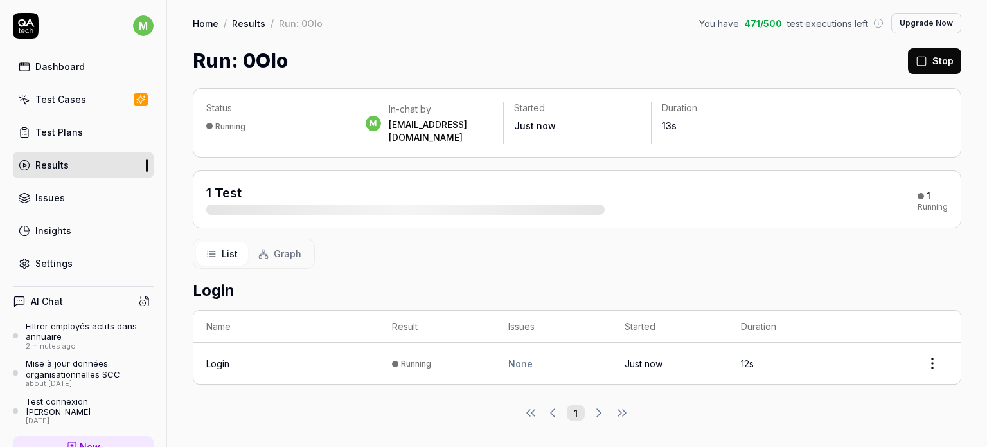
click at [213, 357] on div "Login" at bounding box center [217, 363] width 23 height 13
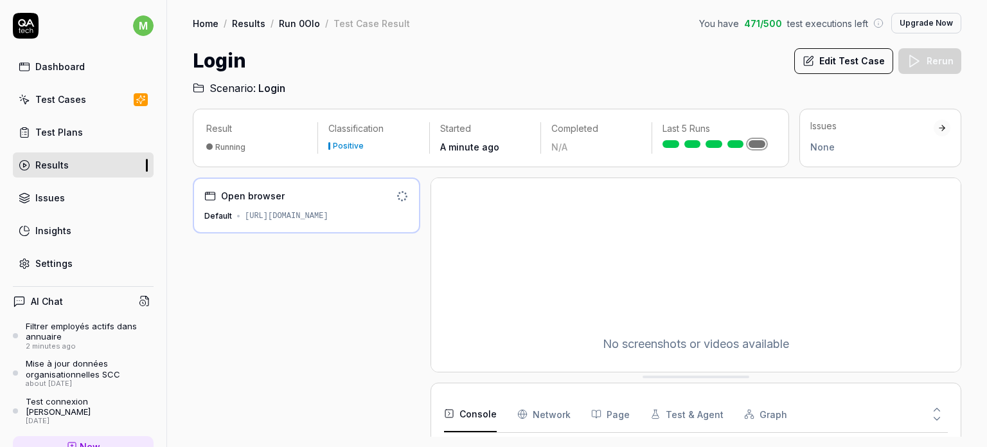
click at [285, 213] on div "[URL][DOMAIN_NAME]" at bounding box center [287, 216] width 84 height 12
click at [267, 218] on div "[URL][DOMAIN_NAME]" at bounding box center [287, 216] width 84 height 12
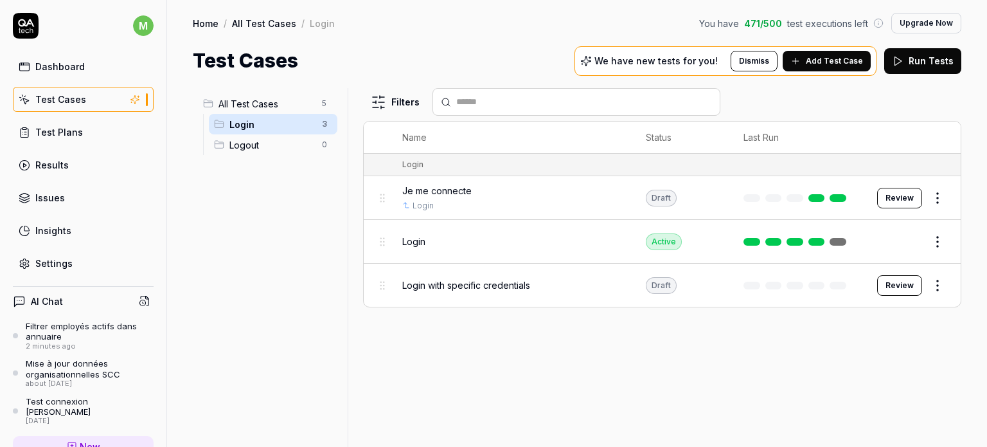
click at [414, 244] on span "Login" at bounding box center [413, 241] width 23 height 13
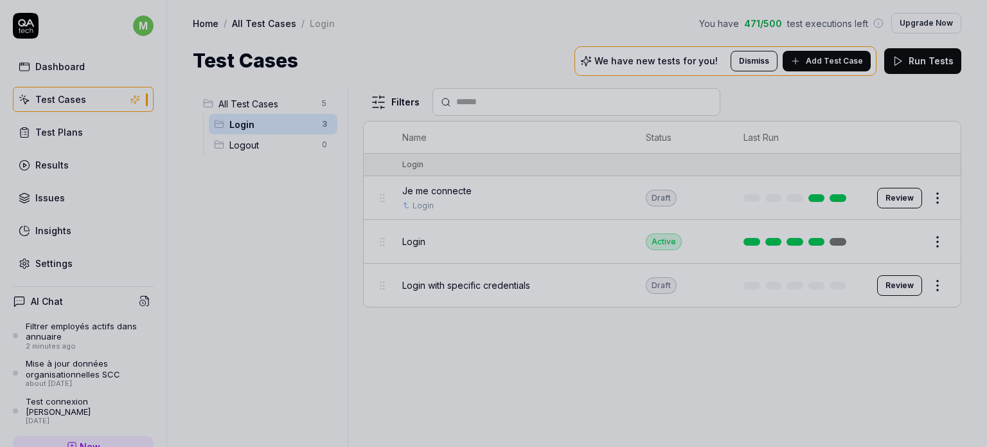
click at [465, 341] on div at bounding box center [493, 223] width 987 height 447
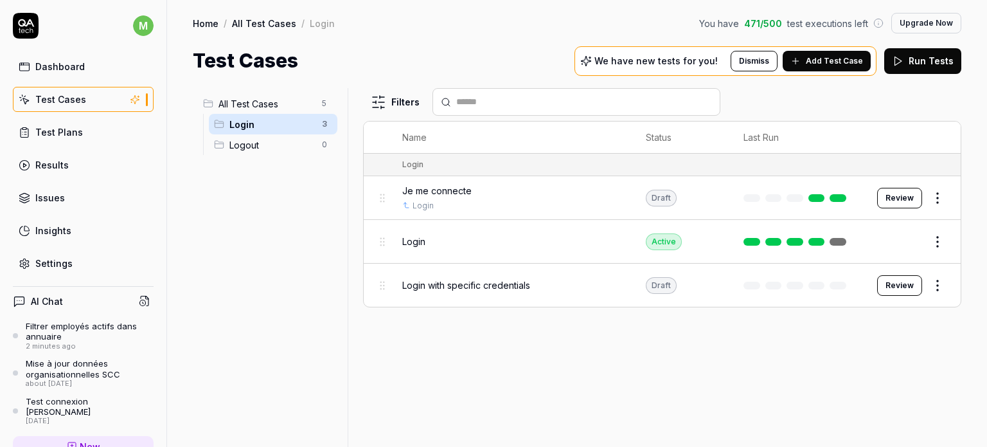
click at [411, 241] on span "Login" at bounding box center [413, 241] width 23 height 13
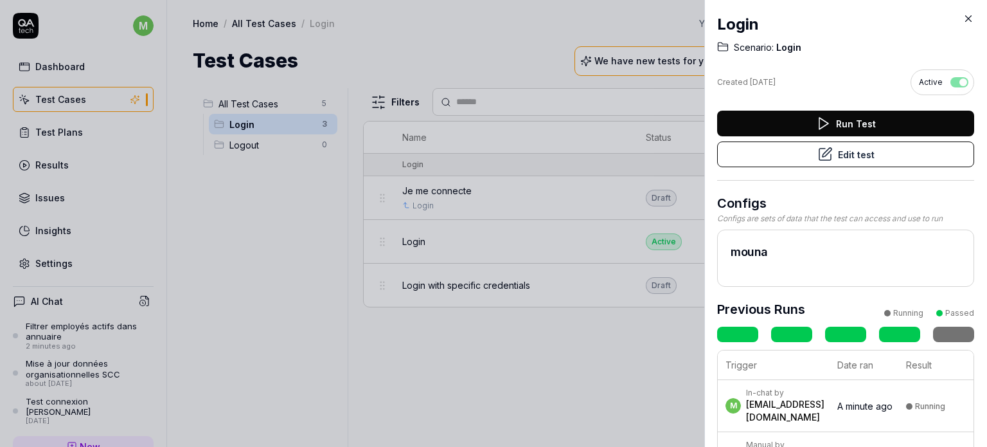
click at [749, 36] on div "Login Scenario: Login Created Jun 24, 2025 Active Run Test Edit test Configs Co…" at bounding box center [845, 430] width 257 height 861
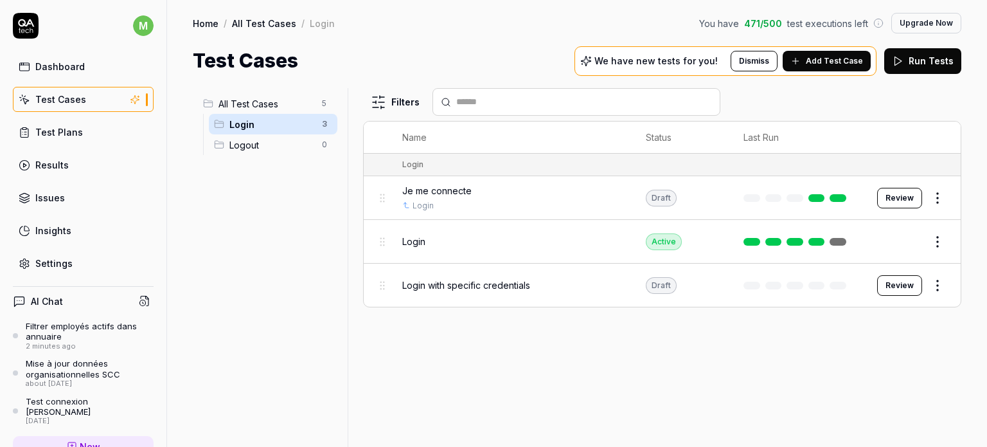
click at [470, 285] on span "Login with specific credentials" at bounding box center [466, 284] width 128 height 13
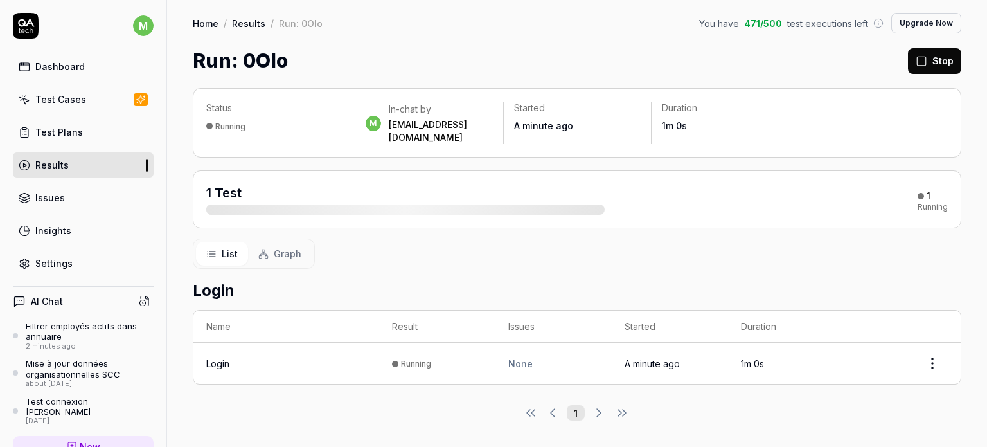
click at [519, 357] on div "None" at bounding box center [553, 363] width 91 height 13
click at [216, 357] on div "Login" at bounding box center [217, 363] width 23 height 13
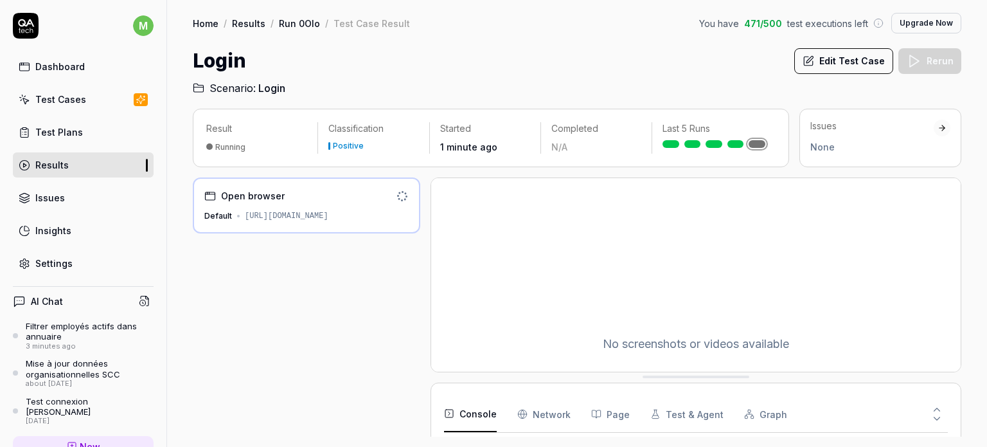
click at [276, 215] on div "[URL][DOMAIN_NAME]" at bounding box center [287, 216] width 84 height 12
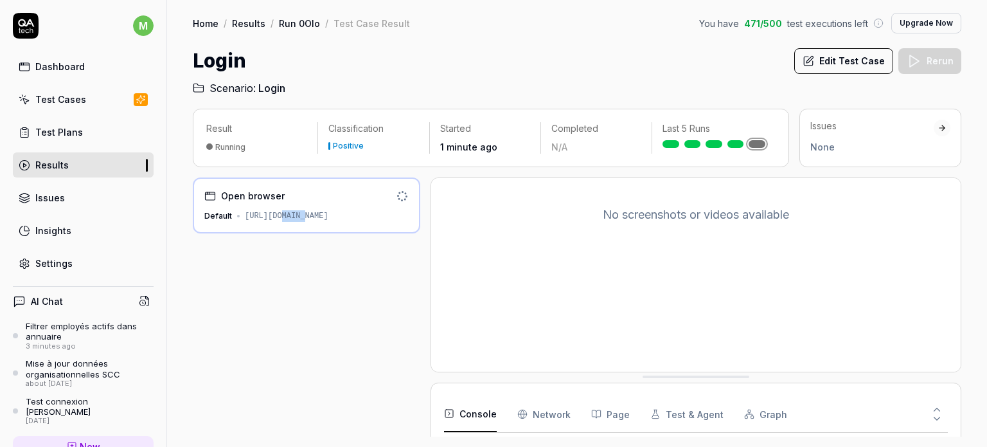
scroll to position [130, 0]
click at [867, 64] on button "Edit Test Case" at bounding box center [843, 61] width 99 height 26
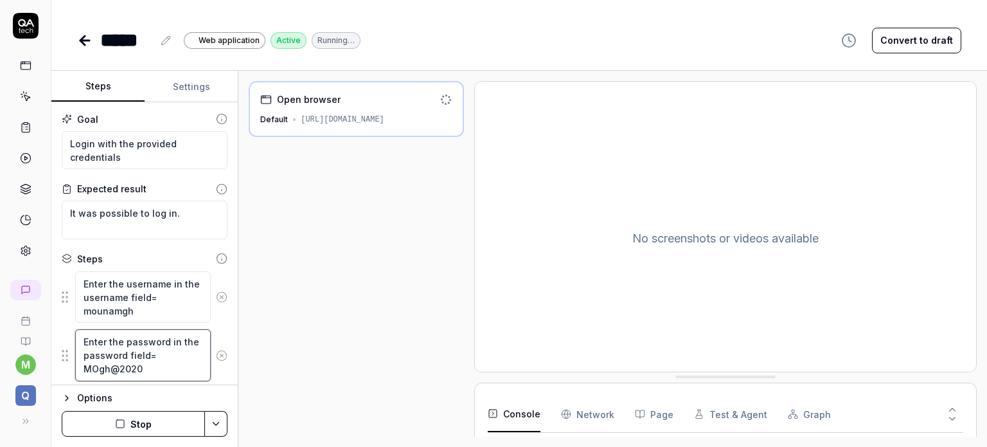
click at [143, 360] on textarea "Enter the password in the password field= MOgh@2020" at bounding box center [143, 355] width 136 height 52
click at [193, 362] on textarea "Enter the password in the password field= MOgh@2020" at bounding box center [143, 355] width 136 height 52
type textarea "*"
type textarea "Enter the password in the password field= MOgh@202"
type textarea "*"
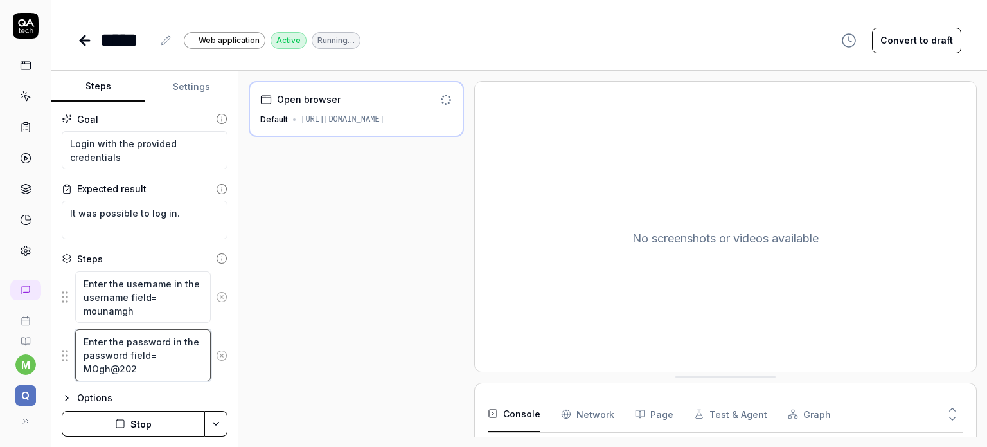
type textarea "Enter the password in the password field= MOgh@202("
type textarea "*"
type textarea "Enter the password in the password field= MOgh@202"
type textarea "*"
type textarea "Enter the password in the password field= MOgh@2025"
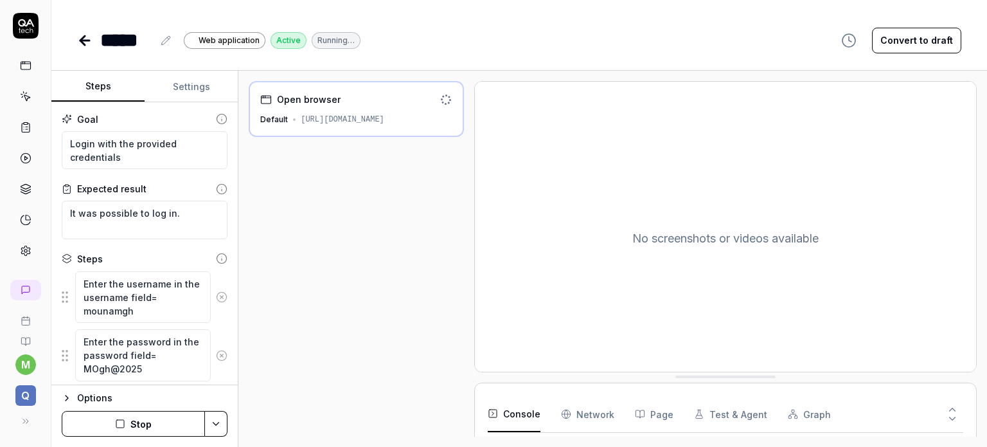
scroll to position [99, 0]
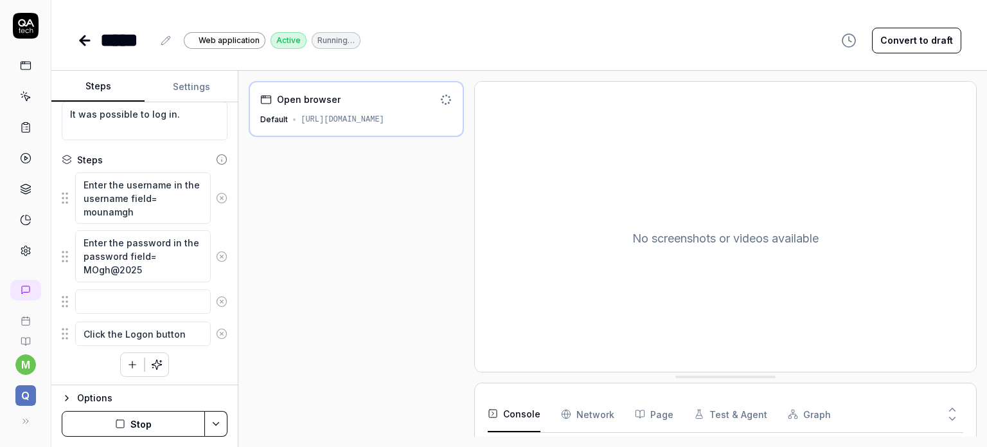
click at [189, 356] on div "Enter the username in the username field= mounamgh Enter the password in the pa…" at bounding box center [145, 274] width 166 height 205
click at [216, 300] on icon at bounding box center [222, 302] width 12 height 12
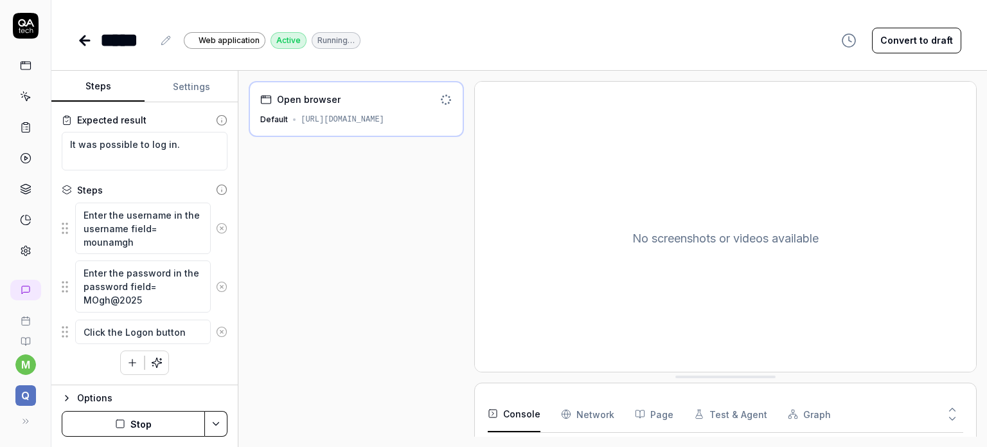
scroll to position [67, 0]
click at [137, 429] on button "Stop" at bounding box center [133, 424] width 143 height 26
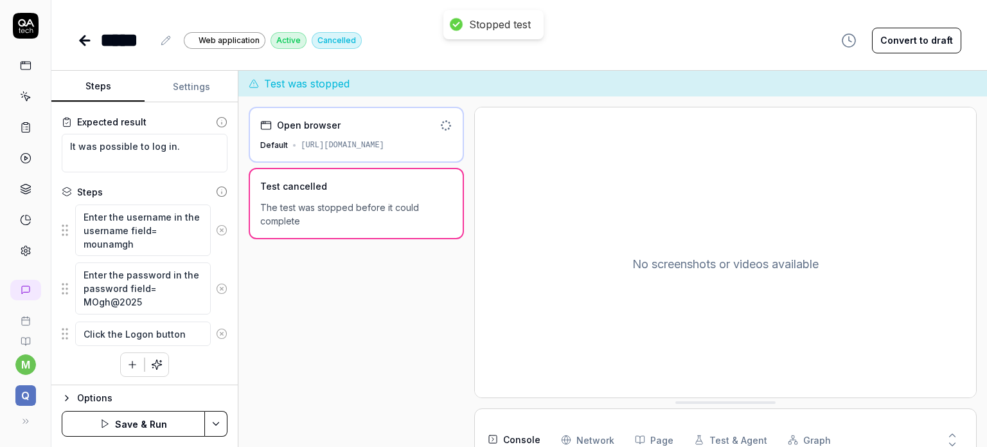
click at [137, 429] on button "Save & Run" at bounding box center [133, 424] width 143 height 26
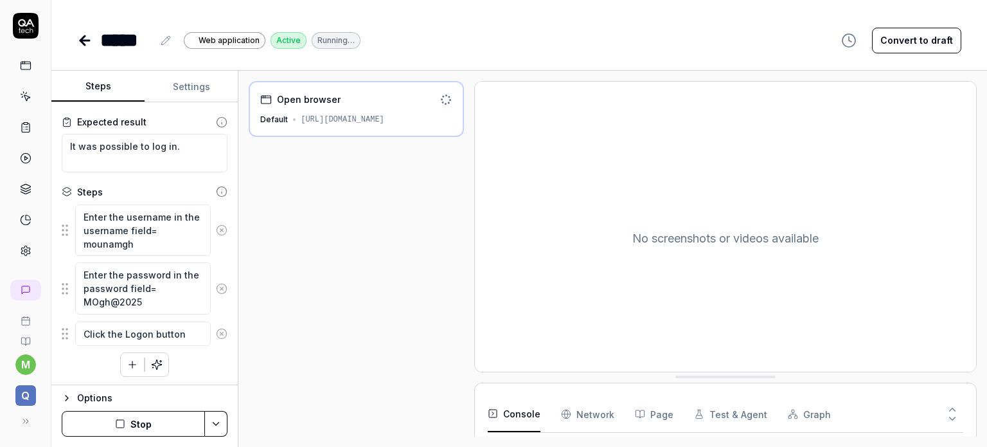
type textarea "*"
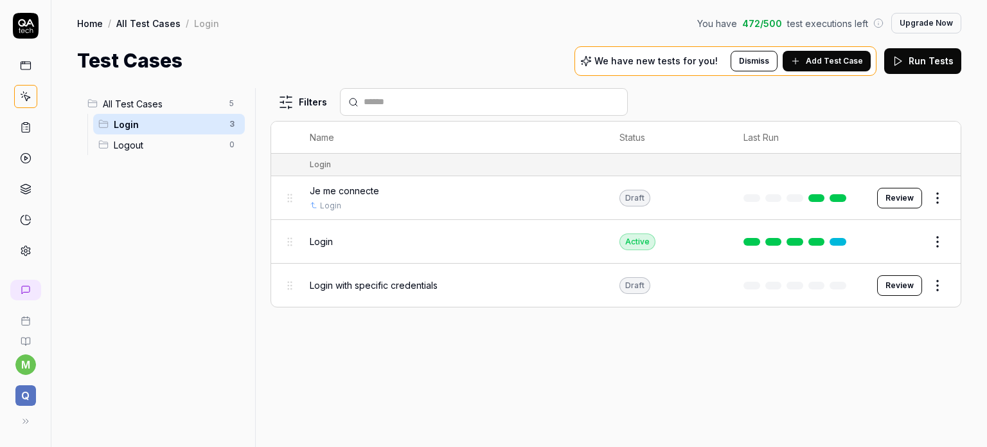
click at [324, 238] on span "Login" at bounding box center [321, 241] width 23 height 13
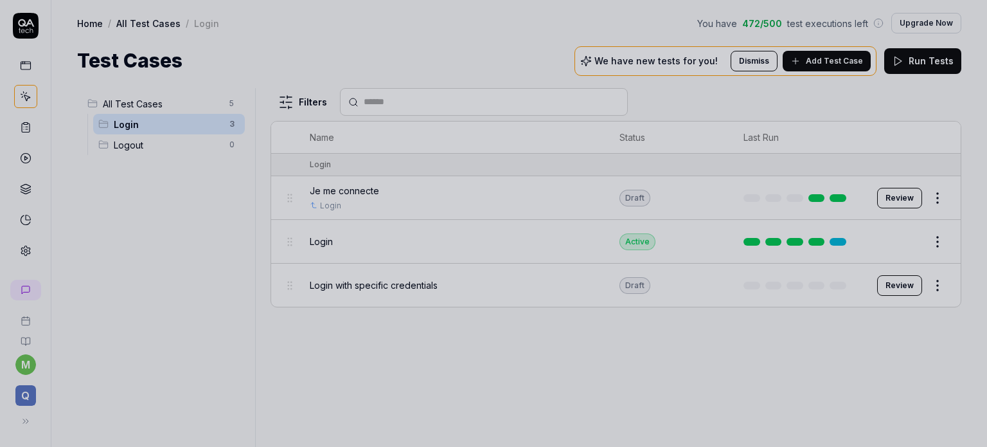
click at [505, 233] on div at bounding box center [493, 223] width 987 height 447
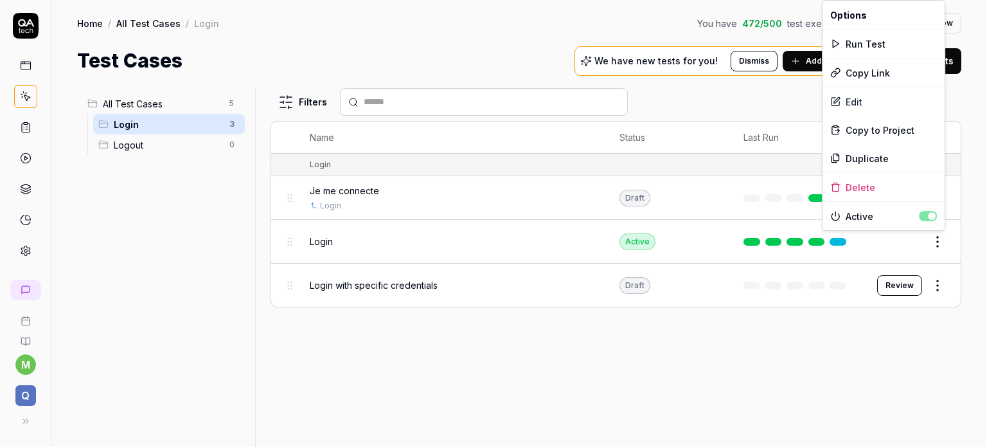
click at [932, 240] on html "m Q Home / All Test Cases / Login You have 472 / 500 test executions left Upgra…" at bounding box center [493, 223] width 987 height 447
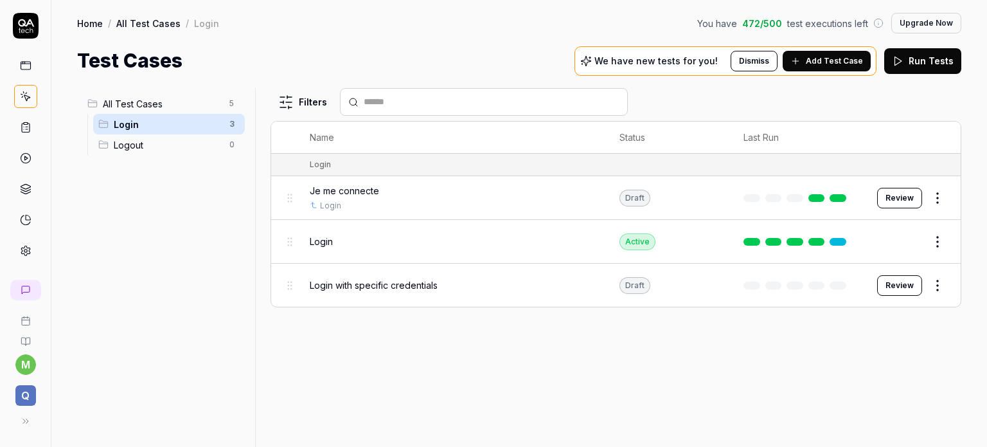
click at [288, 242] on html "m Q Home / All Test Cases / Login You have 472 / 500 test executions left Upgra…" at bounding box center [493, 223] width 987 height 447
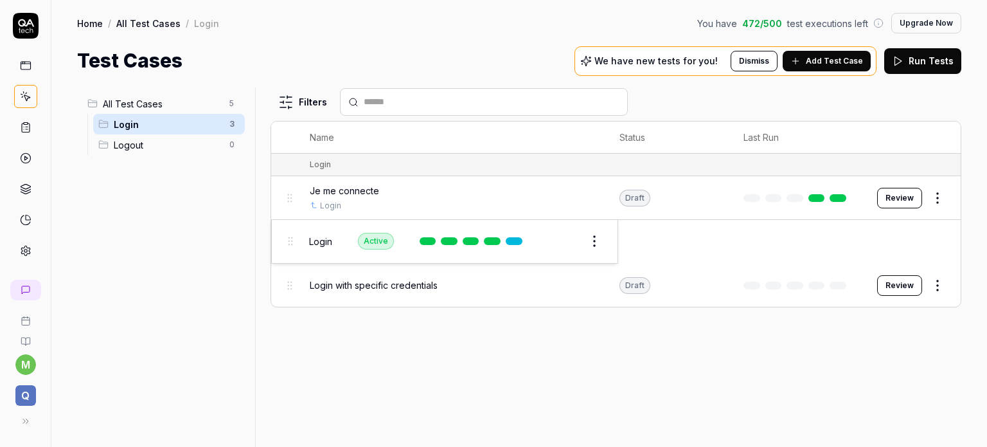
click at [288, 242] on body "m Q Home / All Test Cases / Login You have 472 / 500 test executions left Upgra…" at bounding box center [493, 223] width 987 height 447
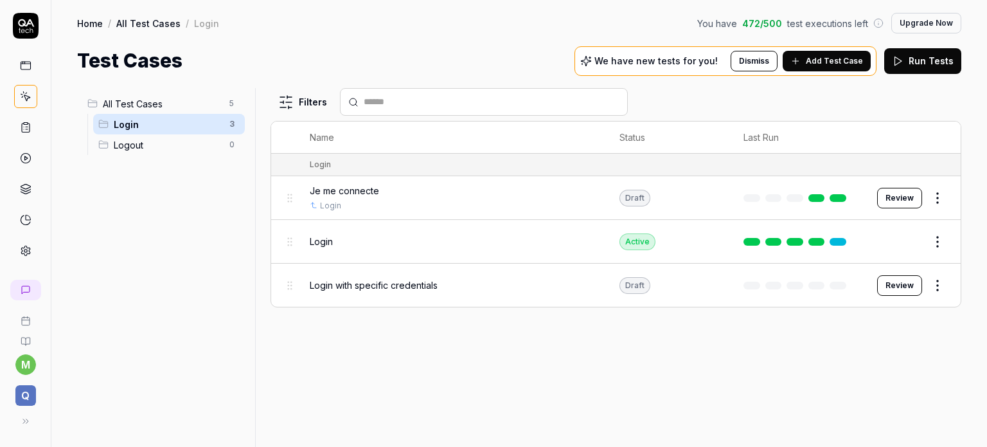
click at [314, 242] on span "Login" at bounding box center [321, 241] width 23 height 13
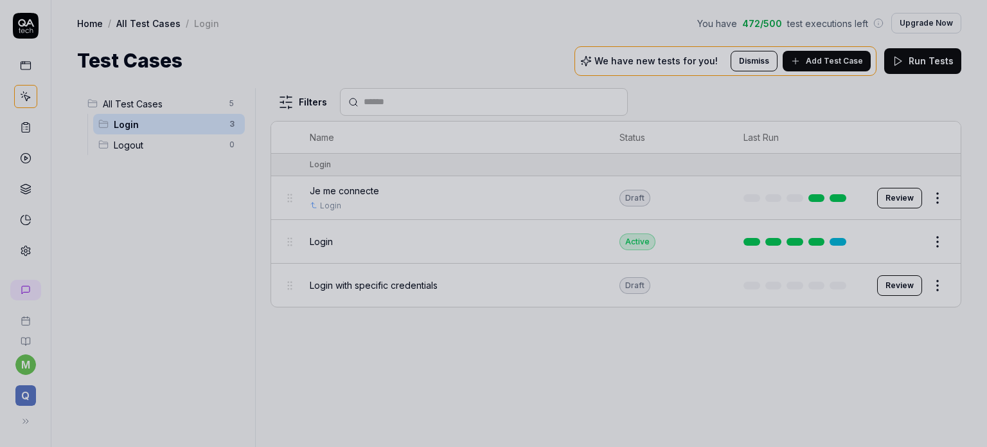
click at [314, 242] on div at bounding box center [493, 223] width 987 height 447
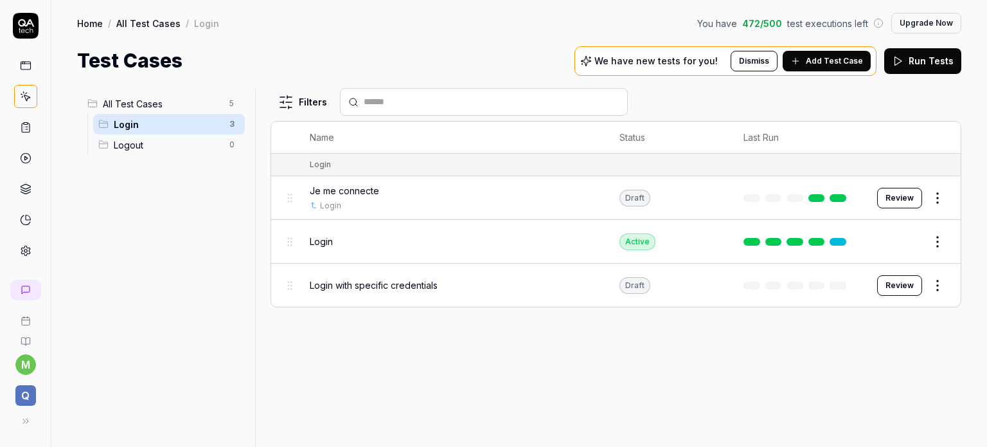
click at [314, 242] on span "Login" at bounding box center [321, 241] width 23 height 13
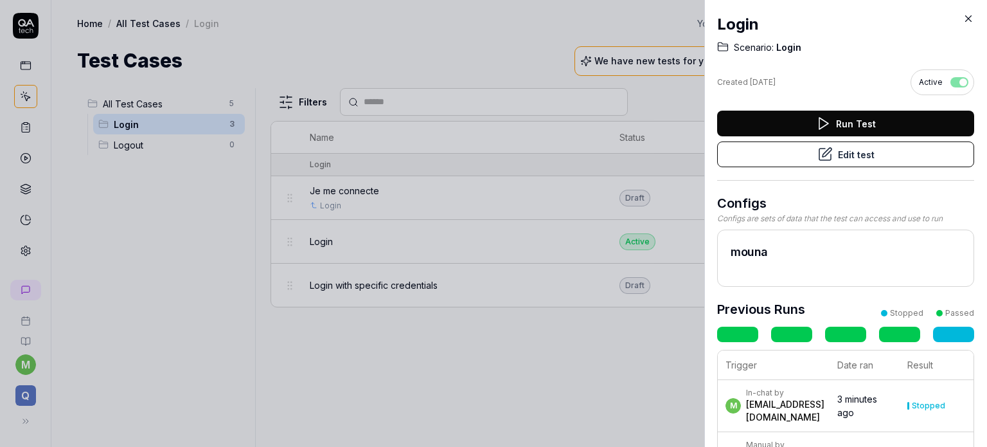
click at [314, 242] on div at bounding box center [493, 223] width 987 height 447
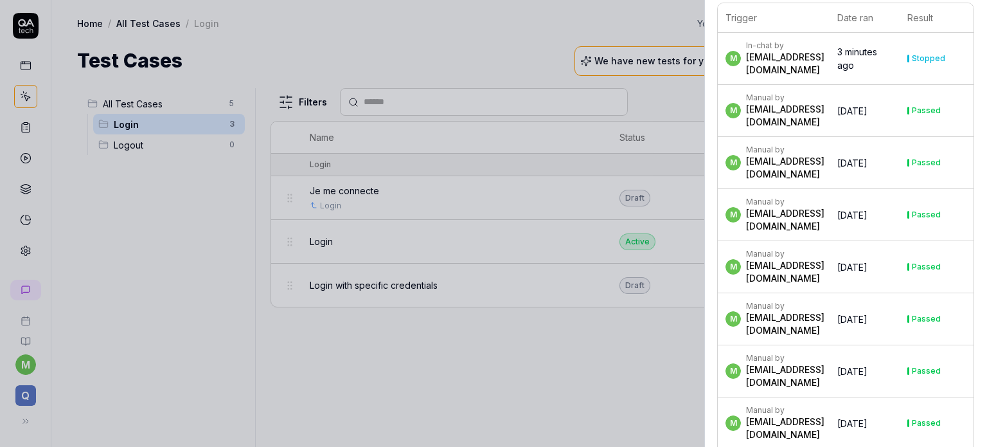
scroll to position [348, 0]
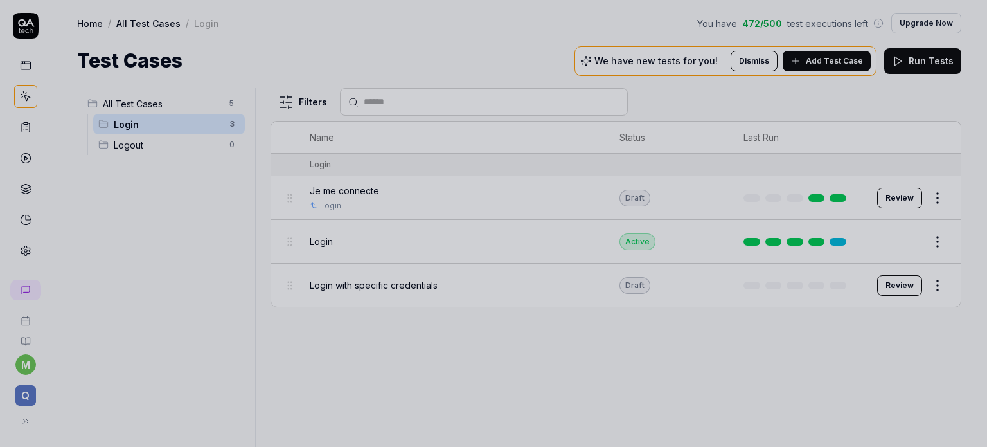
click at [501, 346] on div at bounding box center [493, 223] width 987 height 447
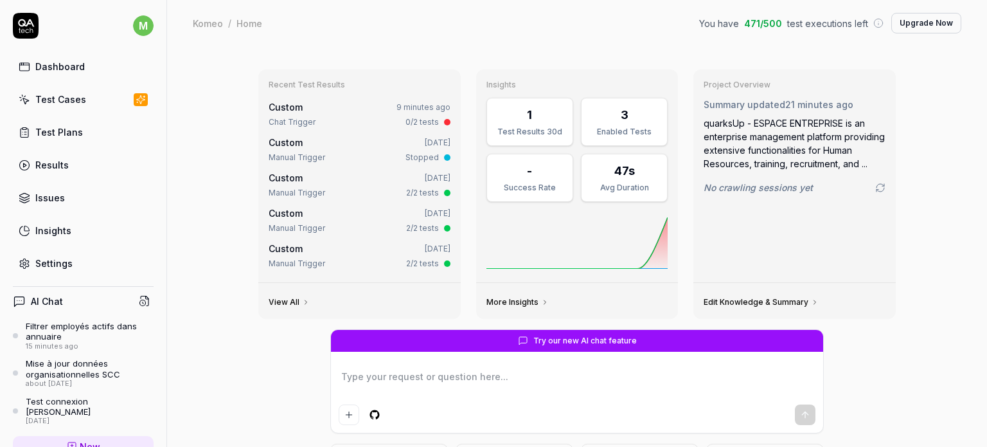
type textarea "*"
click at [50, 191] on div "Issues" at bounding box center [50, 197] width 30 height 13
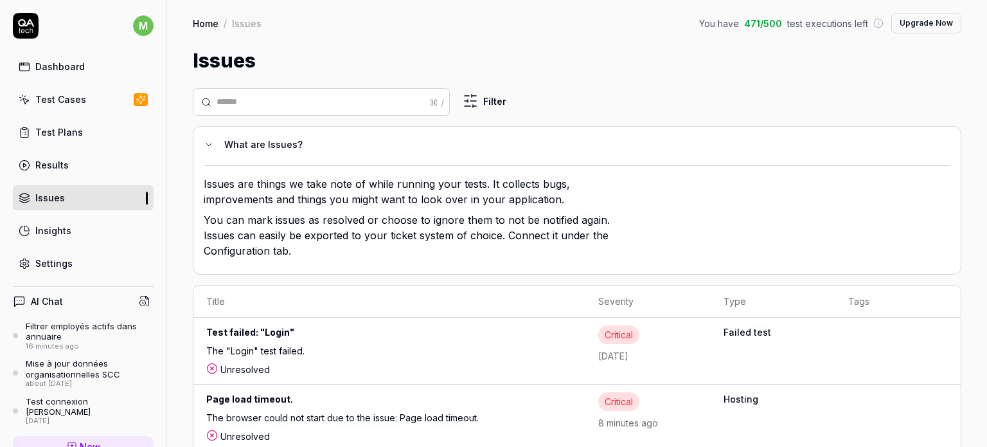
click at [664, 199] on div "Issues are things we take note of while running your tests. It collects bugs, i…" at bounding box center [577, 214] width 747 height 98
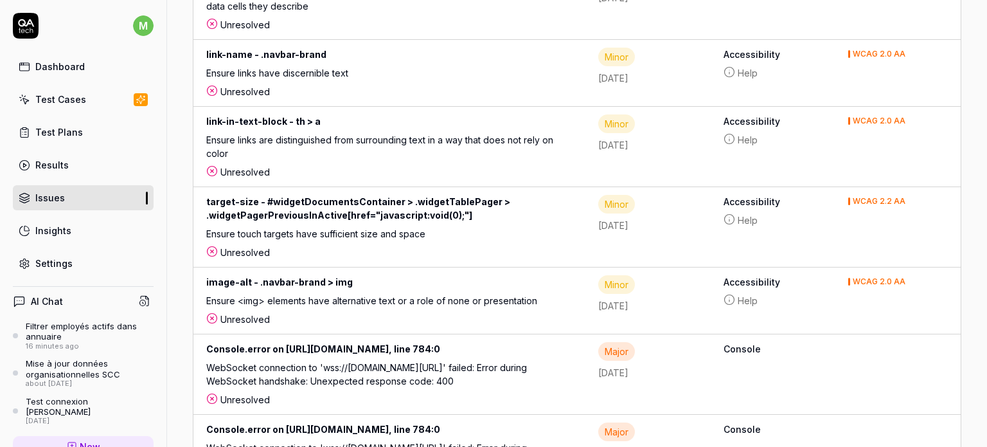
scroll to position [925, 0]
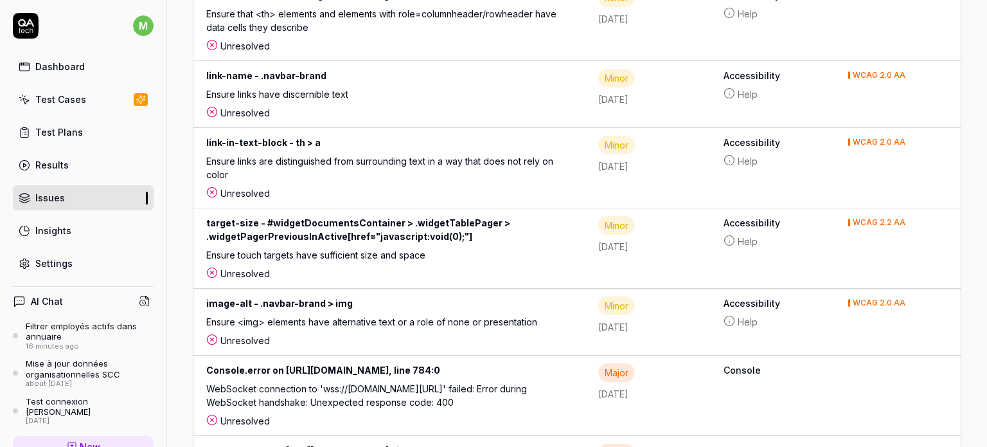
click at [281, 186] on div "Ensure links are distinguished from surrounding text in a way that does not rel…" at bounding box center [389, 170] width 366 height 32
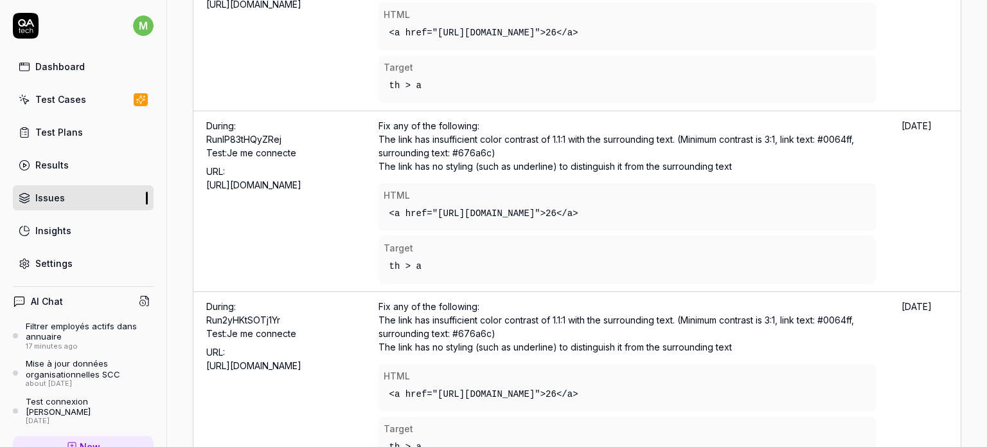
scroll to position [841, 0]
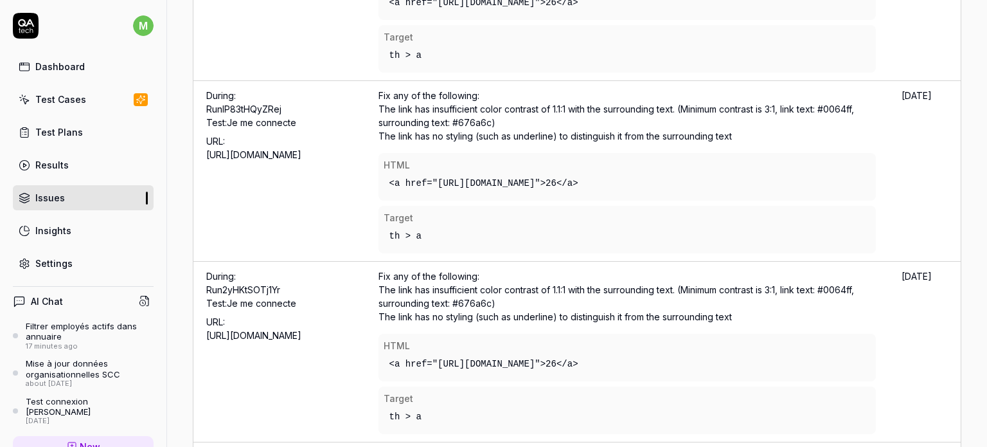
click at [67, 228] on div "Insights" at bounding box center [53, 230] width 36 height 13
